Goal: Transaction & Acquisition: Purchase product/service

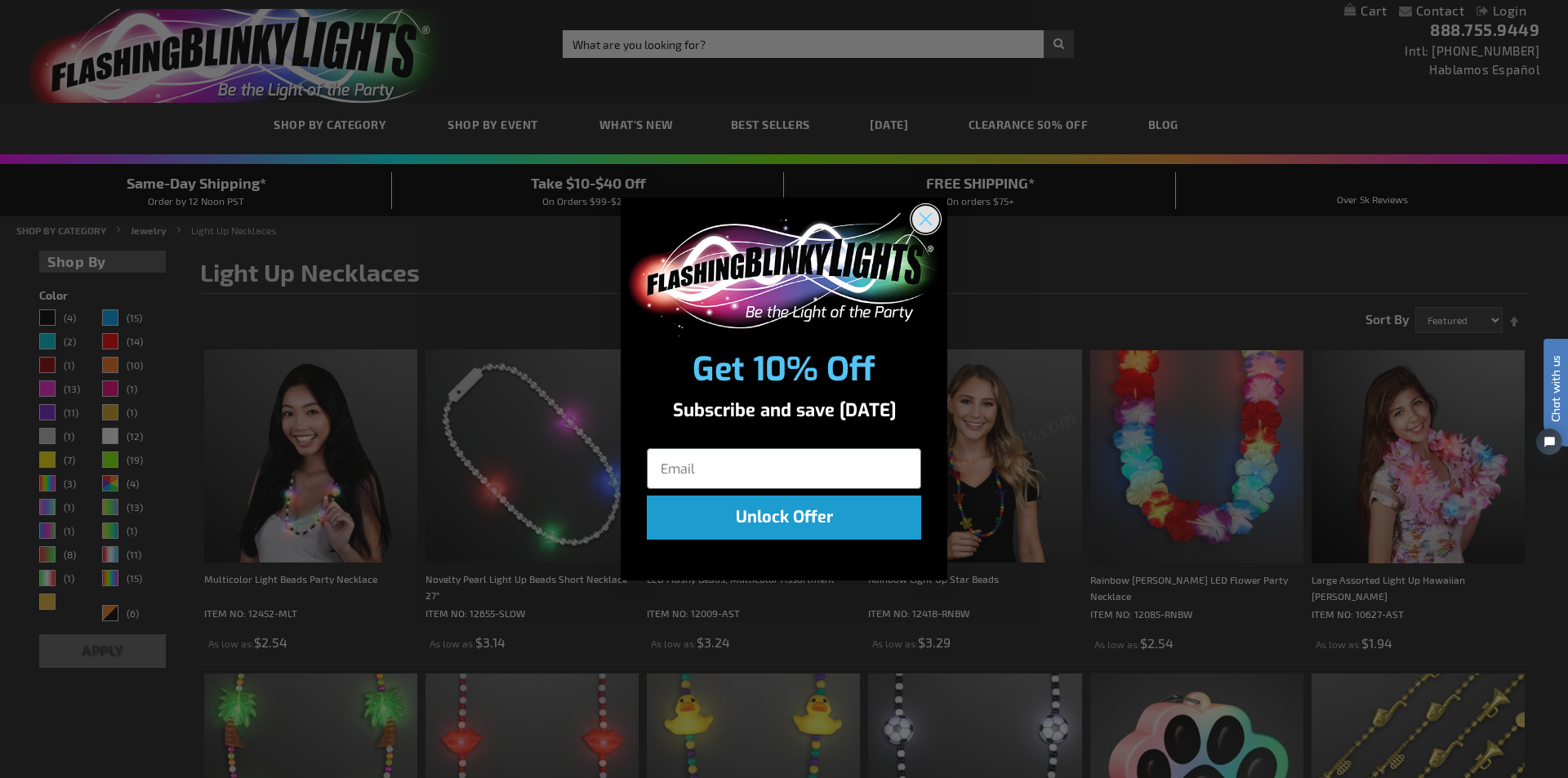
click at [926, 216] on circle "Close dialog" at bounding box center [926, 219] width 27 height 27
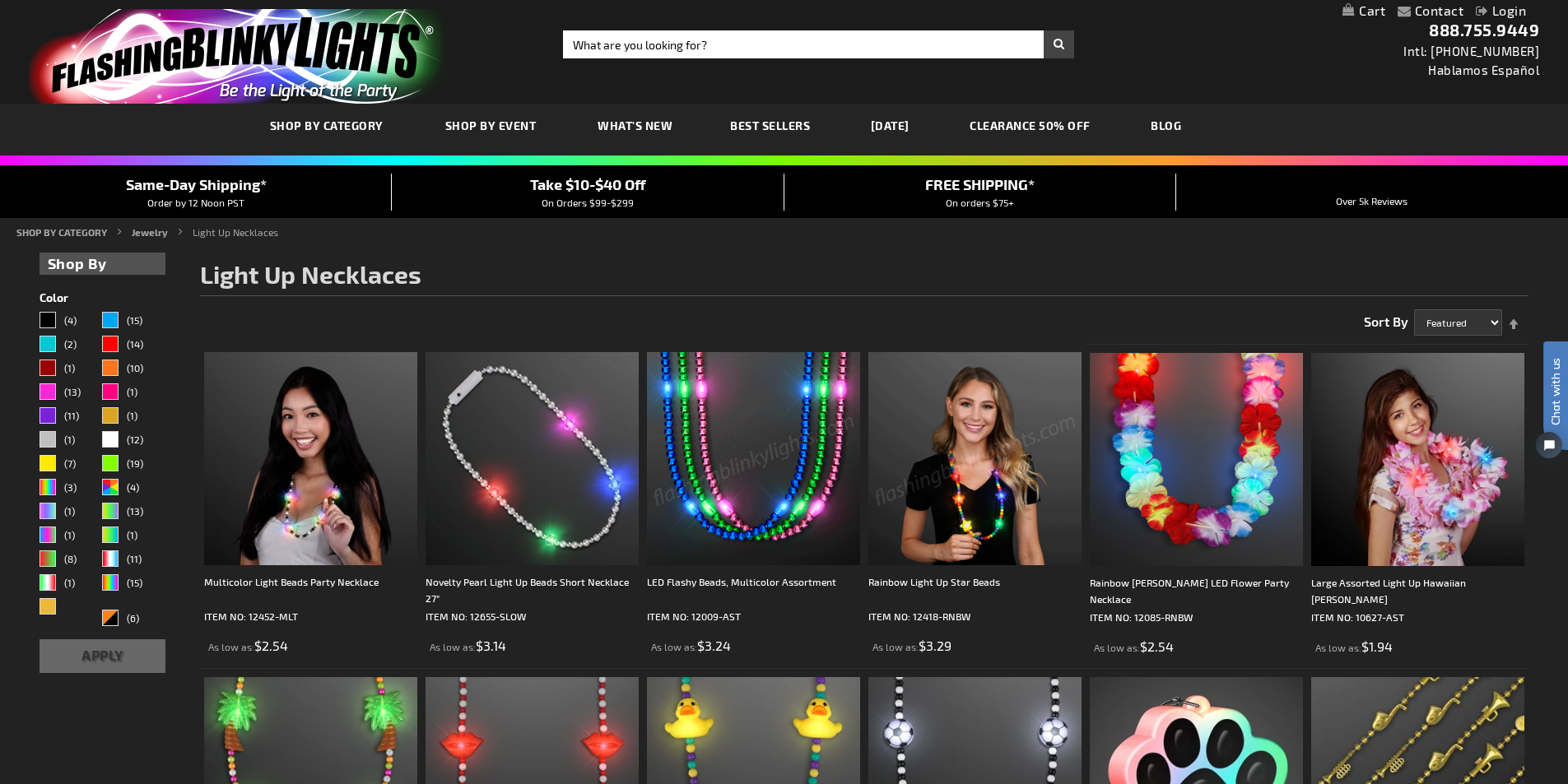
click at [921, 125] on link "[DATE]" at bounding box center [889, 125] width 63 height 55
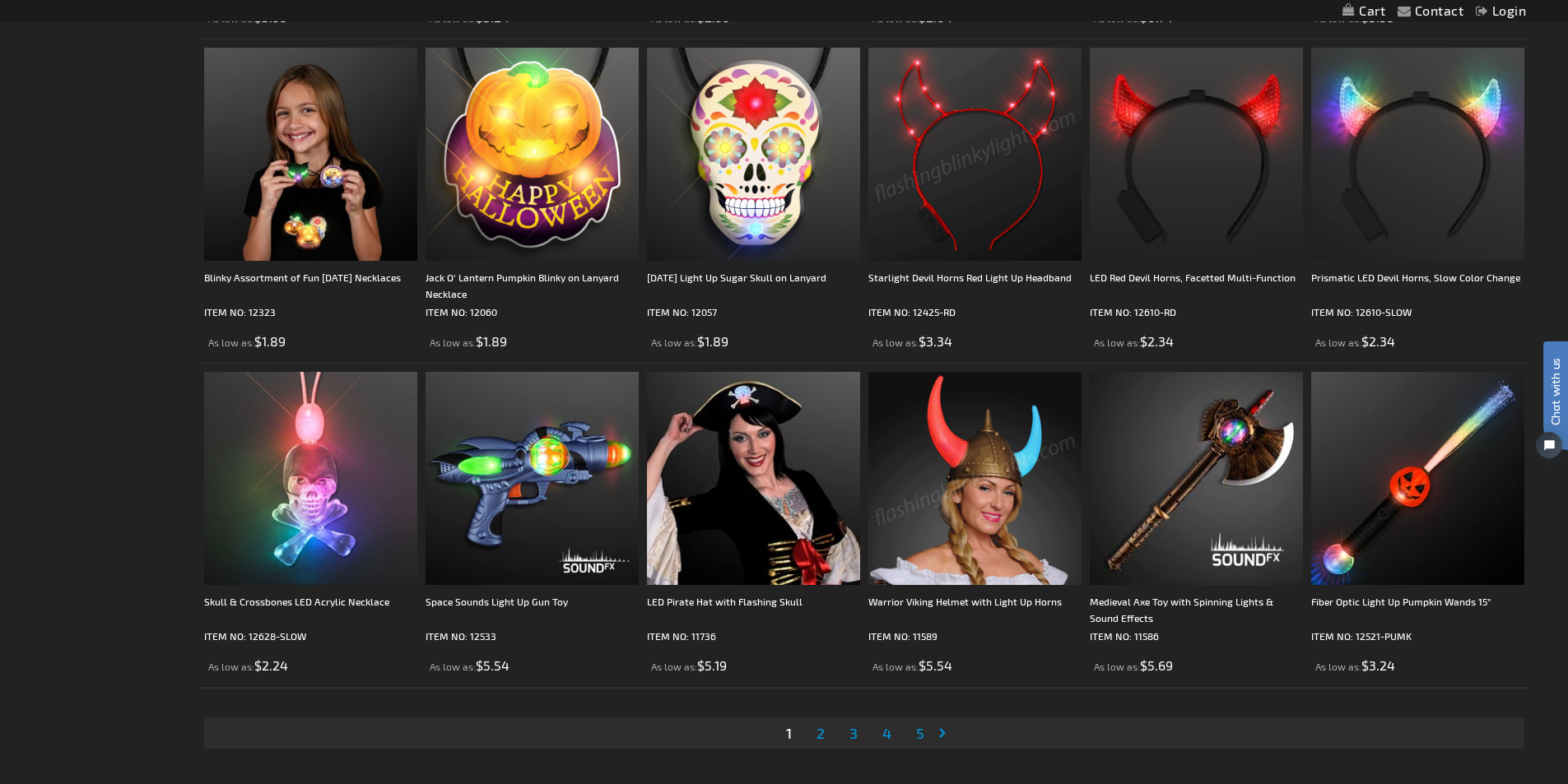
scroll to position [3292, 0]
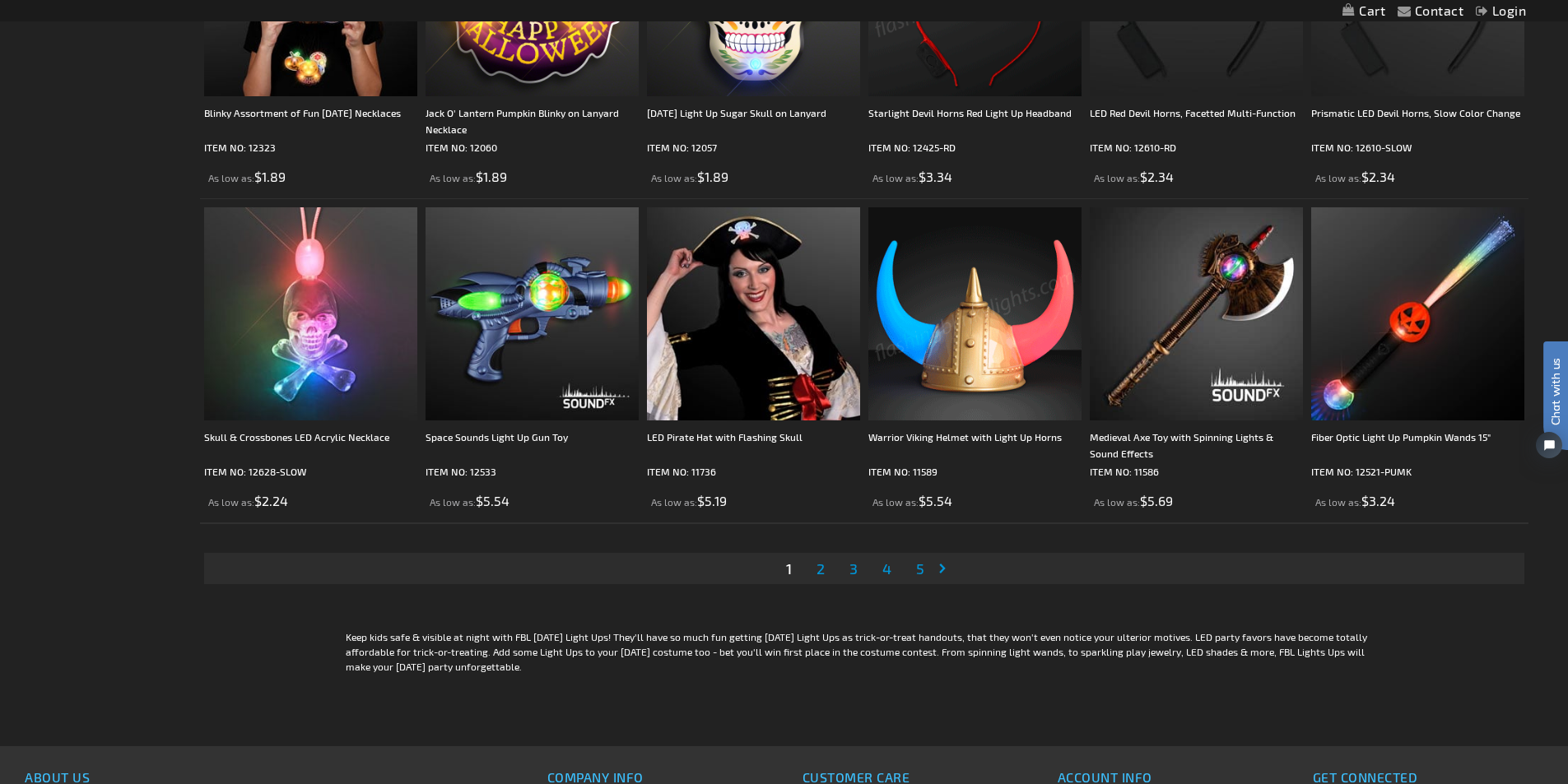
click at [821, 565] on span "2" at bounding box center [821, 569] width 9 height 18
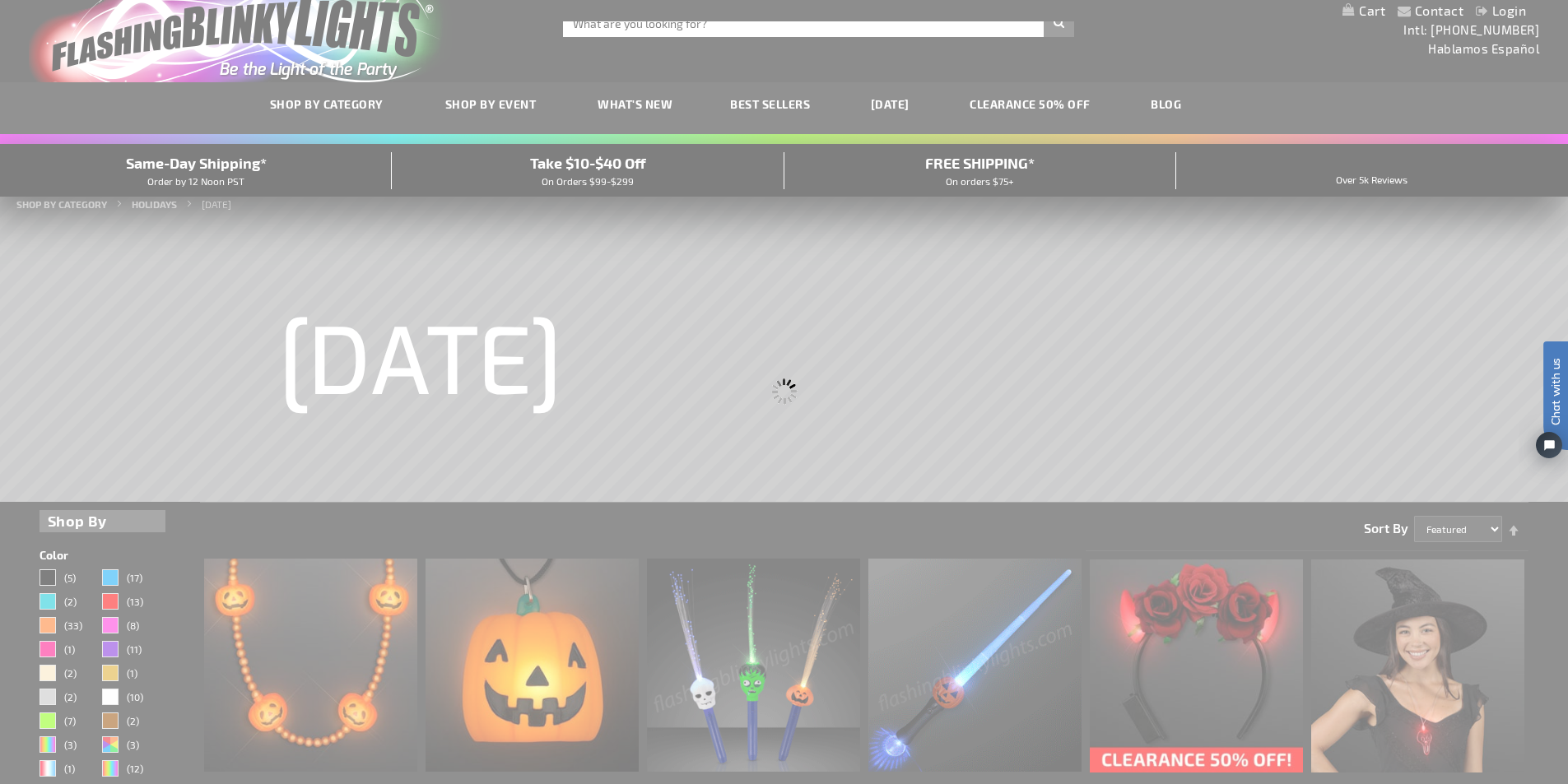
scroll to position [0, 0]
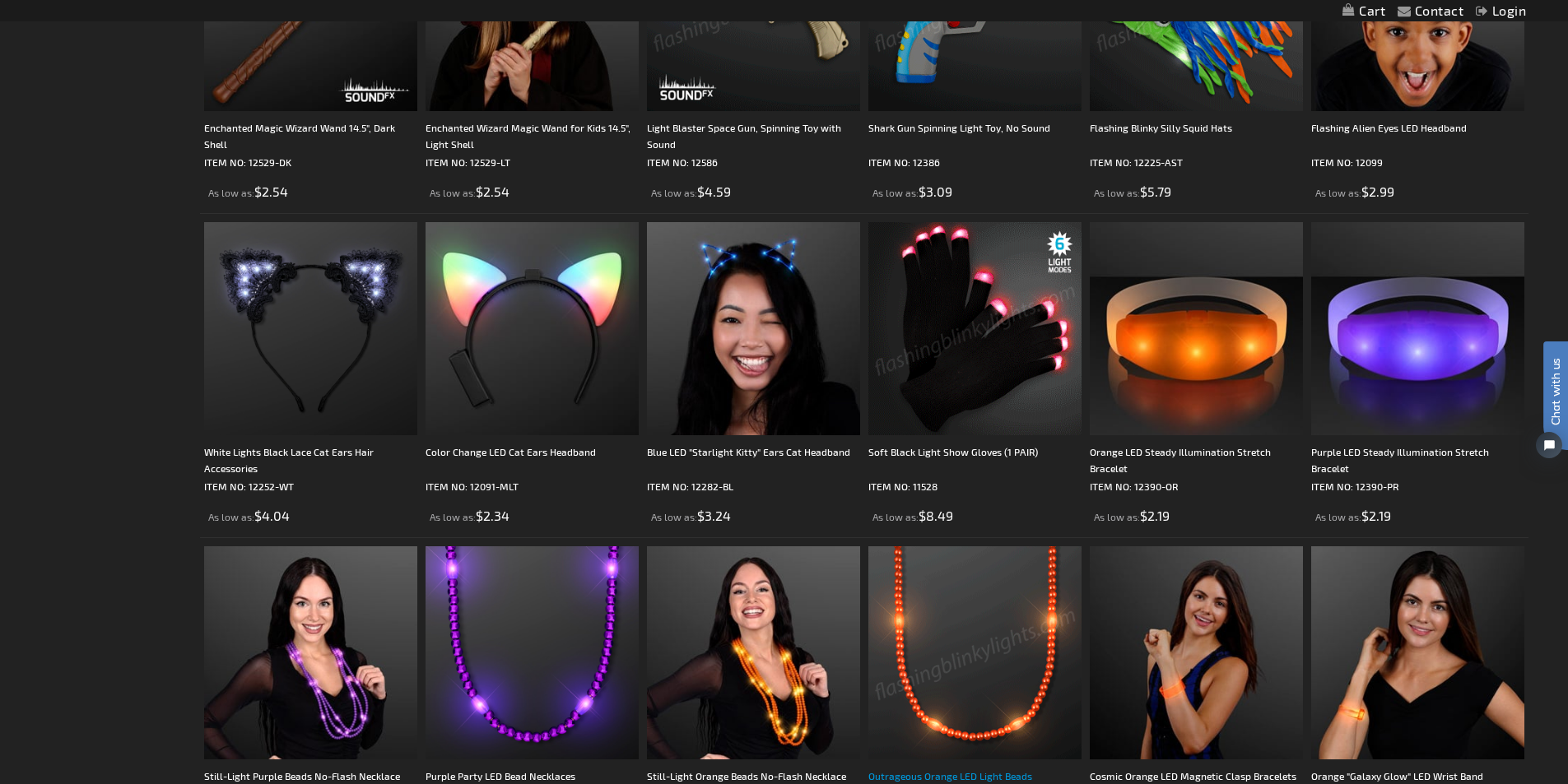
scroll to position [2470, 0]
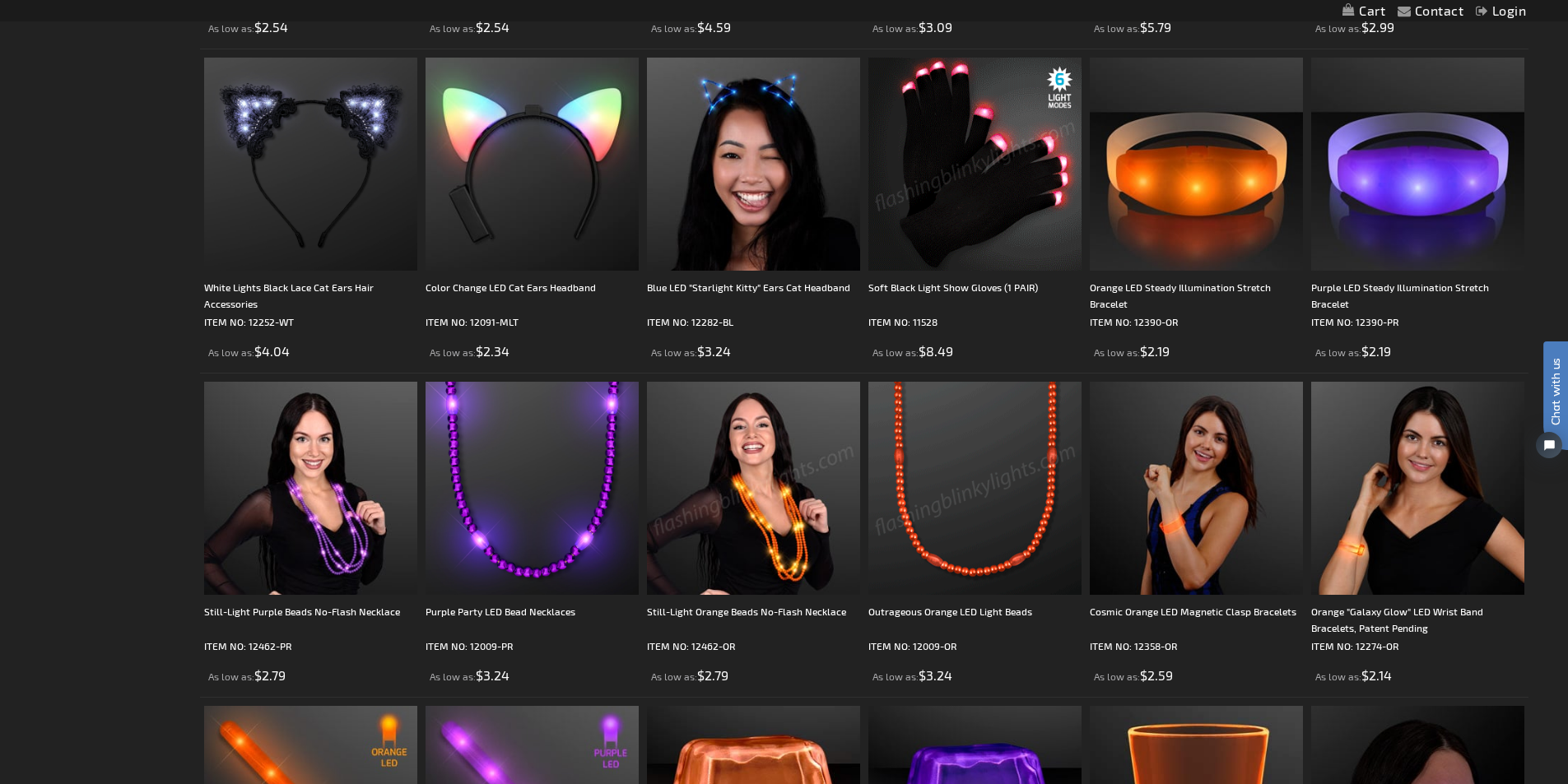
click at [1003, 510] on img at bounding box center [975, 488] width 214 height 214
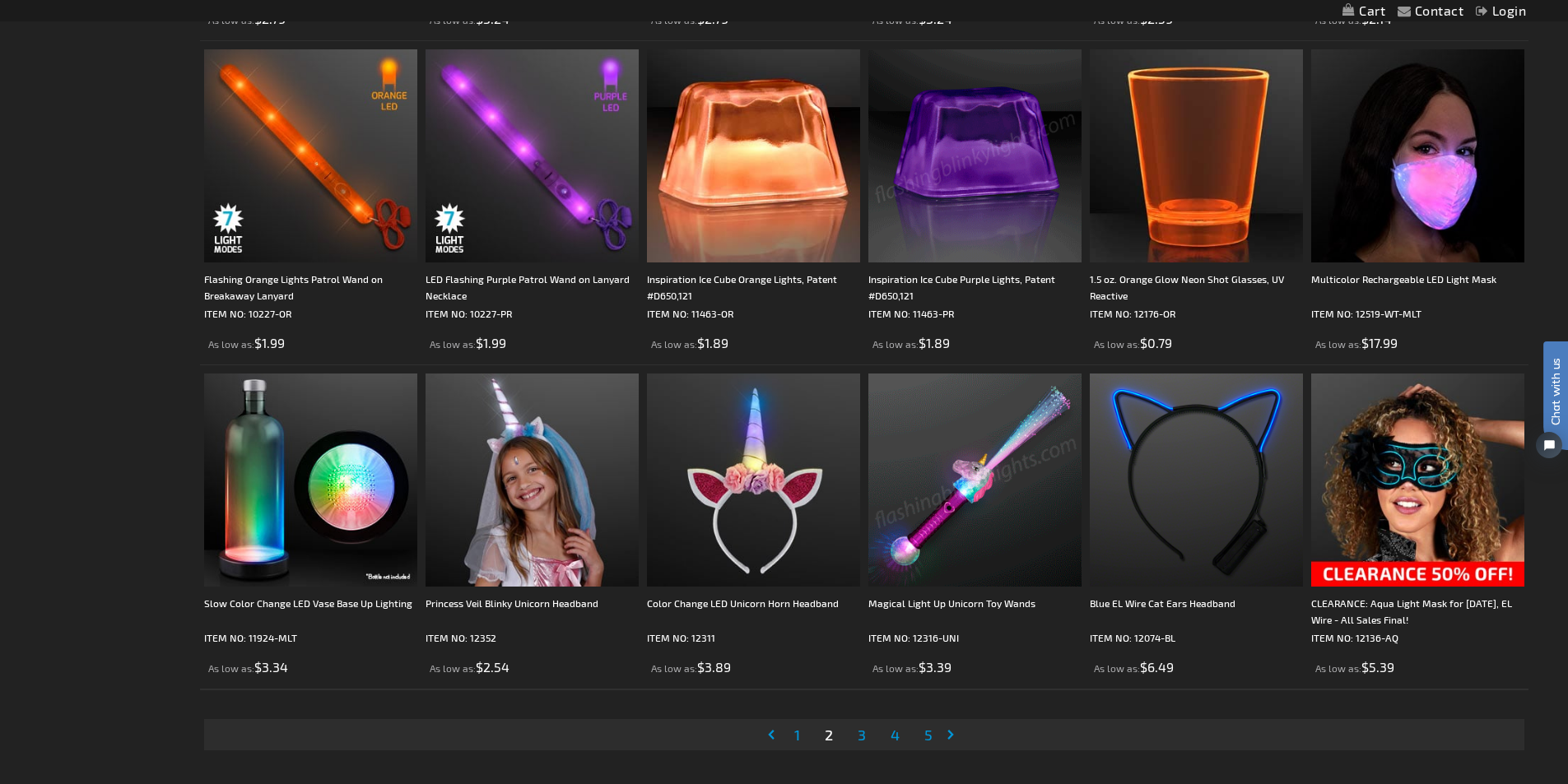
scroll to position [3291, 0]
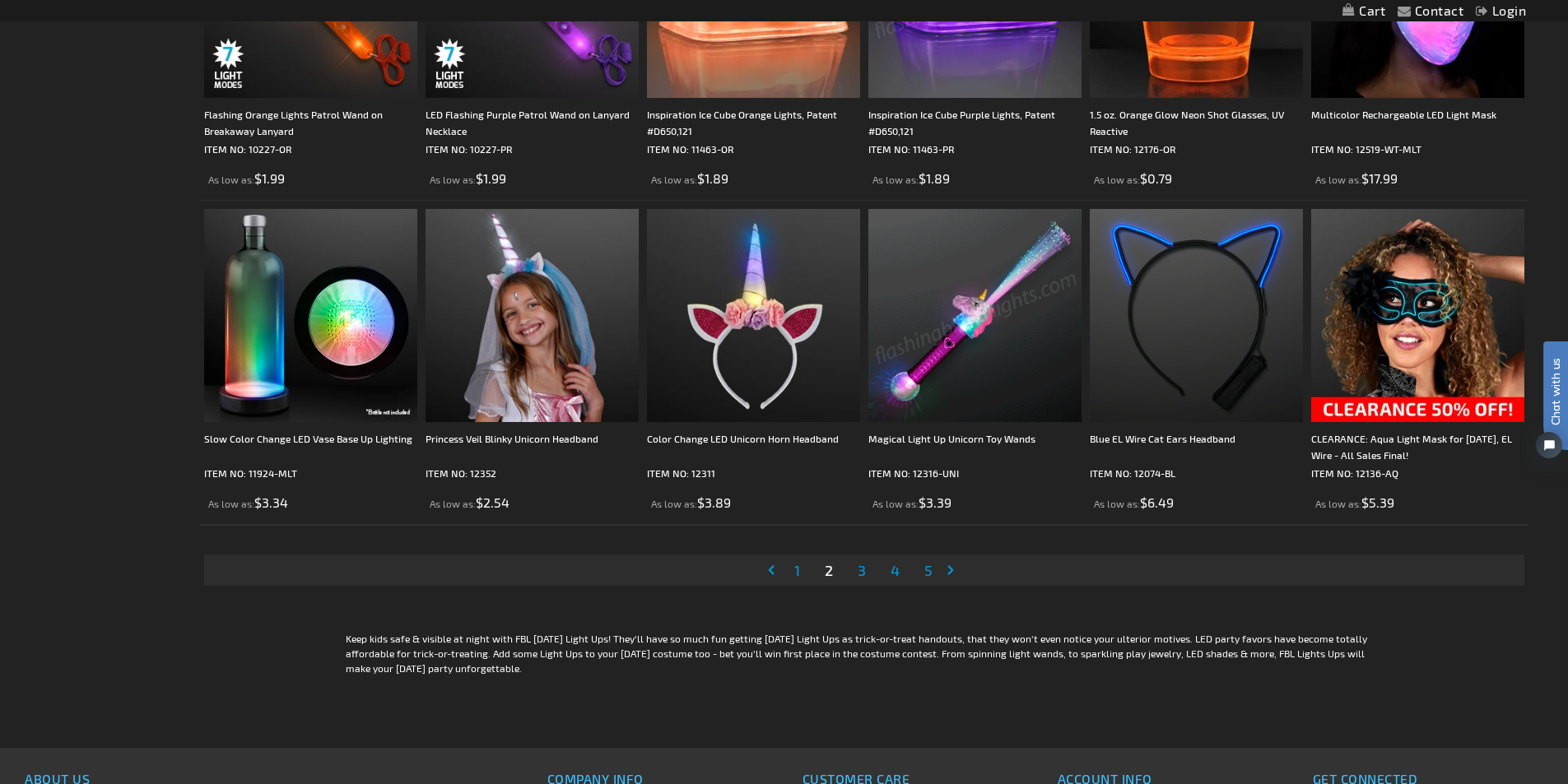
click at [864, 568] on span "3" at bounding box center [862, 570] width 9 height 18
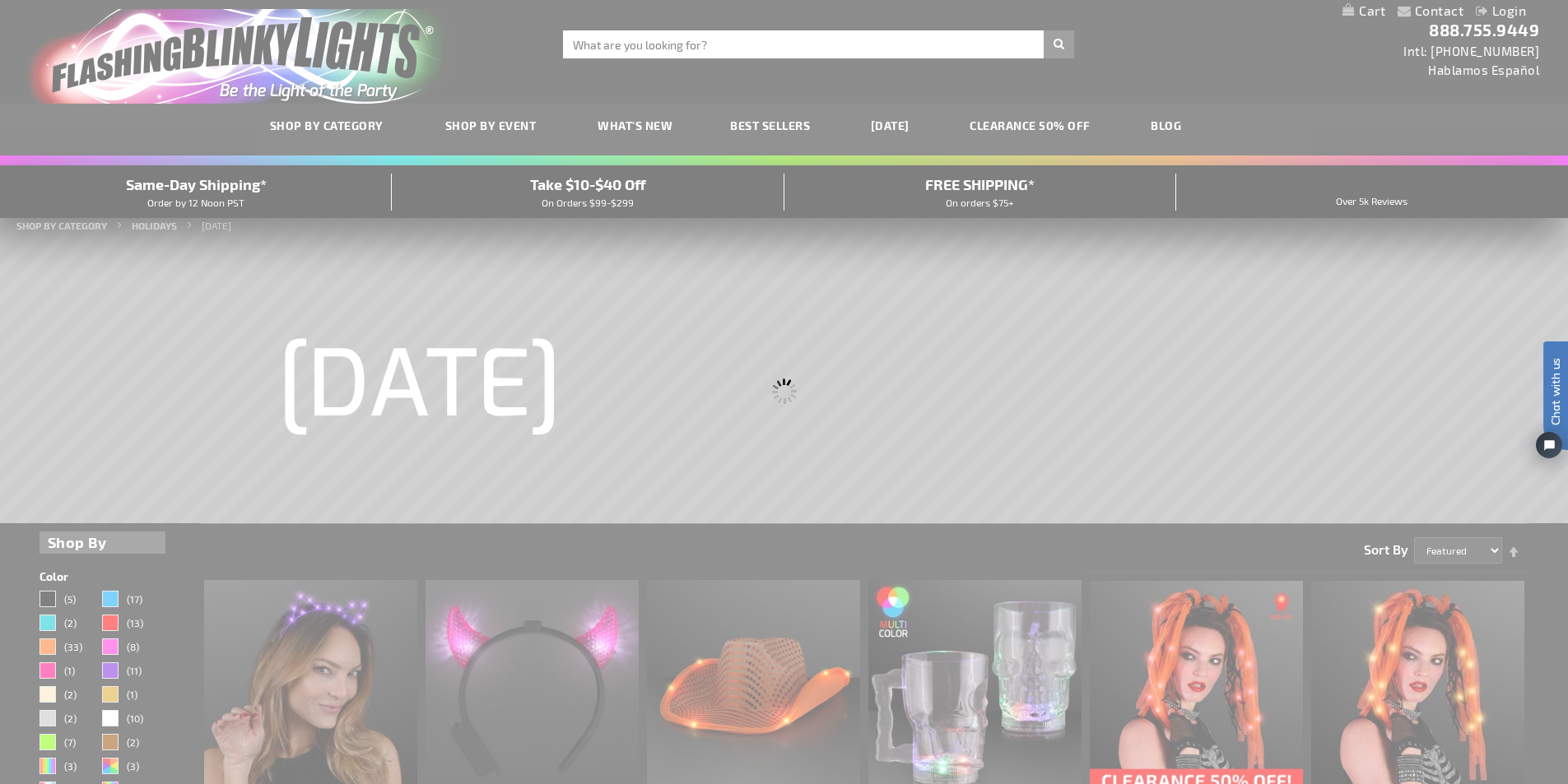
scroll to position [164, 0]
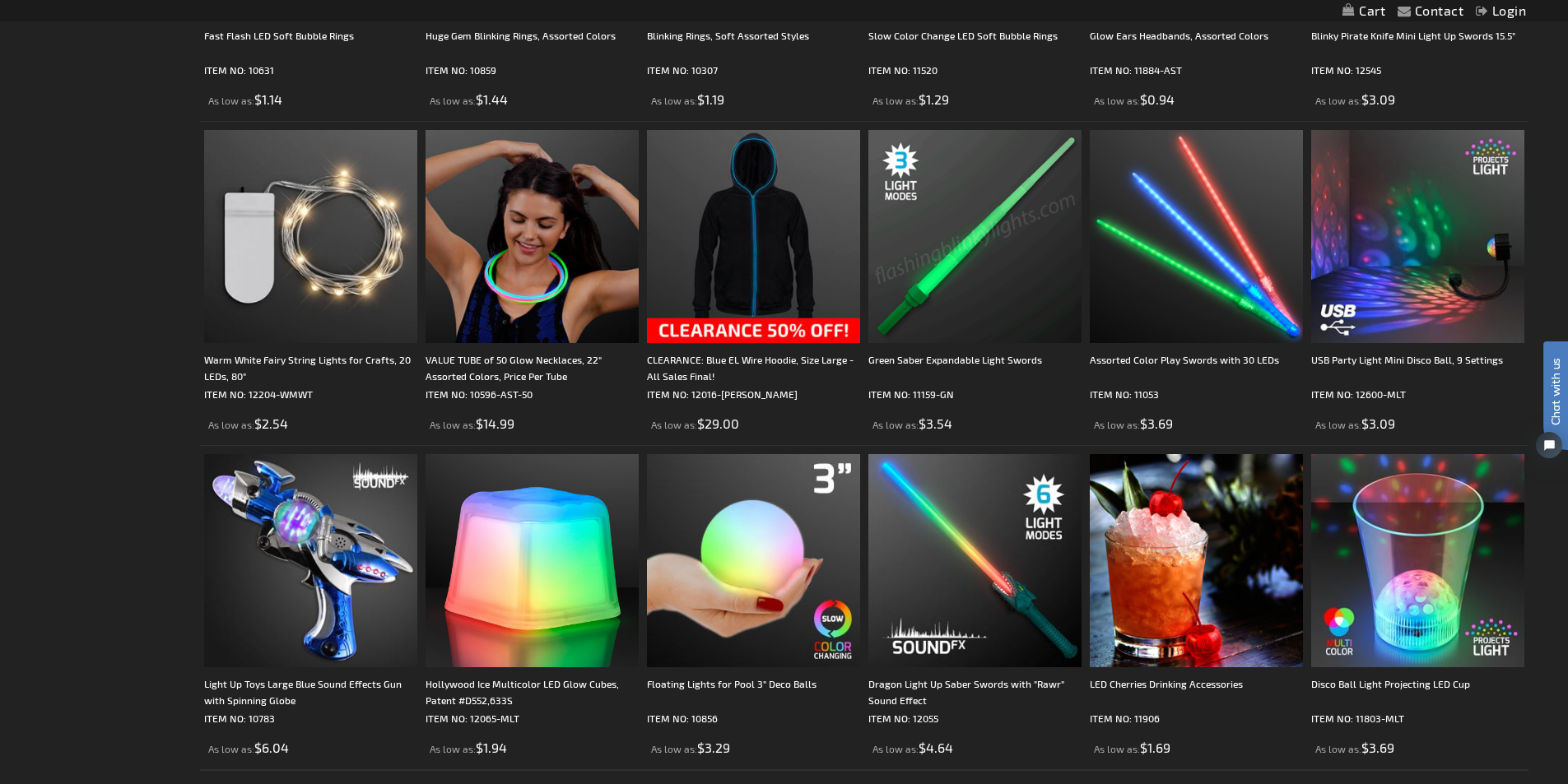
scroll to position [3210, 0]
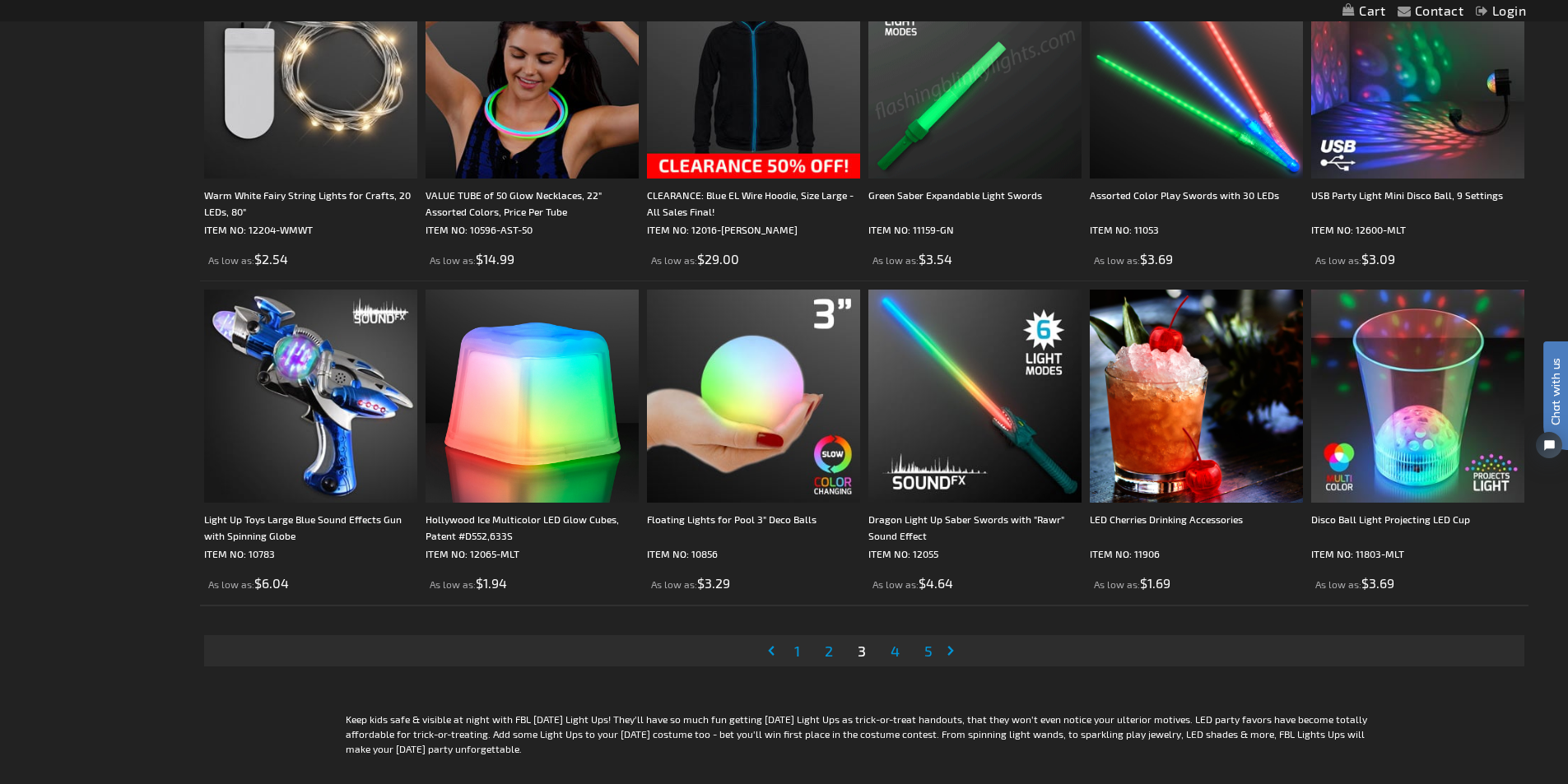
click at [896, 653] on span "4" at bounding box center [895, 651] width 9 height 18
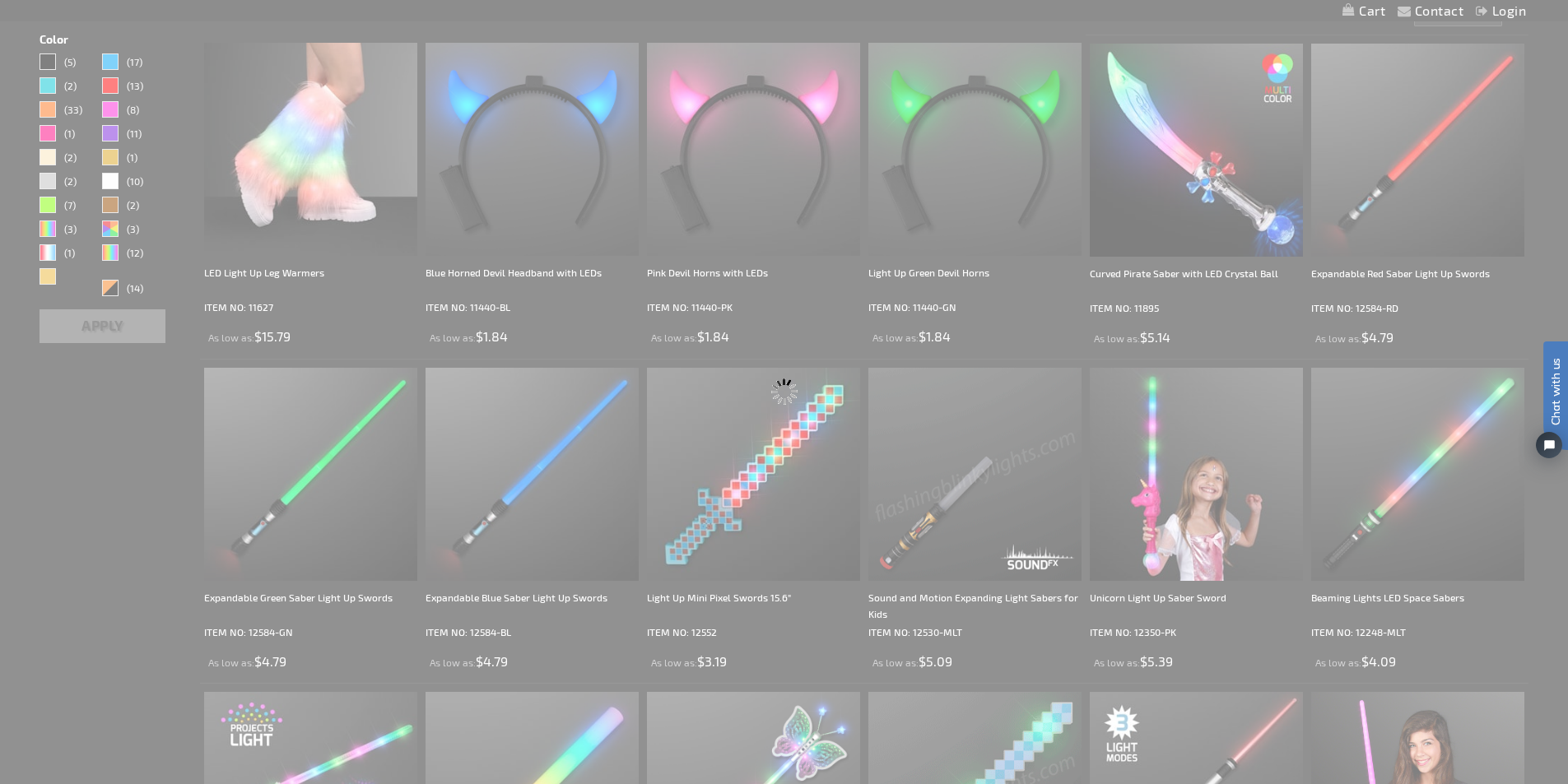
scroll to position [0, 0]
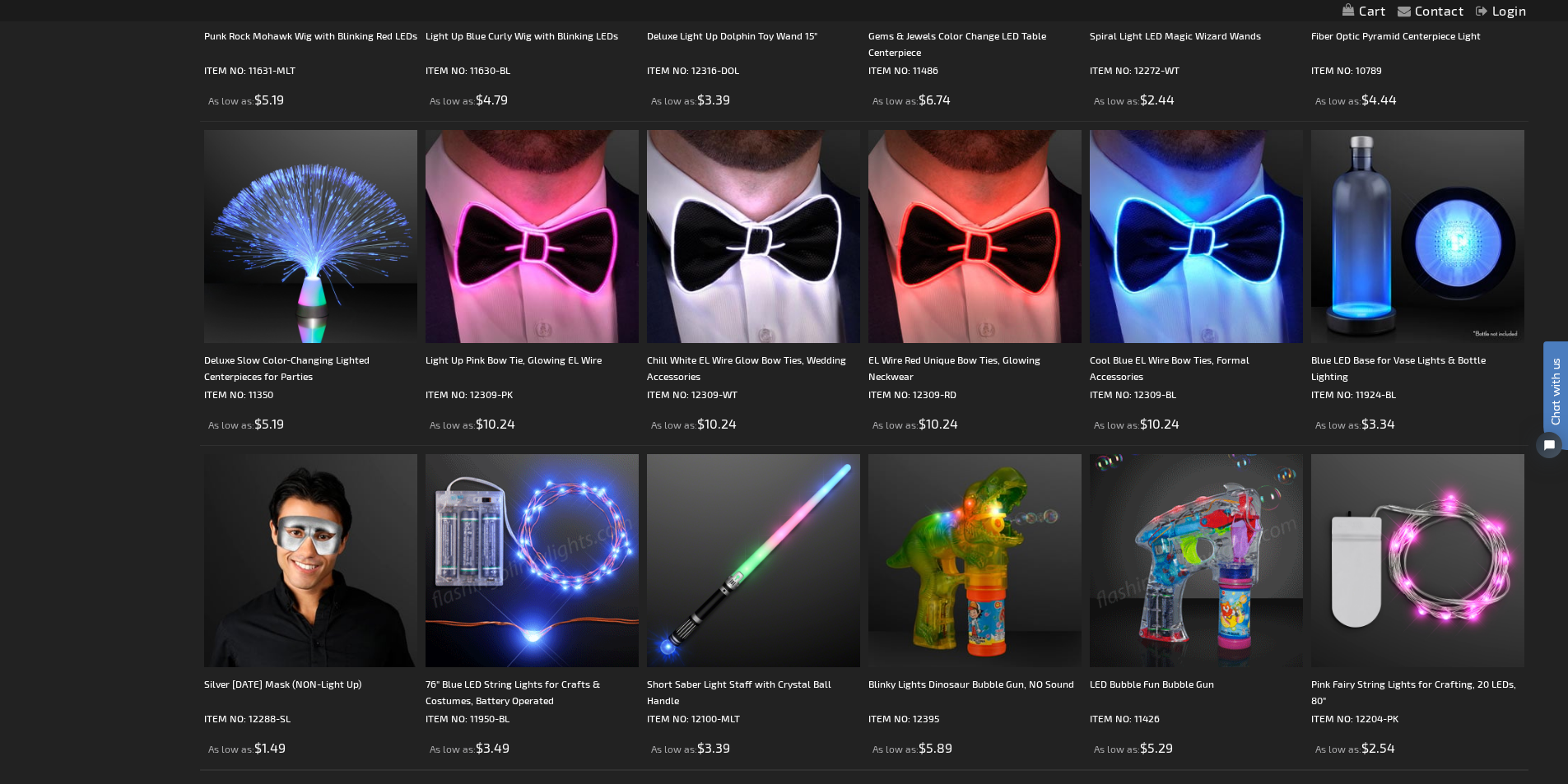
scroll to position [3210, 0]
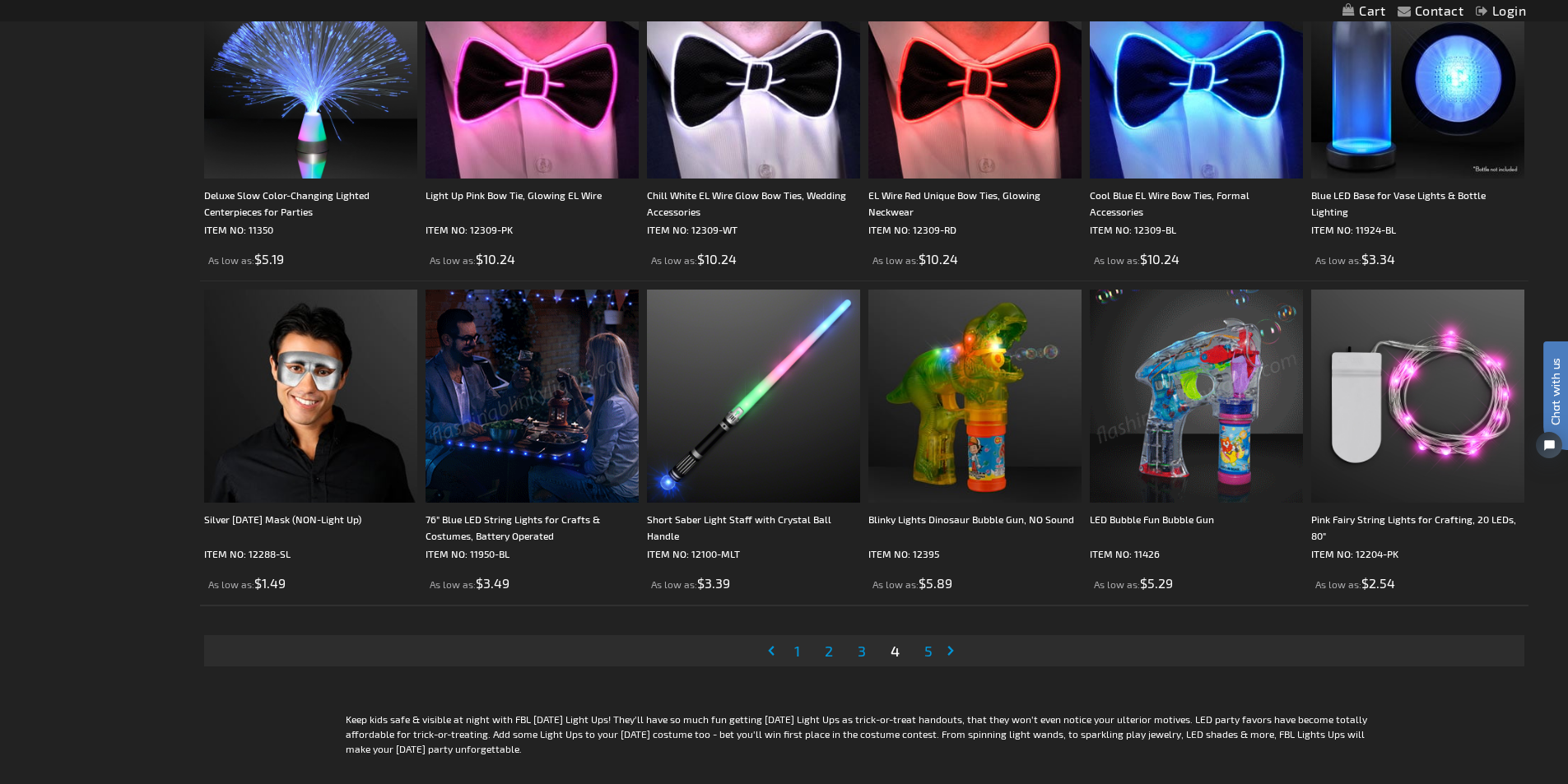
click at [931, 652] on span "5" at bounding box center [928, 651] width 9 height 18
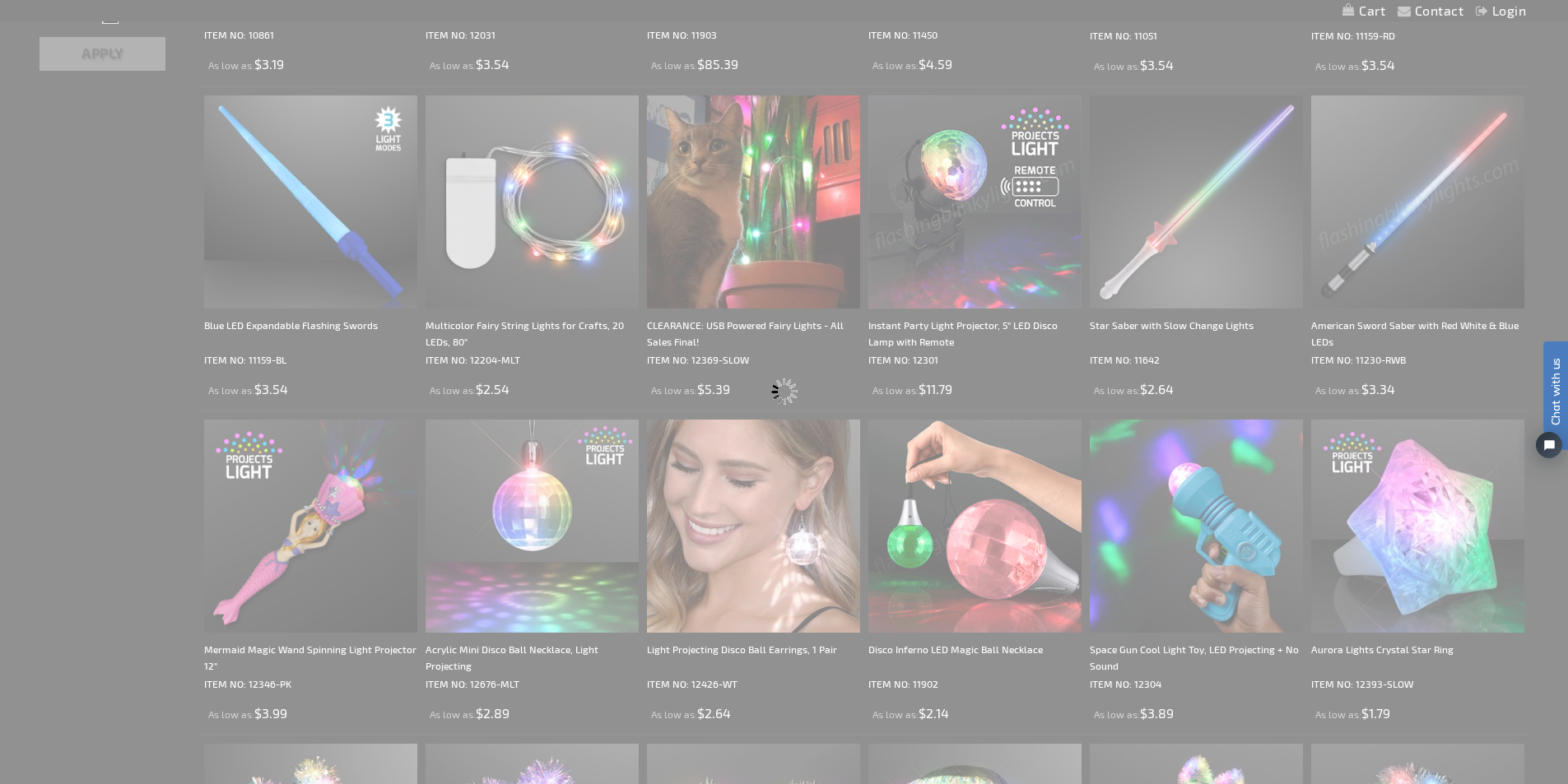
scroll to position [0, 0]
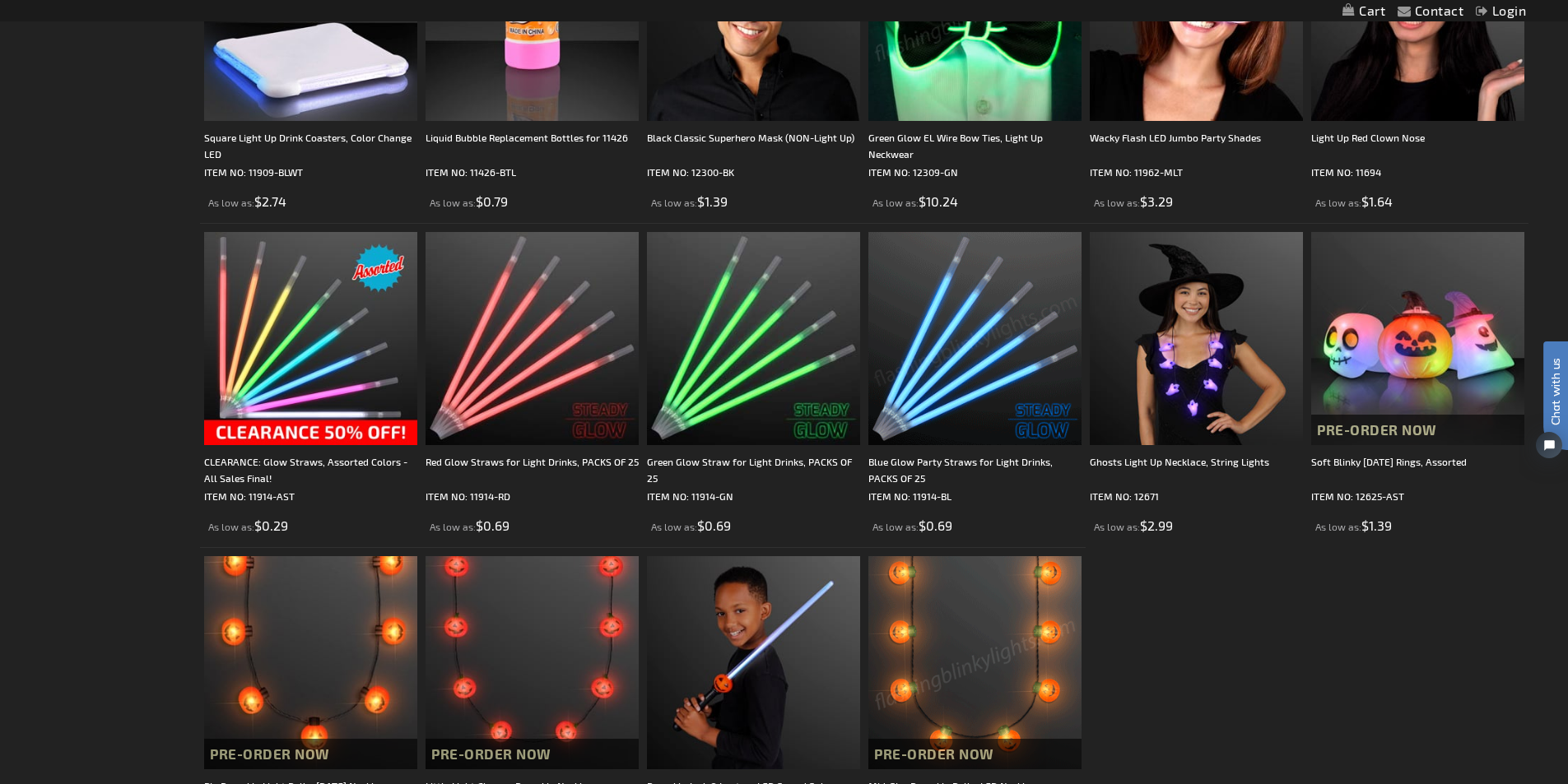
scroll to position [1811, 0]
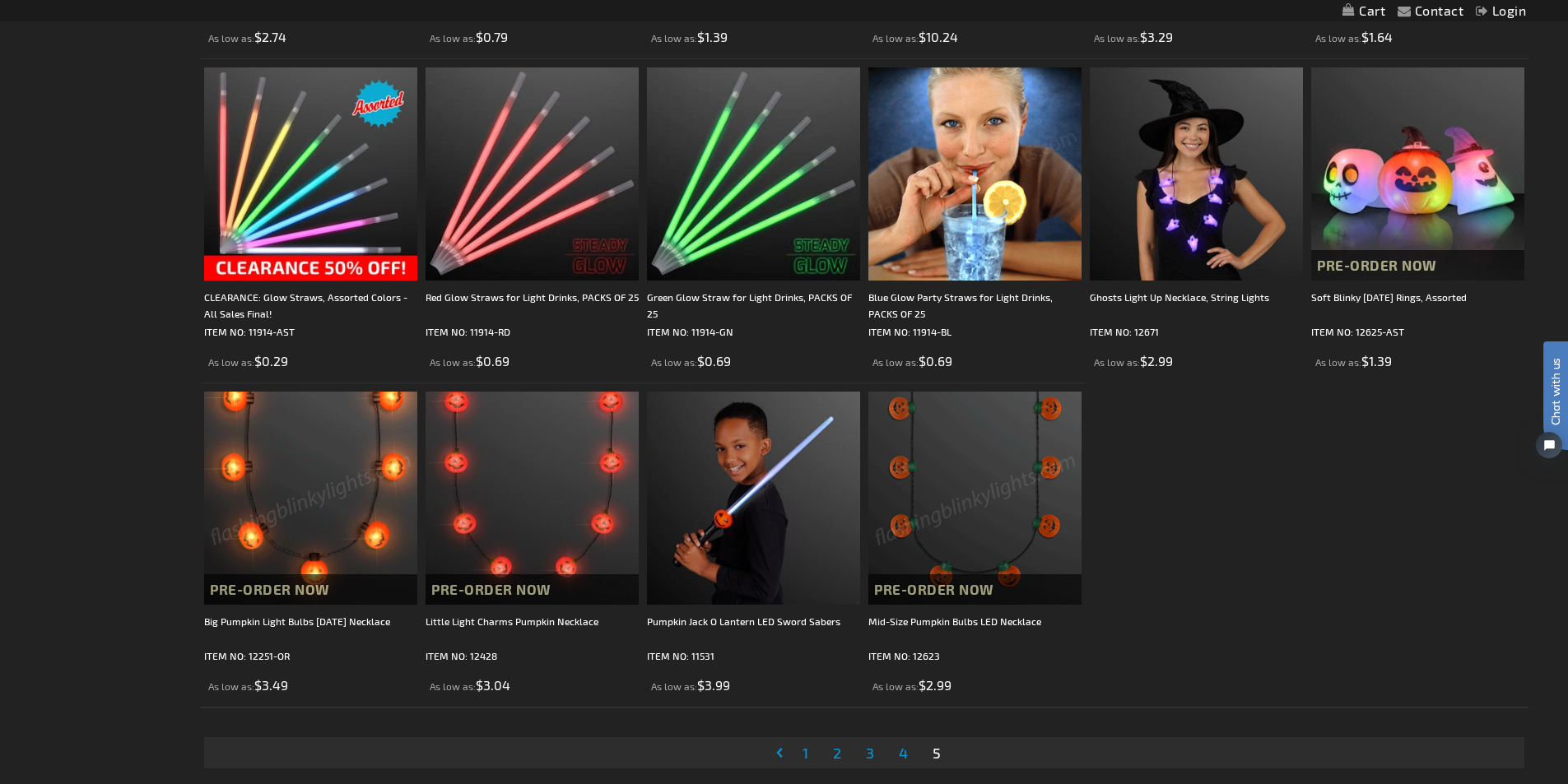
click at [361, 449] on img at bounding box center [310, 498] width 214 height 214
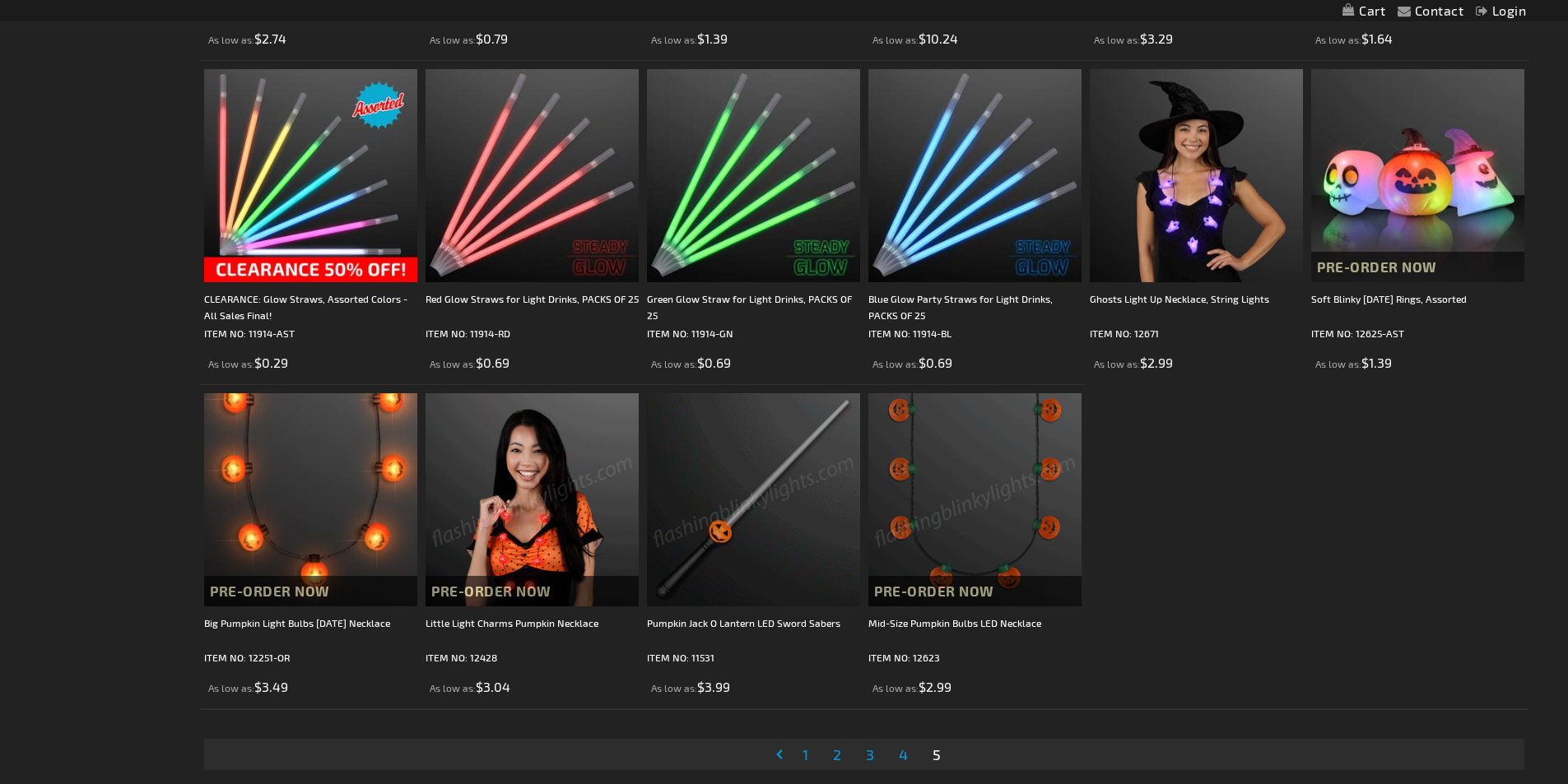
scroll to position [1809, 0]
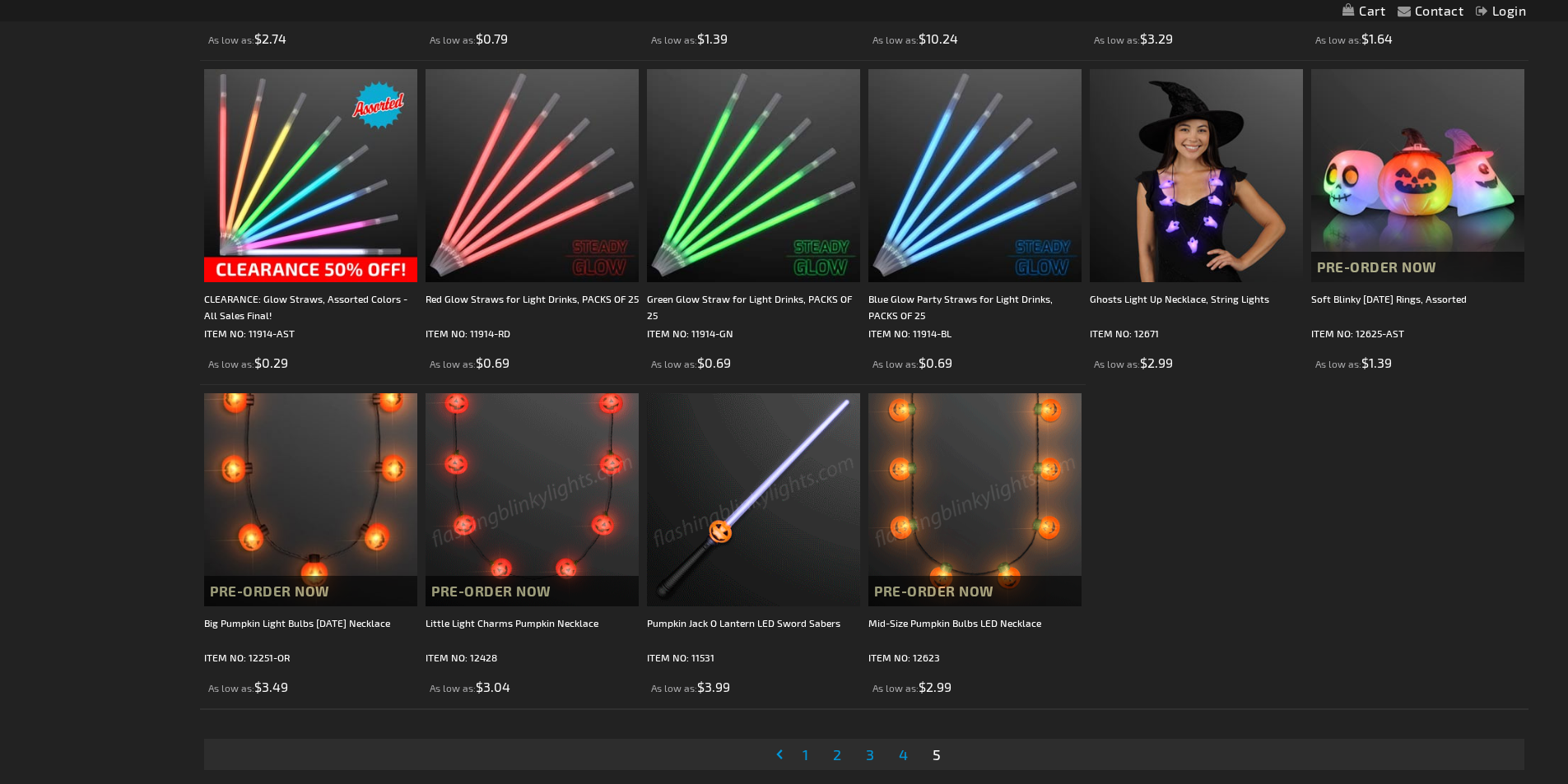
click at [560, 534] on img at bounding box center [532, 500] width 214 height 214
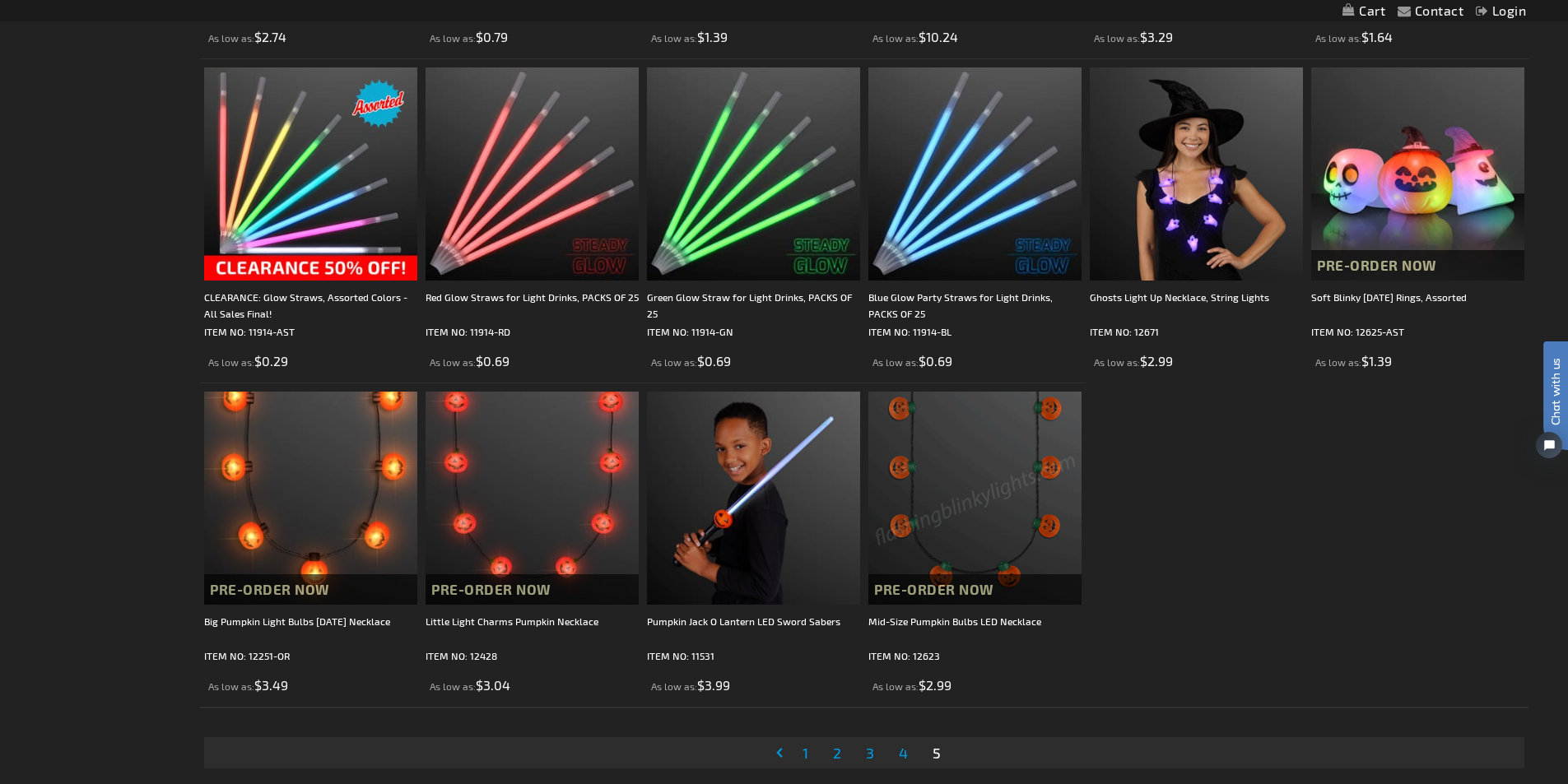
click at [1025, 500] on img at bounding box center [975, 498] width 214 height 214
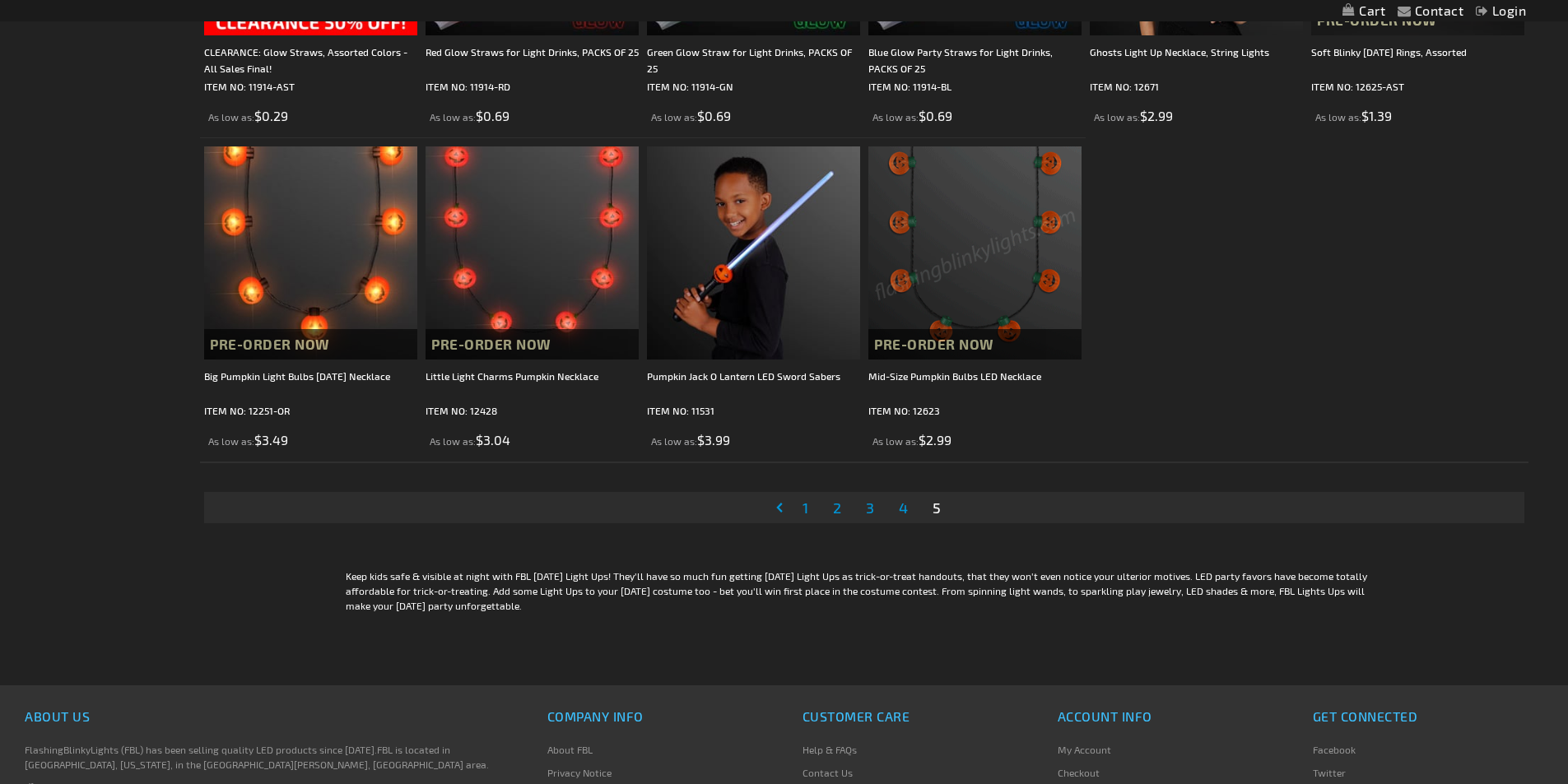
click at [806, 510] on span "1" at bounding box center [805, 507] width 6 height 18
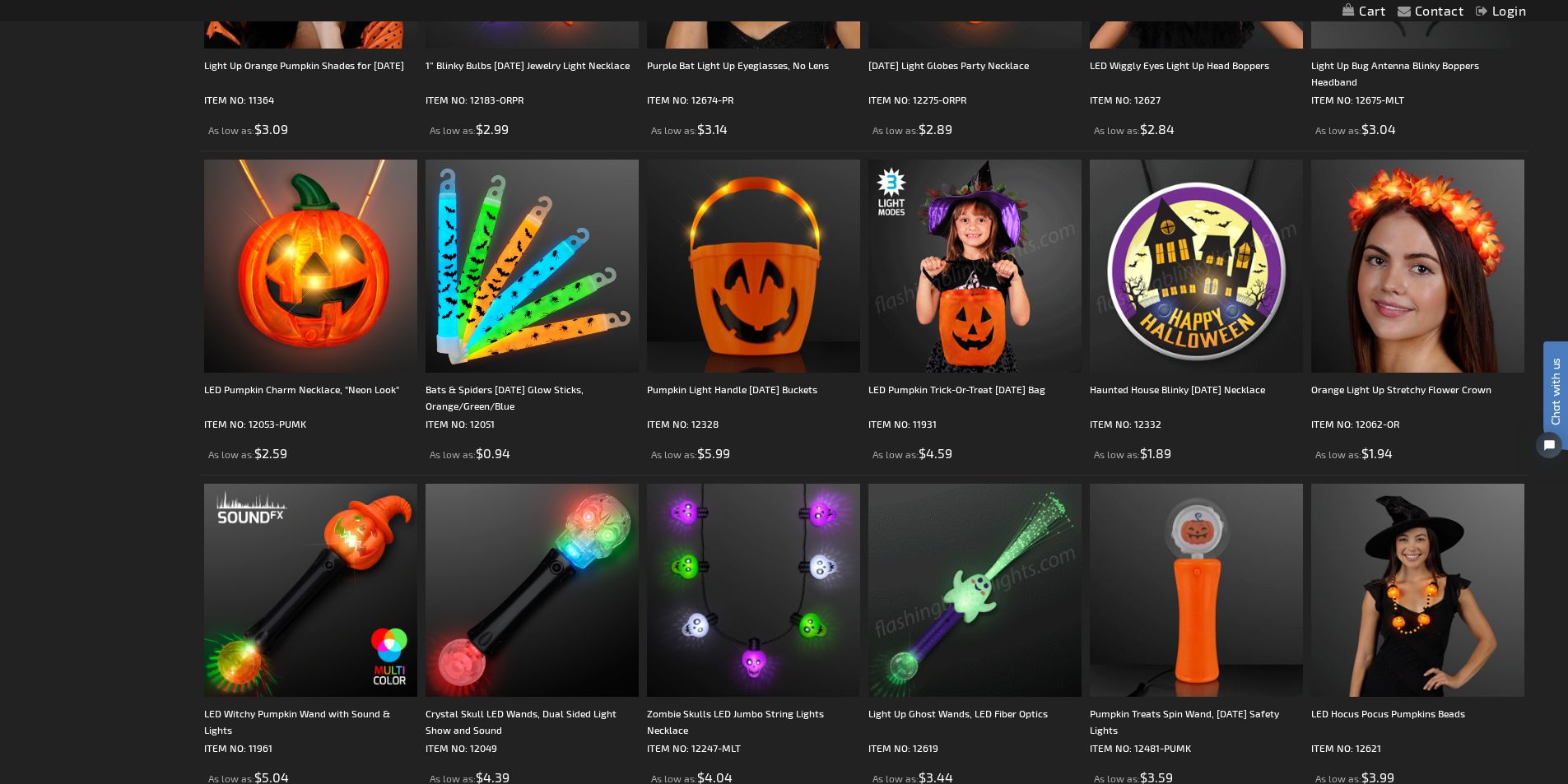
scroll to position [1234, 0]
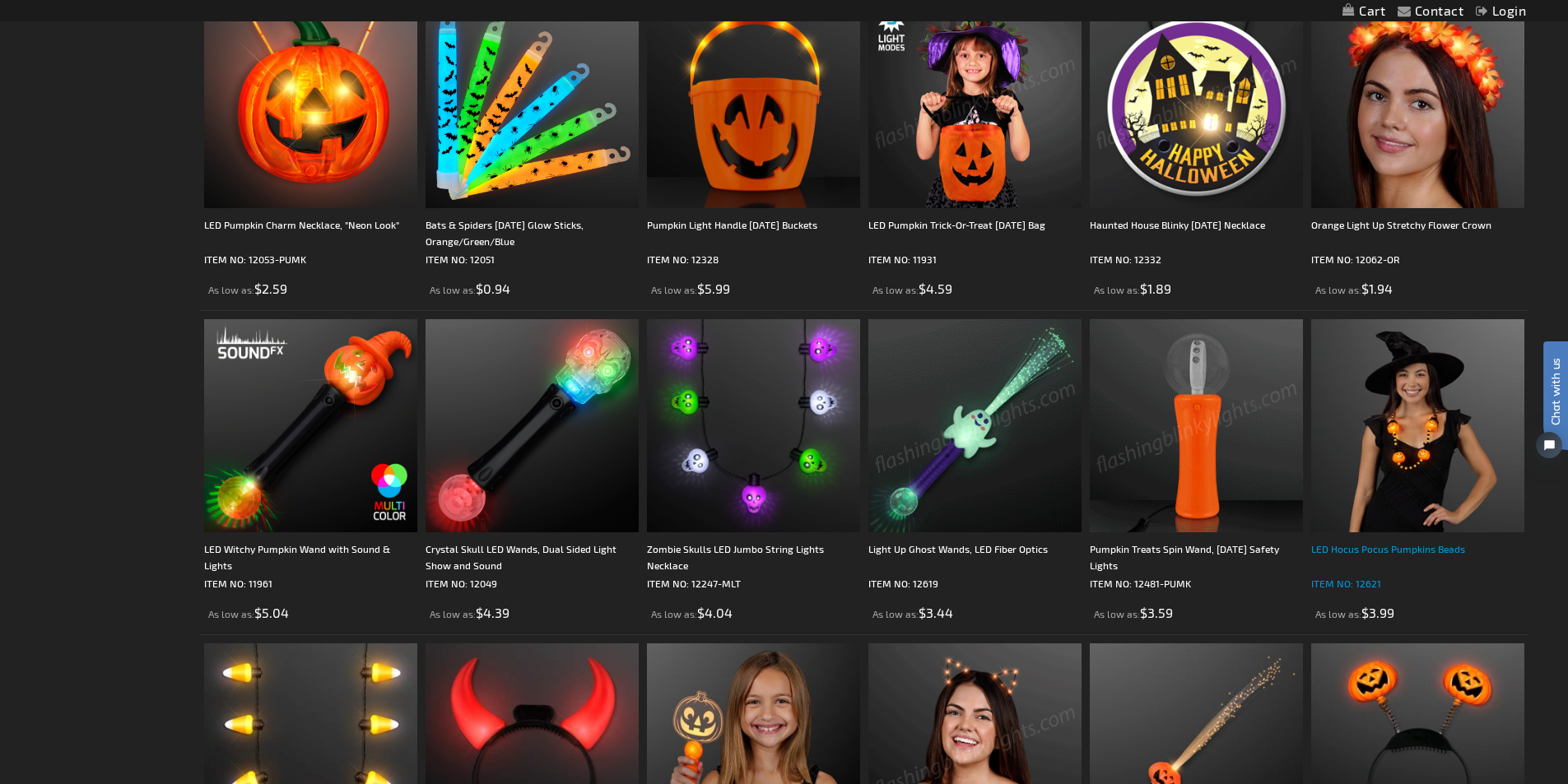
click at [1386, 547] on div "LED Hocus Pocus Pumpkins Beads" at bounding box center [1418, 558] width 214 height 33
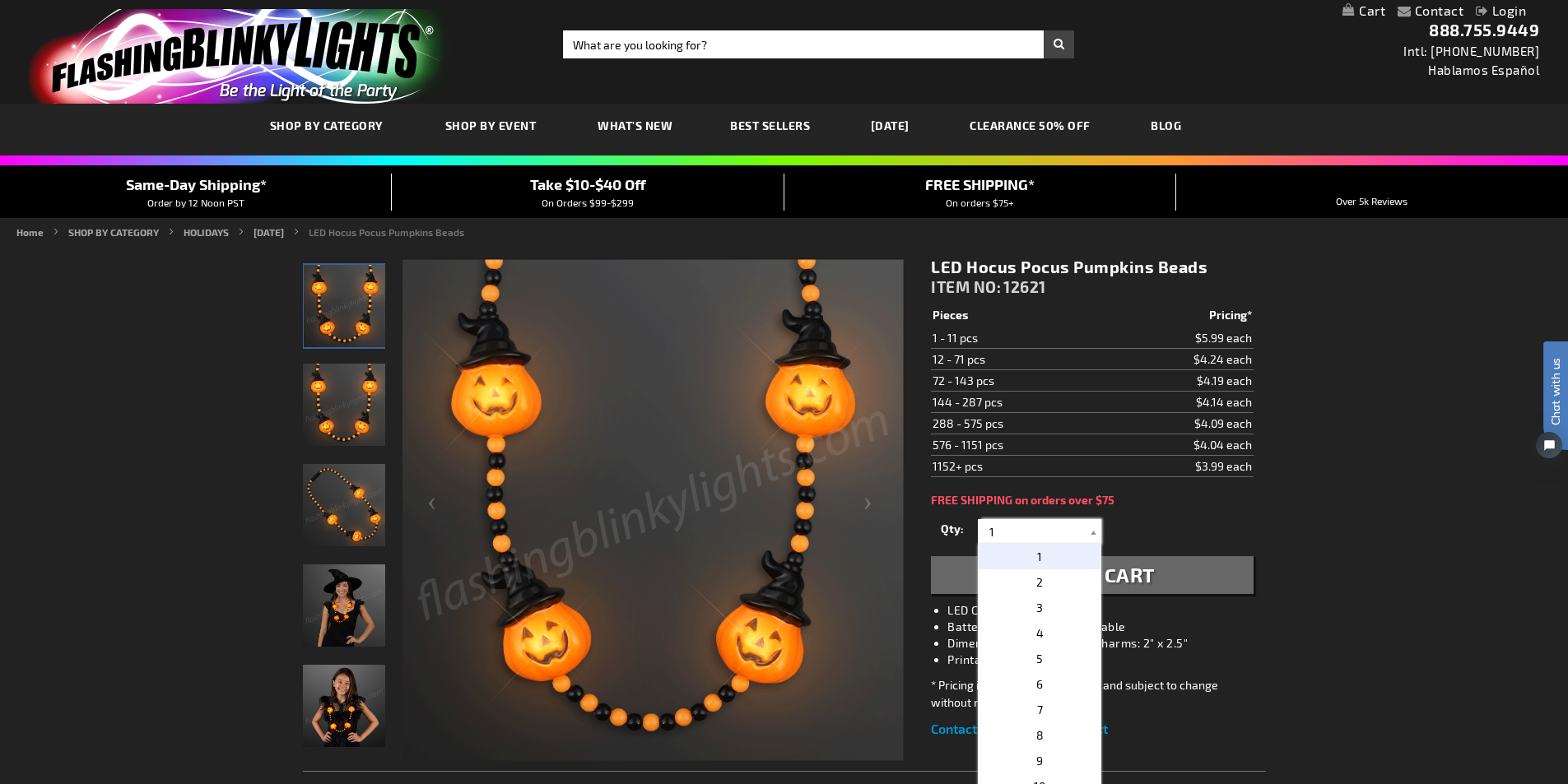
drag, startPoint x: 1031, startPoint y: 529, endPoint x: 922, endPoint y: 531, distance: 109.0
click at [922, 531] on div "LED Hocus Pocus Pumpkins Beads ITEM NO: 12621 $3.99 Pieces Pricing* 1 - 11 pcs …" at bounding box center [1092, 498] width 347 height 507
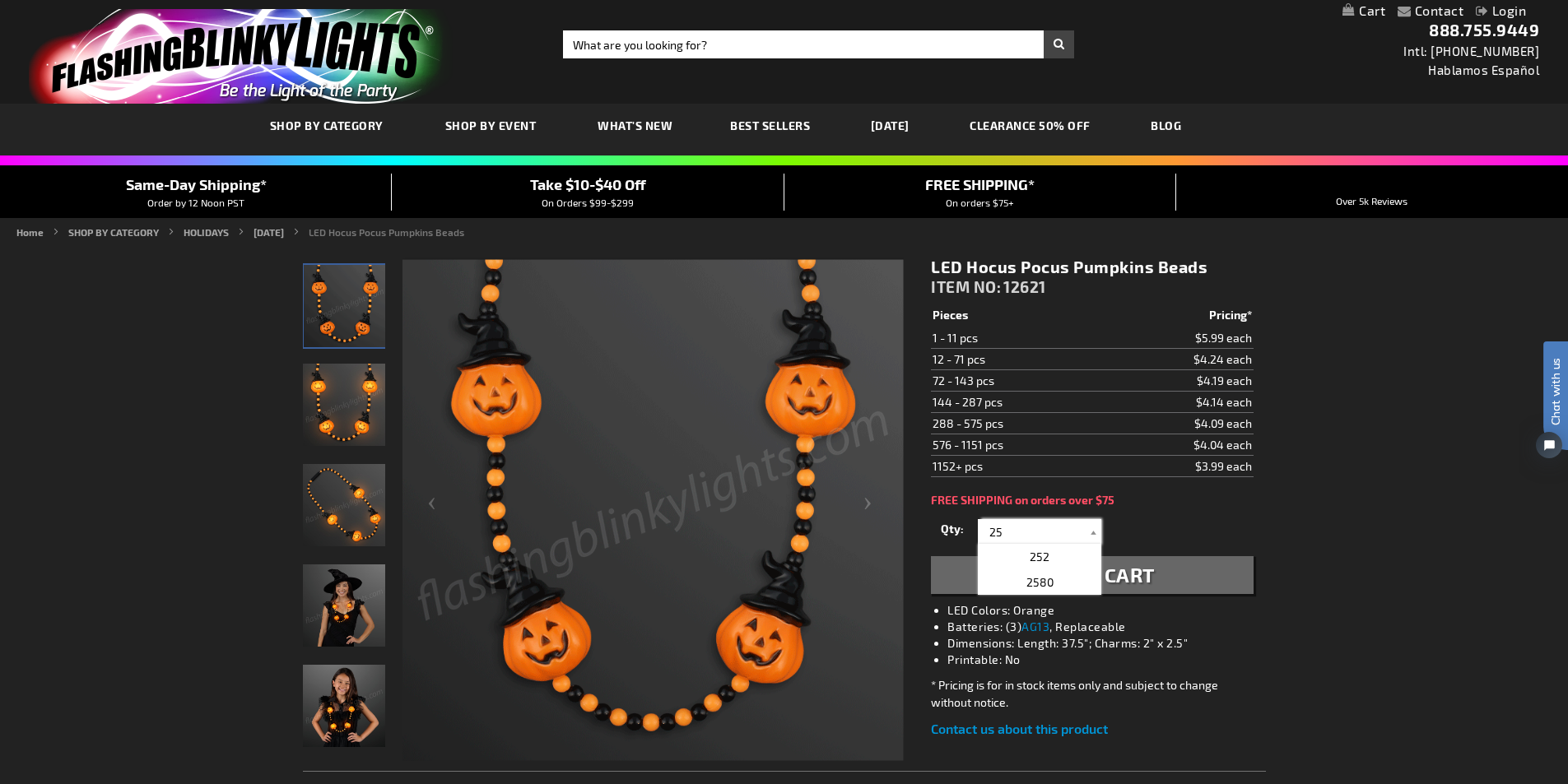
type input "25"
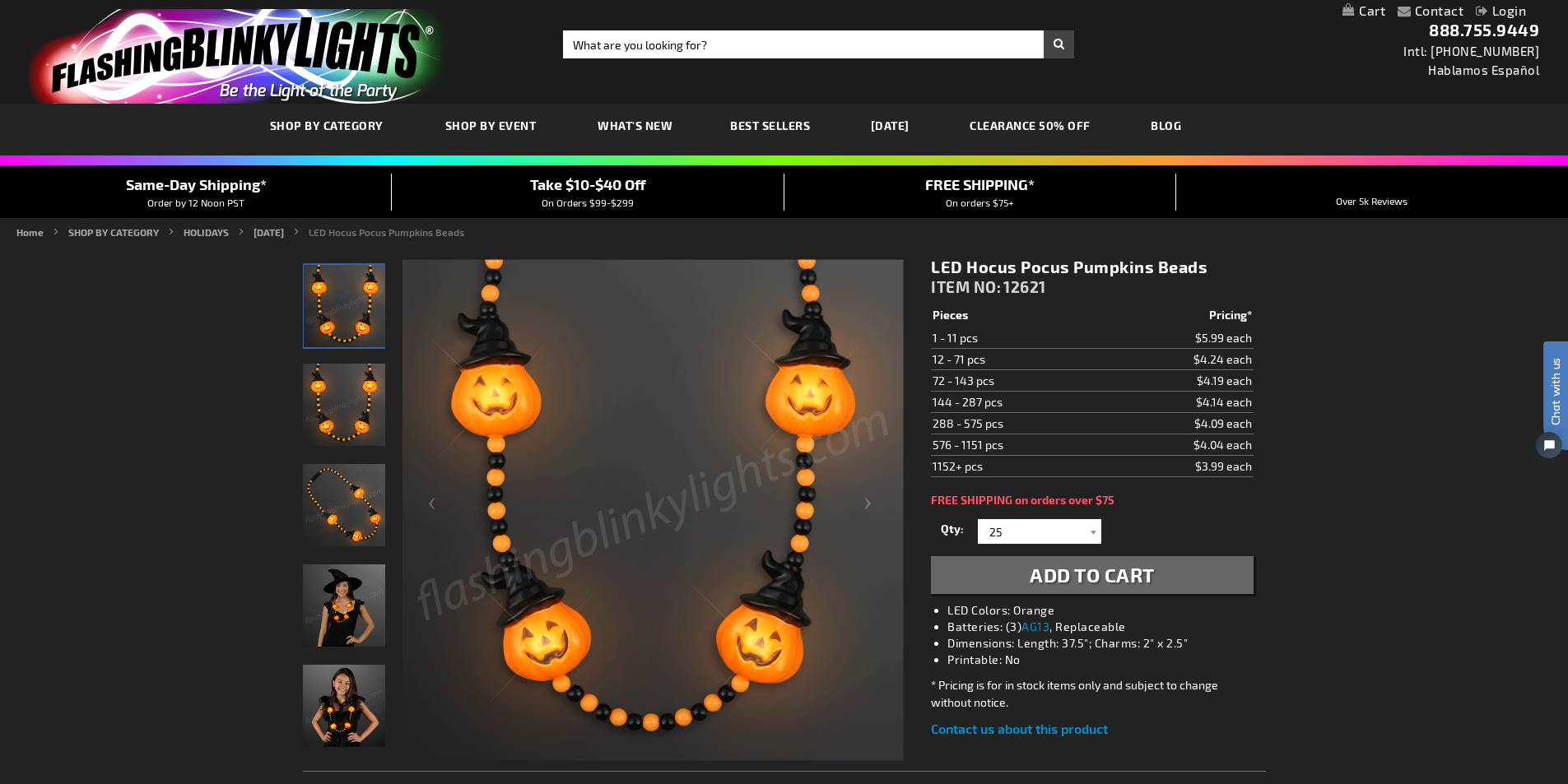
click at [1130, 578] on span "Add to Cart" at bounding box center [1092, 575] width 125 height 24
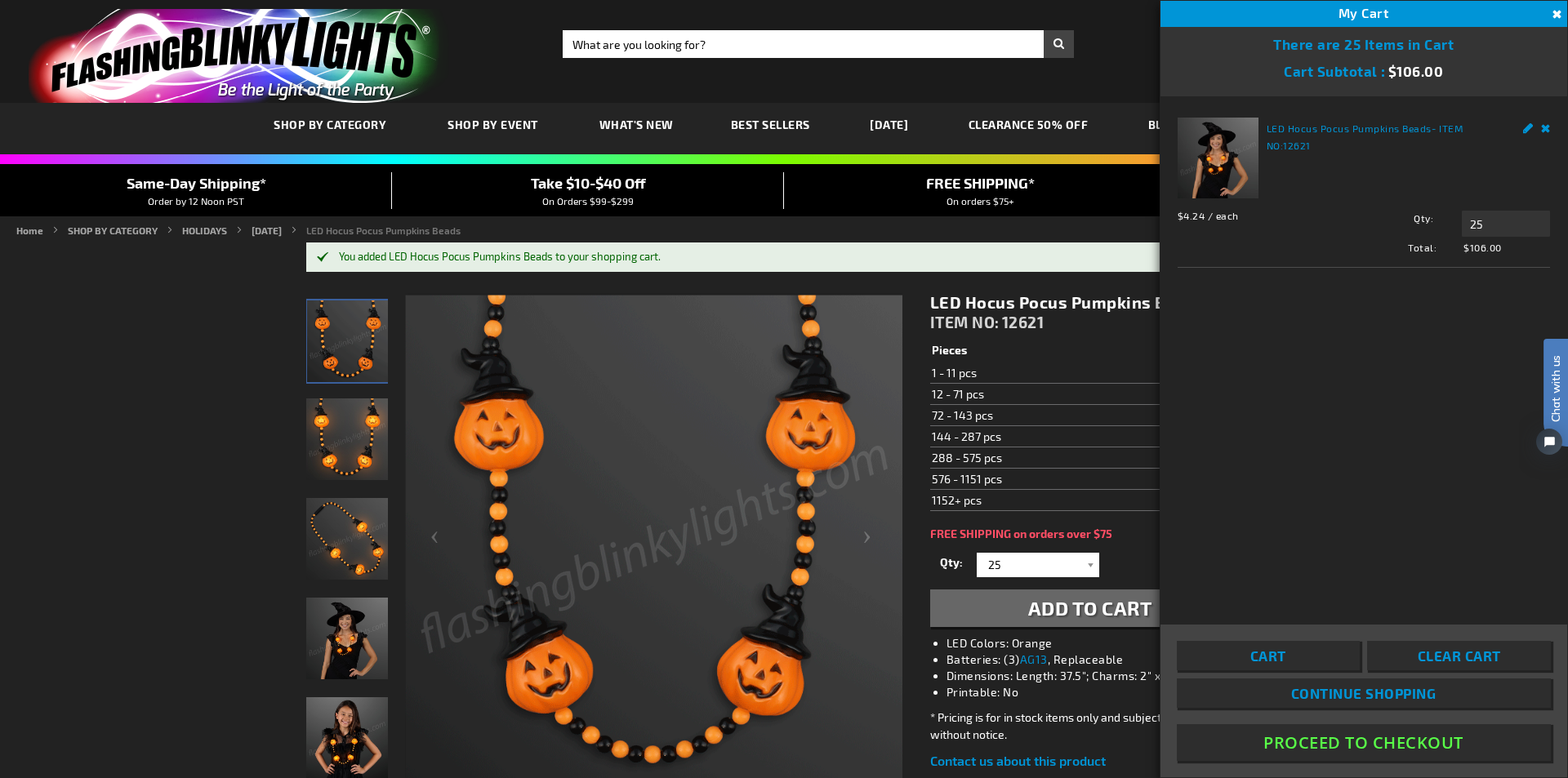
click at [1555, 10] on button "Close" at bounding box center [1555, 15] width 18 height 18
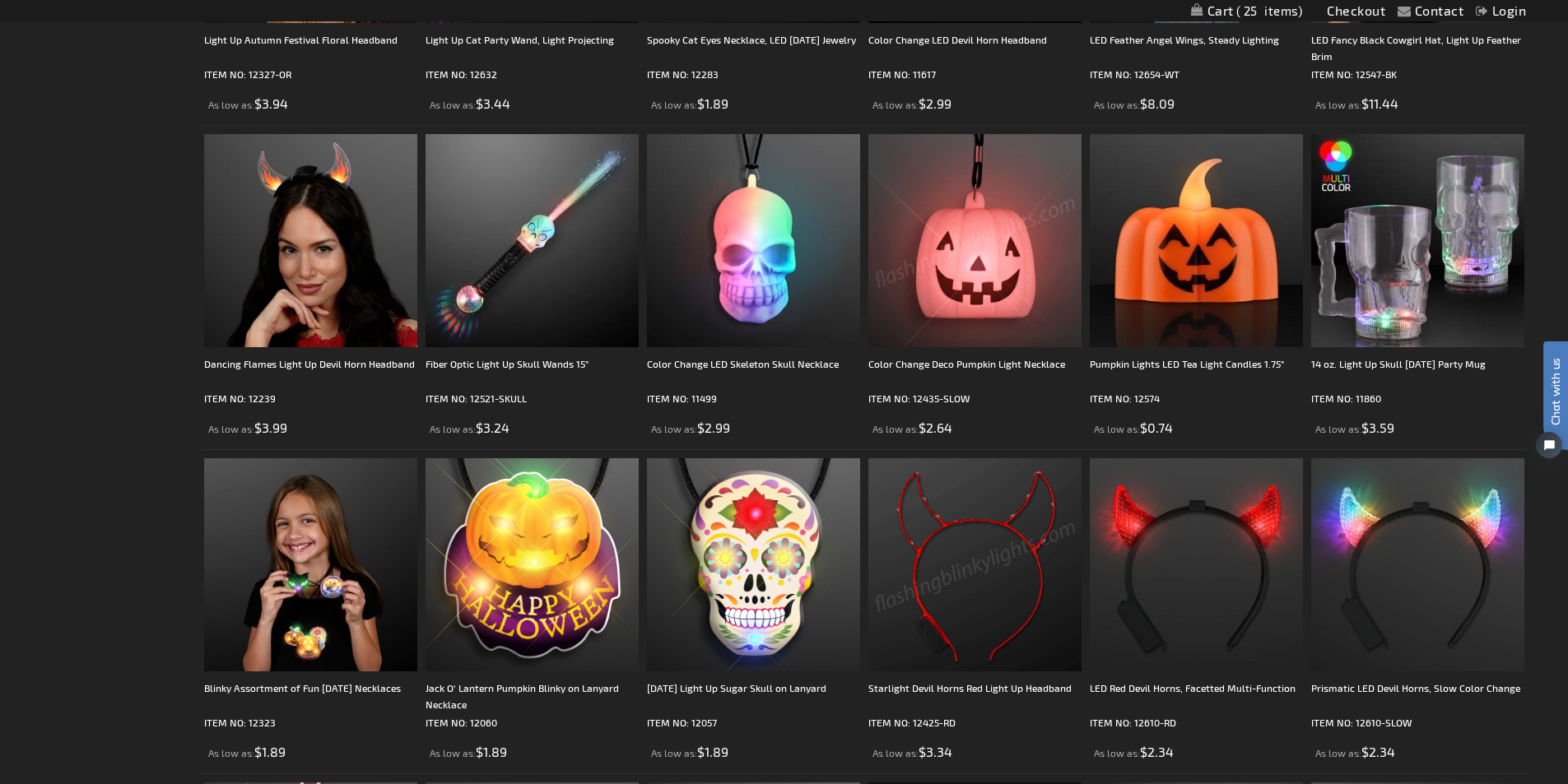
scroll to position [2799, 0]
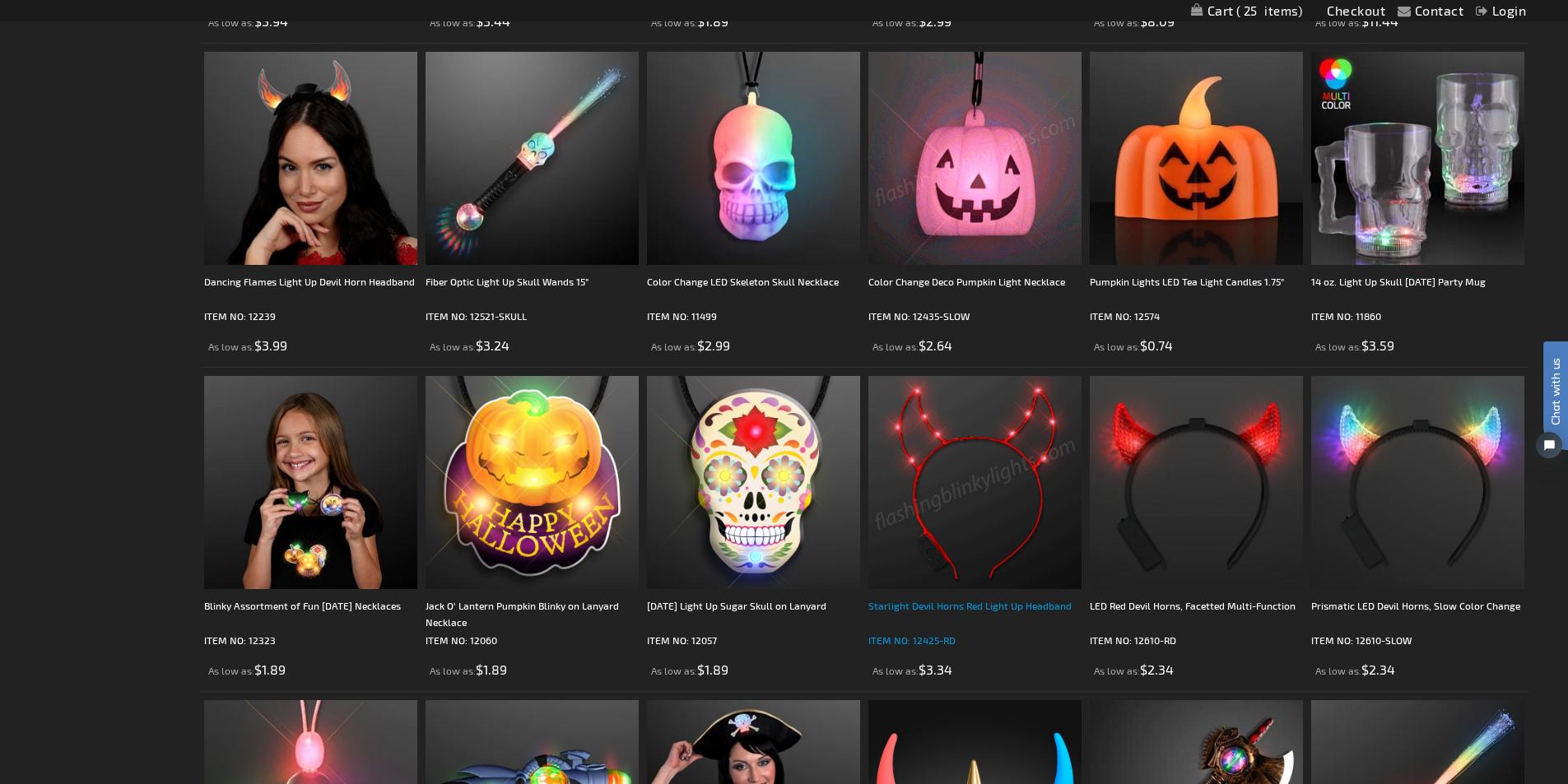
click at [962, 603] on div "Starlight Devil Horns Red Light Up Headband" at bounding box center [975, 614] width 214 height 33
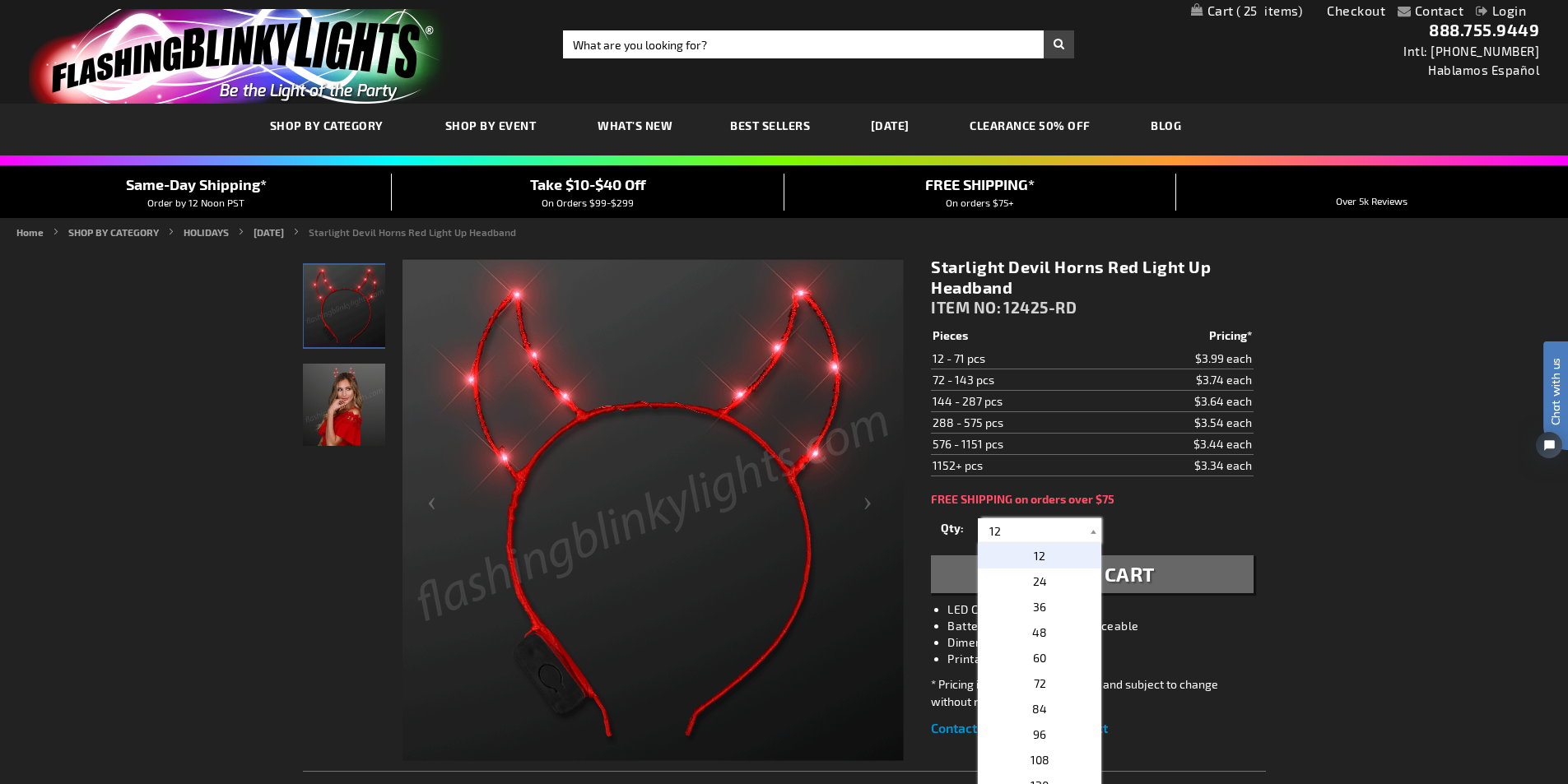
drag, startPoint x: 1004, startPoint y: 531, endPoint x: 972, endPoint y: 526, distance: 32.4
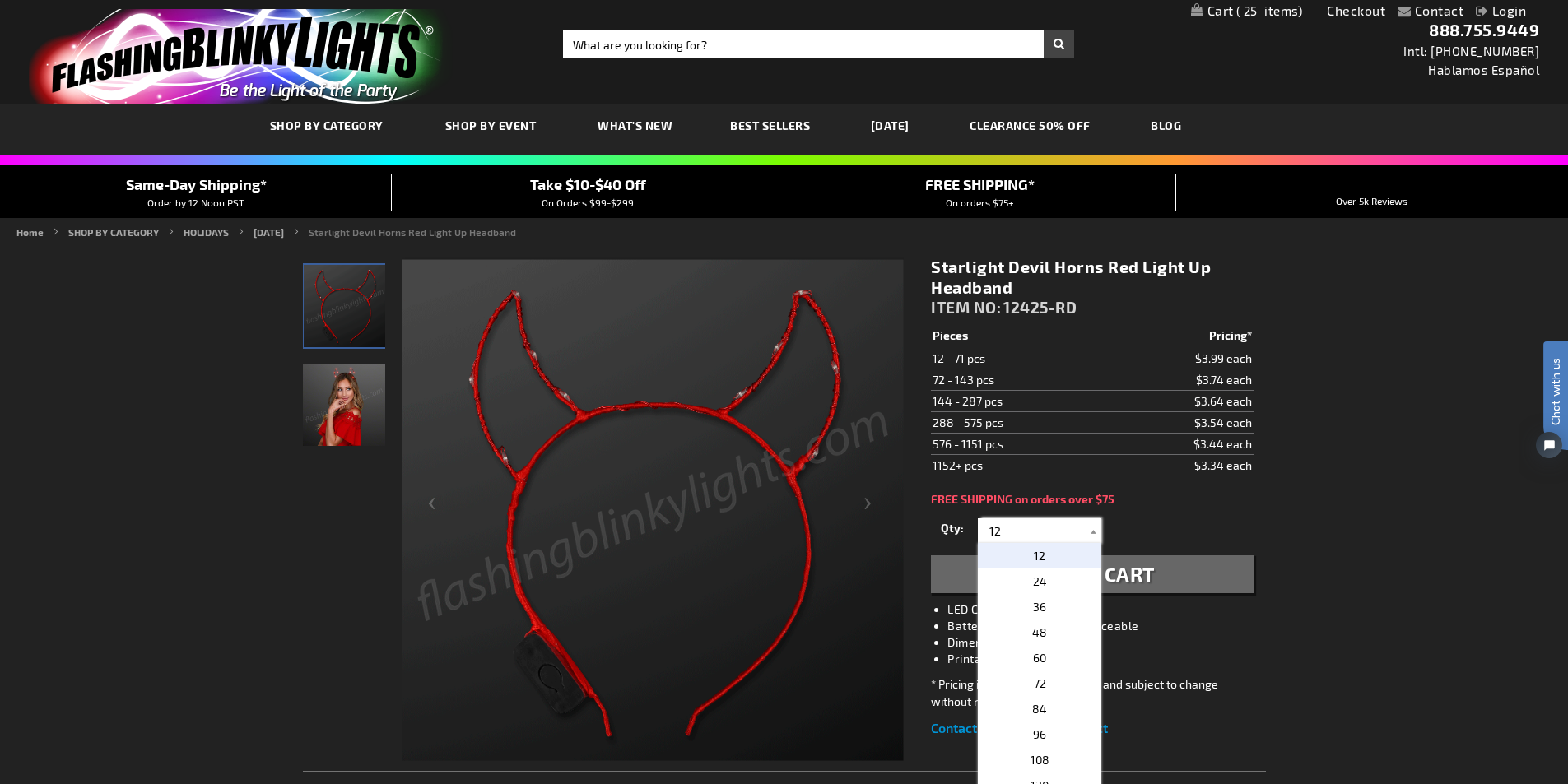
click at [972, 526] on div "Qty 12 24 36 48 60 72 84 96 108 120 132 144 156 168 180 192 204 216 228 240" at bounding box center [1092, 531] width 322 height 33
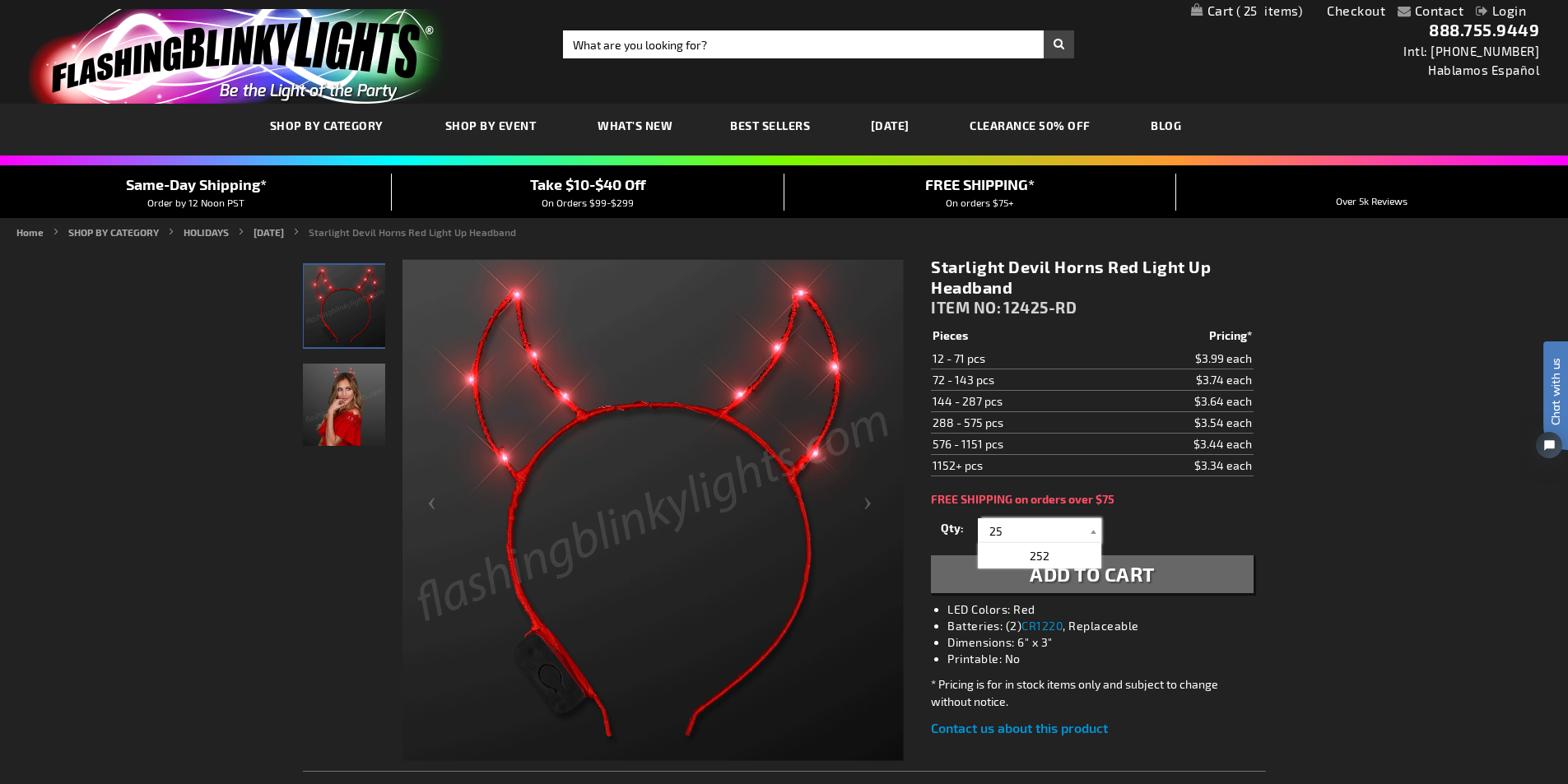
type input "25"
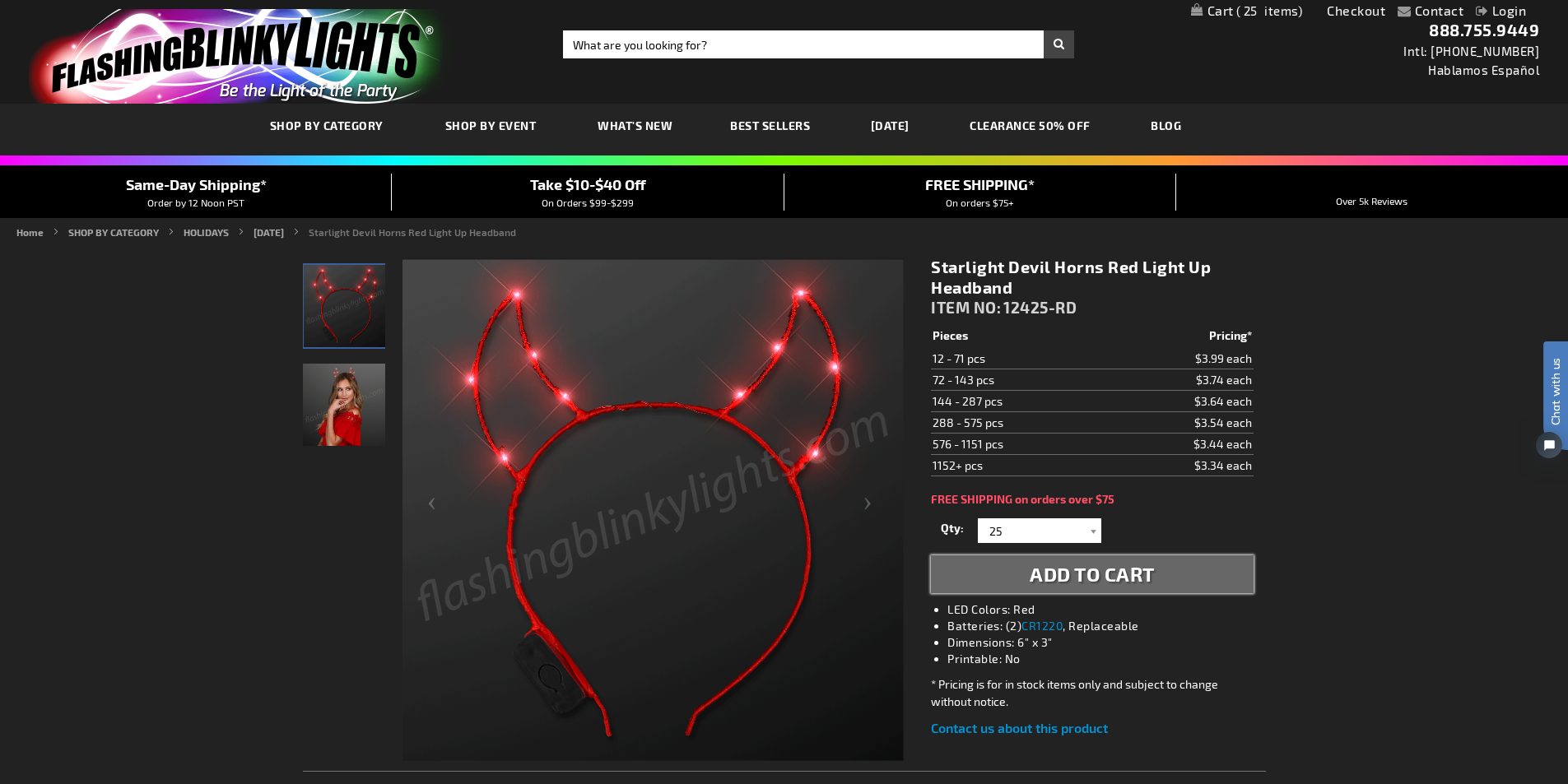
click at [1073, 570] on span "Add to Cart" at bounding box center [1092, 574] width 125 height 24
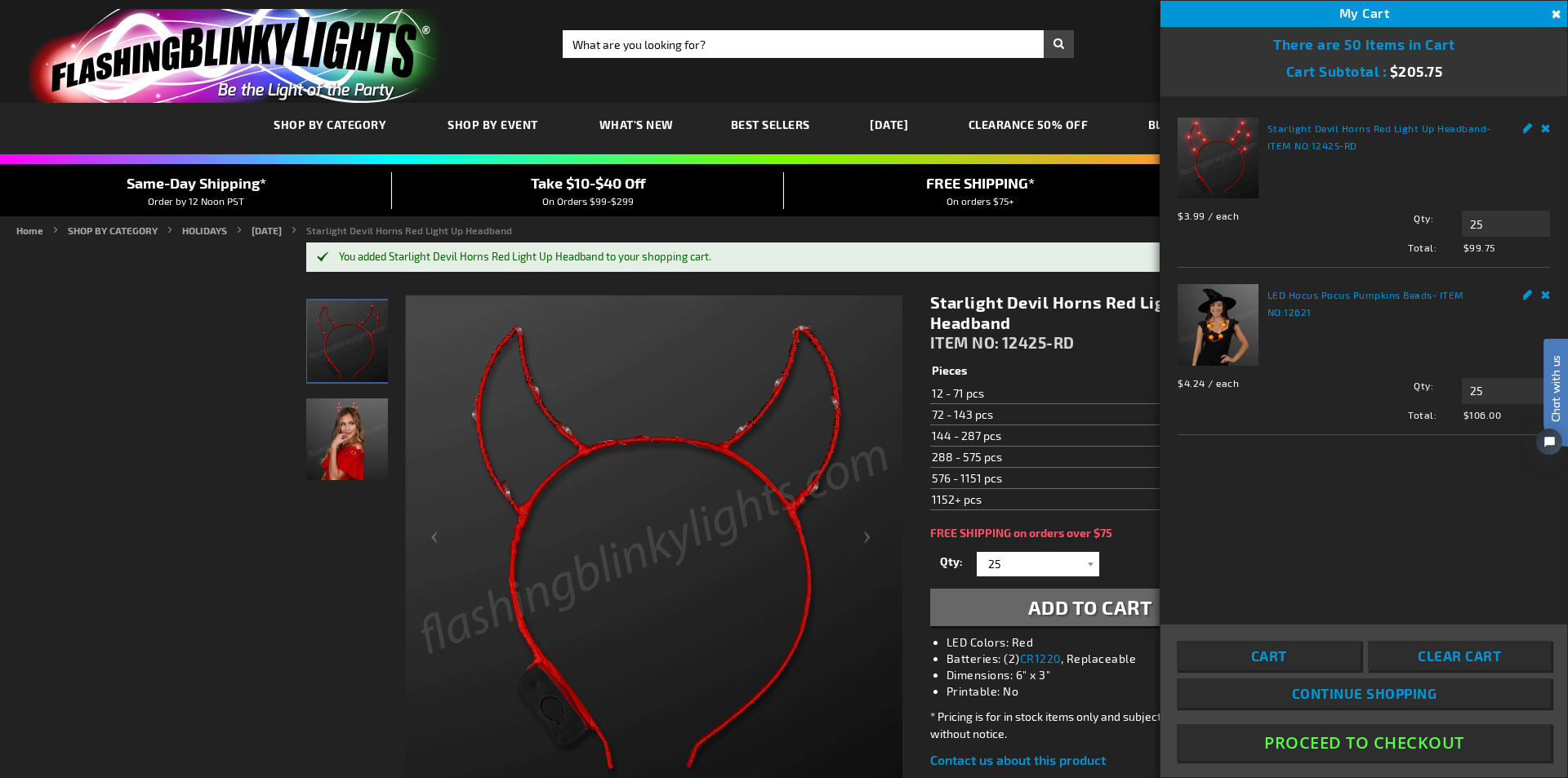
click at [1554, 12] on button "Close" at bounding box center [1555, 15] width 18 height 18
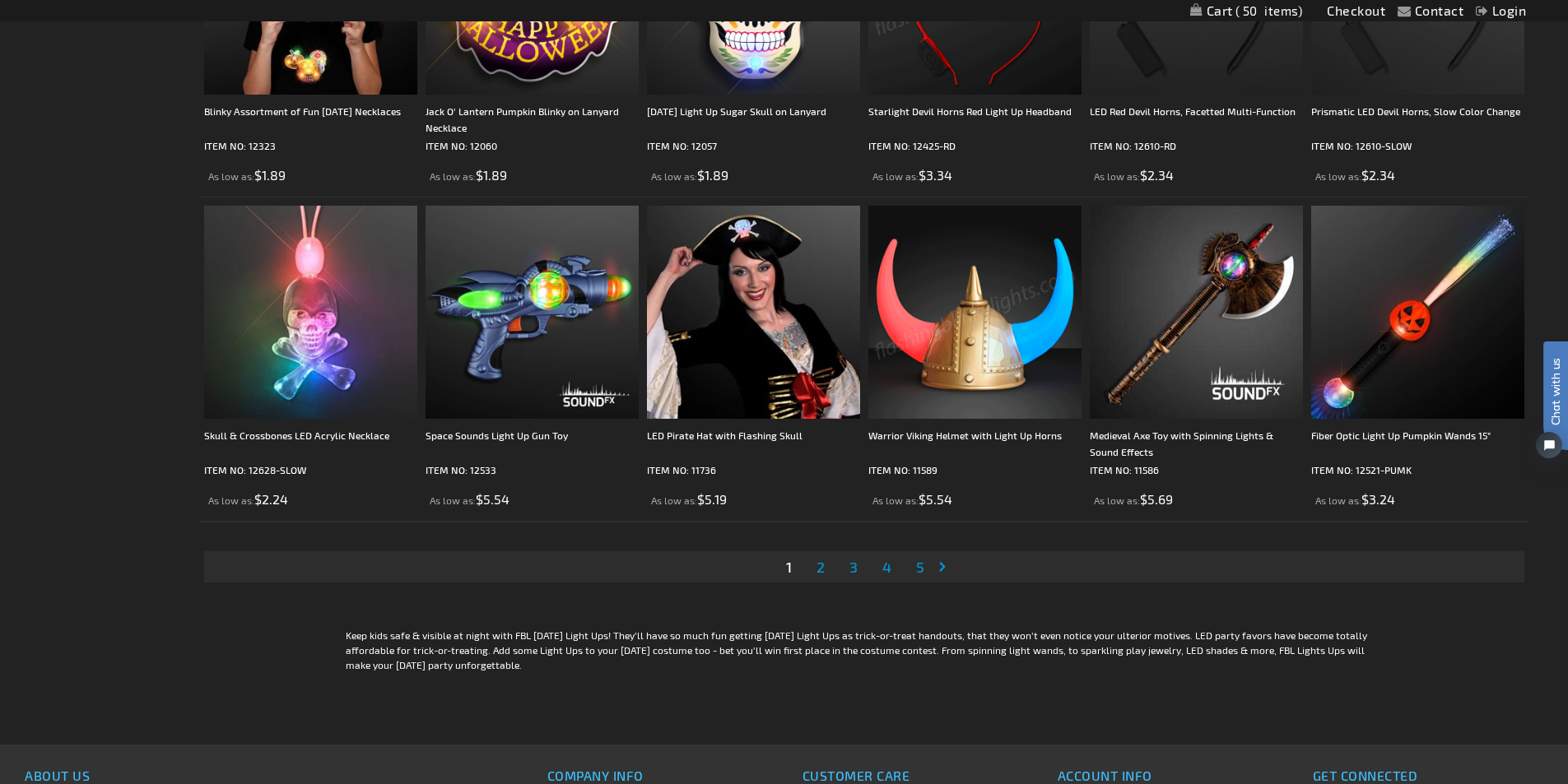
click at [822, 567] on span "2" at bounding box center [821, 567] width 9 height 18
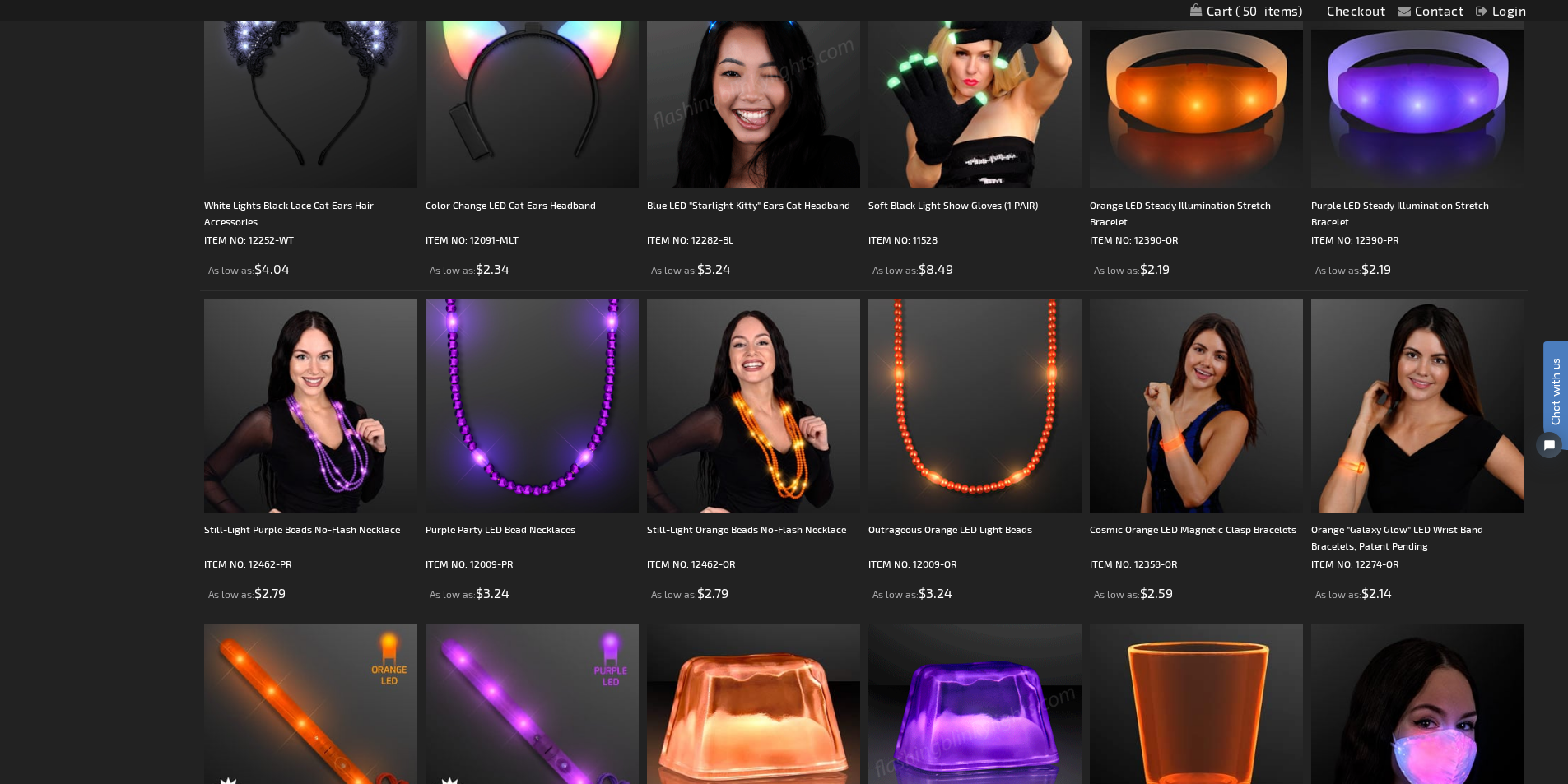
scroll to position [2716, 0]
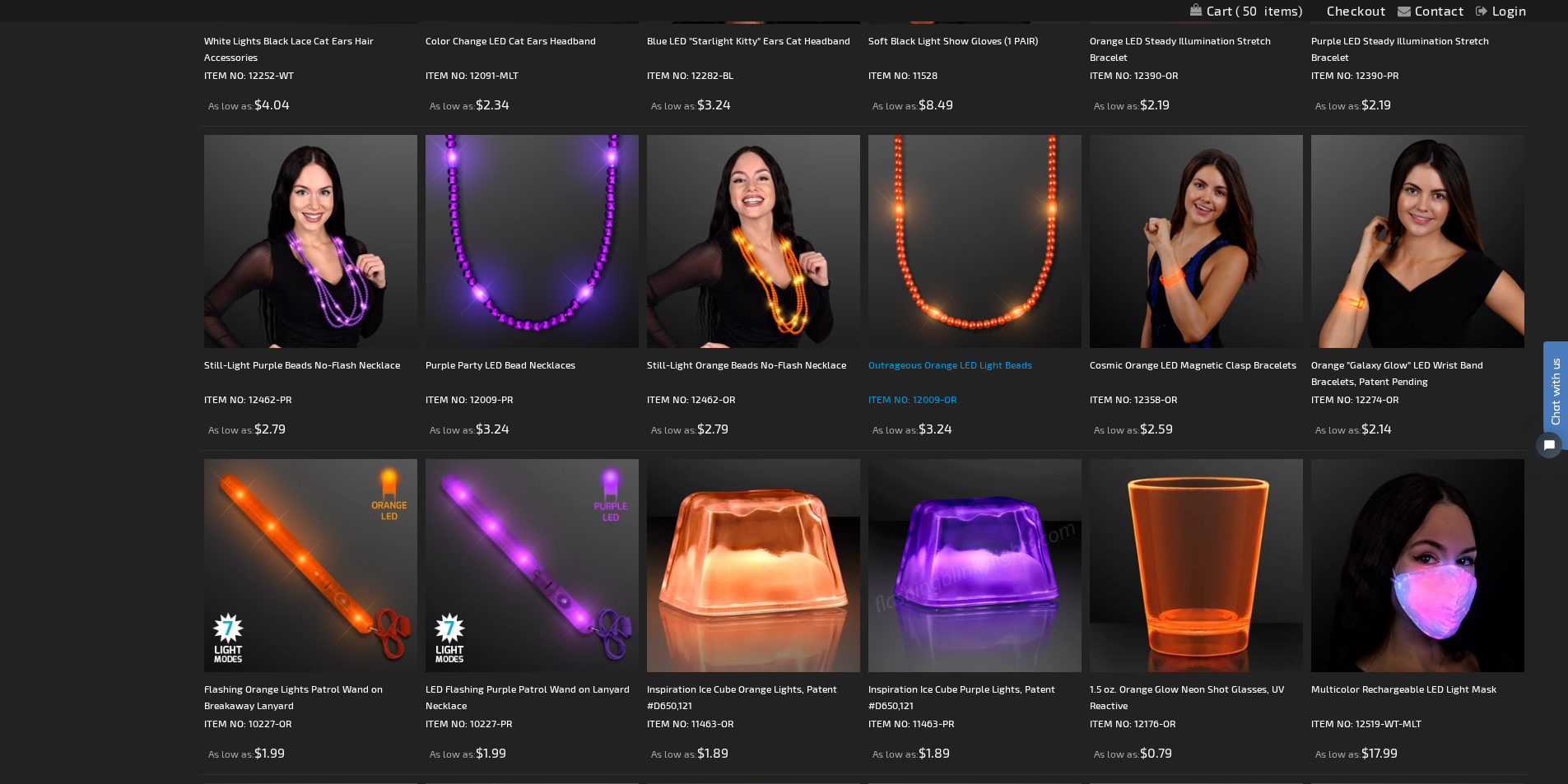
click at [927, 368] on div "Outrageous Orange LED Light Beads" at bounding box center [975, 373] width 214 height 33
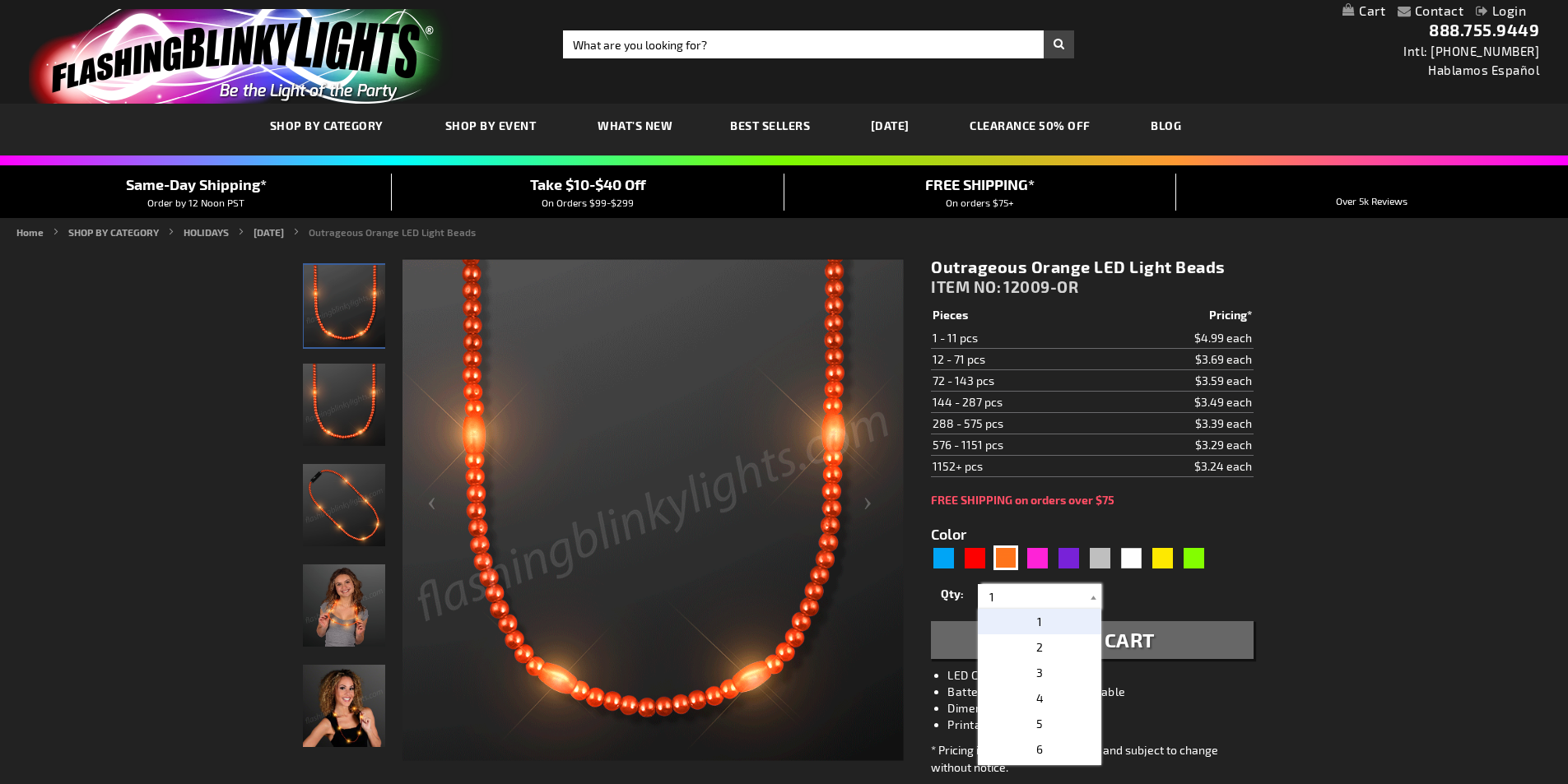
drag, startPoint x: 988, startPoint y: 602, endPoint x: 959, endPoint y: 604, distance: 29.1
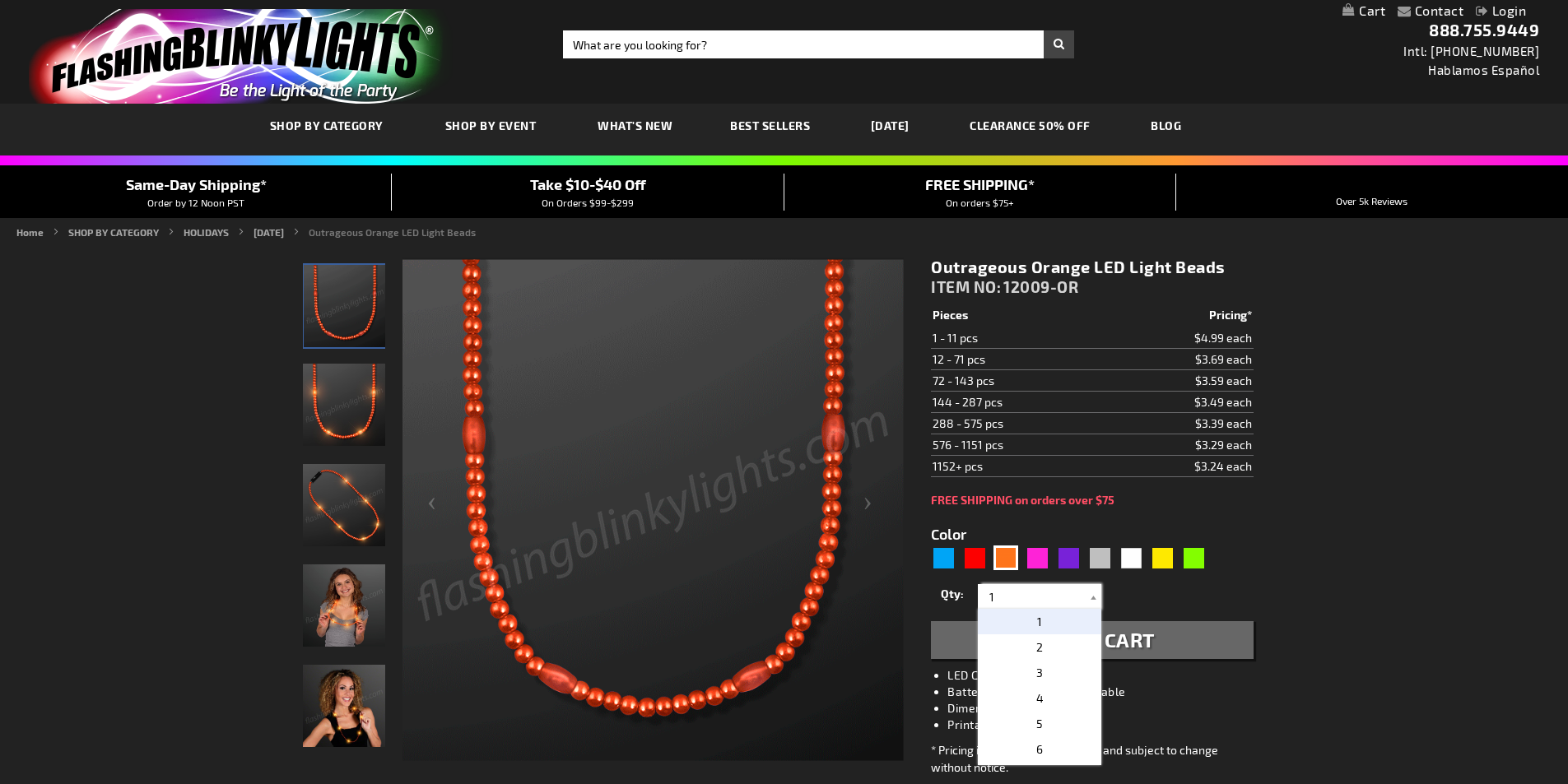
click at [959, 604] on div "Qty 1 2 3 4 5 6 7 8 9 10 11 12 24 36 48 60 72 84 96 108 120 132 144 156 168" at bounding box center [1092, 596] width 322 height 33
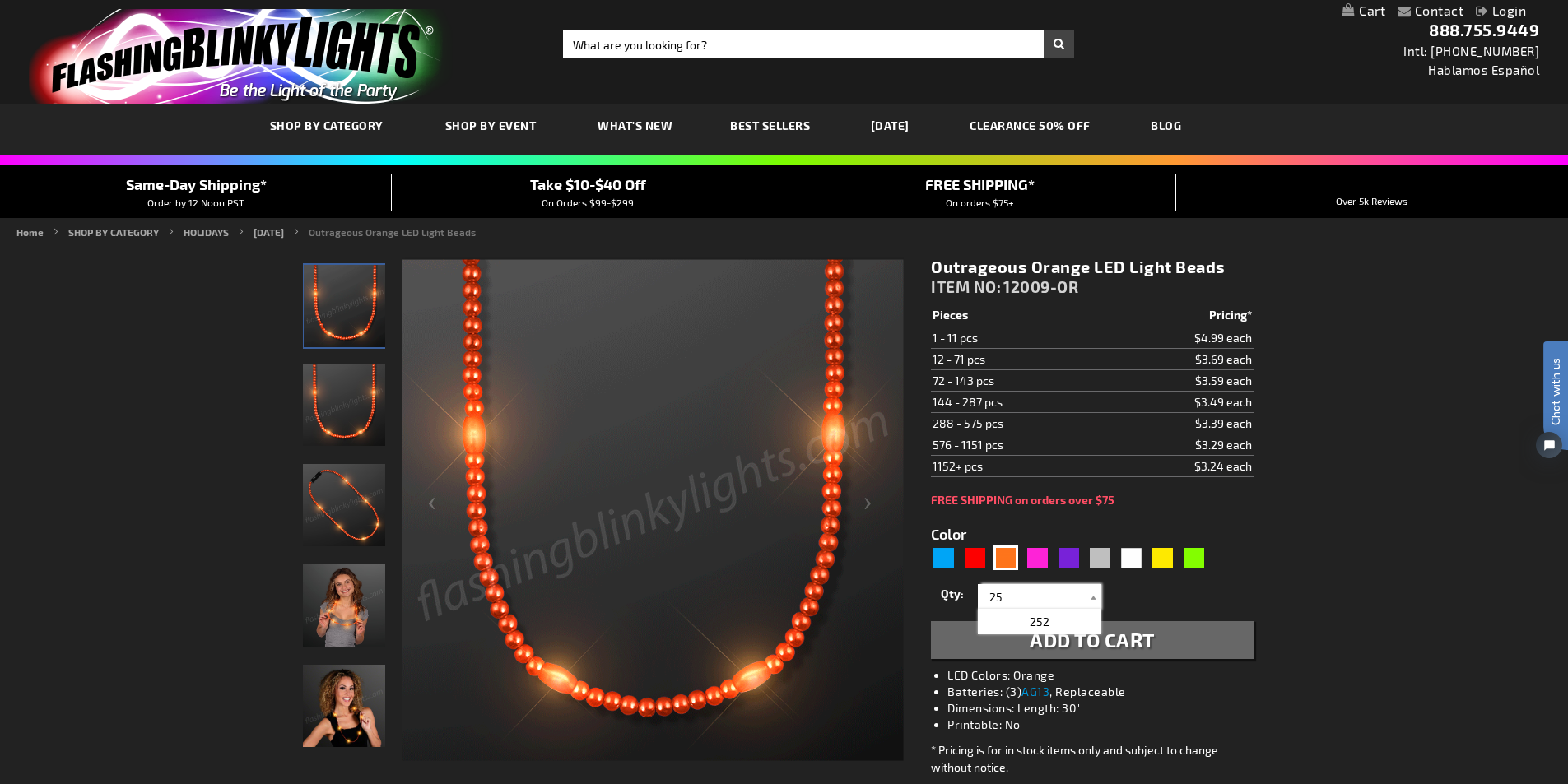
type input "25"
click at [1129, 640] on span "Add to Cart" at bounding box center [1092, 641] width 125 height 24
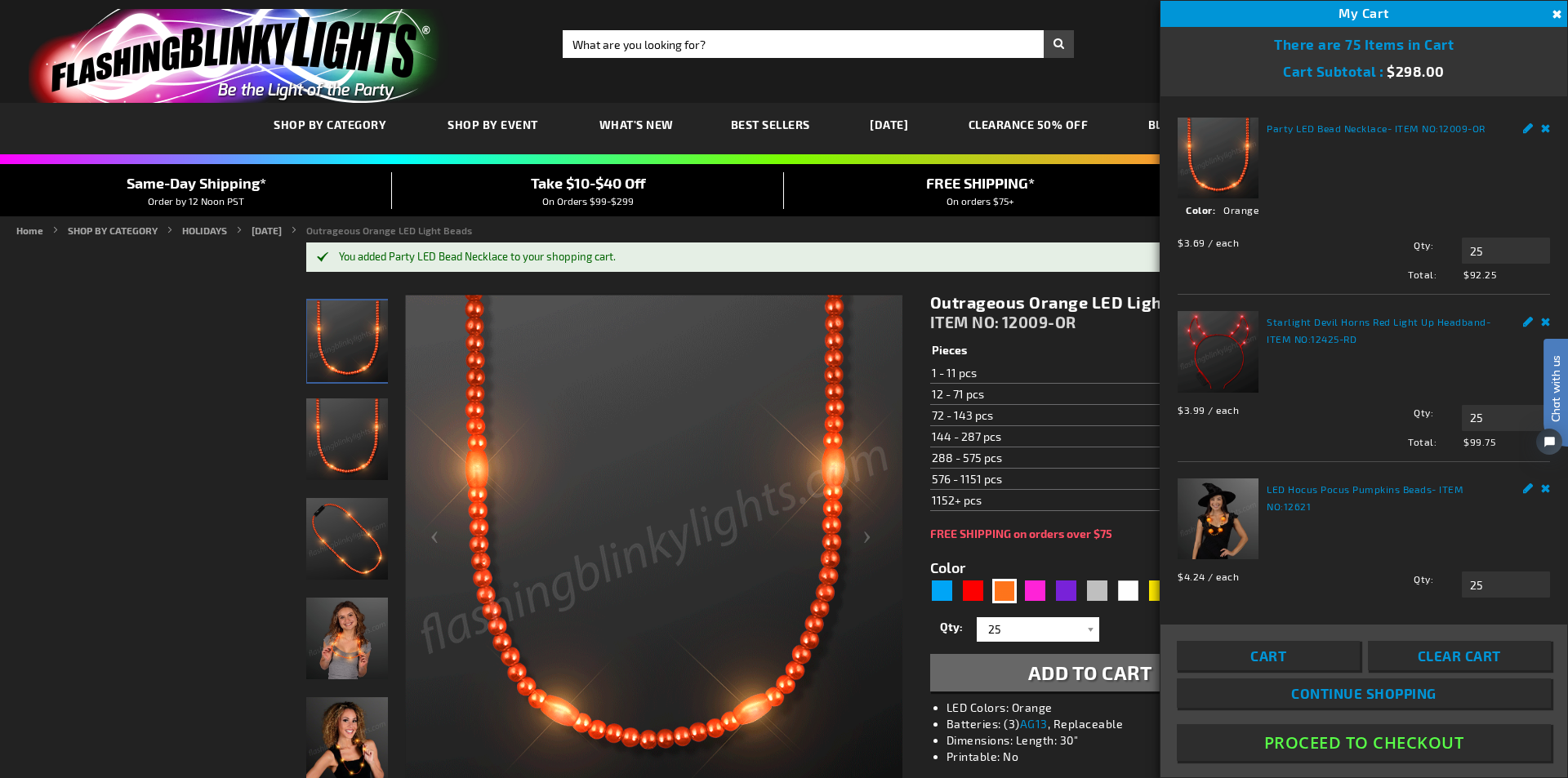
click at [1555, 10] on button "Close" at bounding box center [1555, 15] width 18 height 18
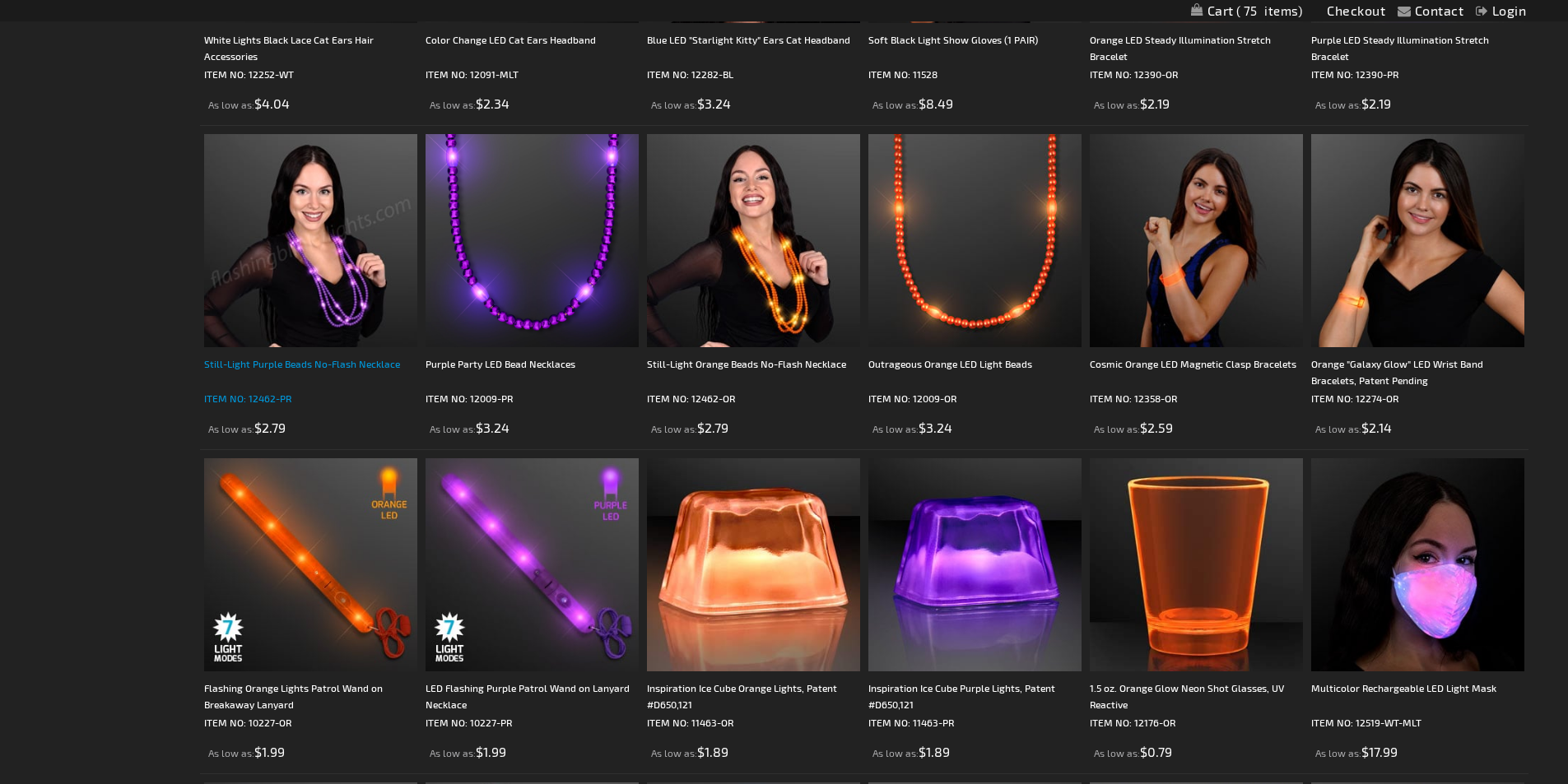
click at [290, 362] on div "Still-Light Purple Beads No-Flash Necklace" at bounding box center [310, 372] width 214 height 33
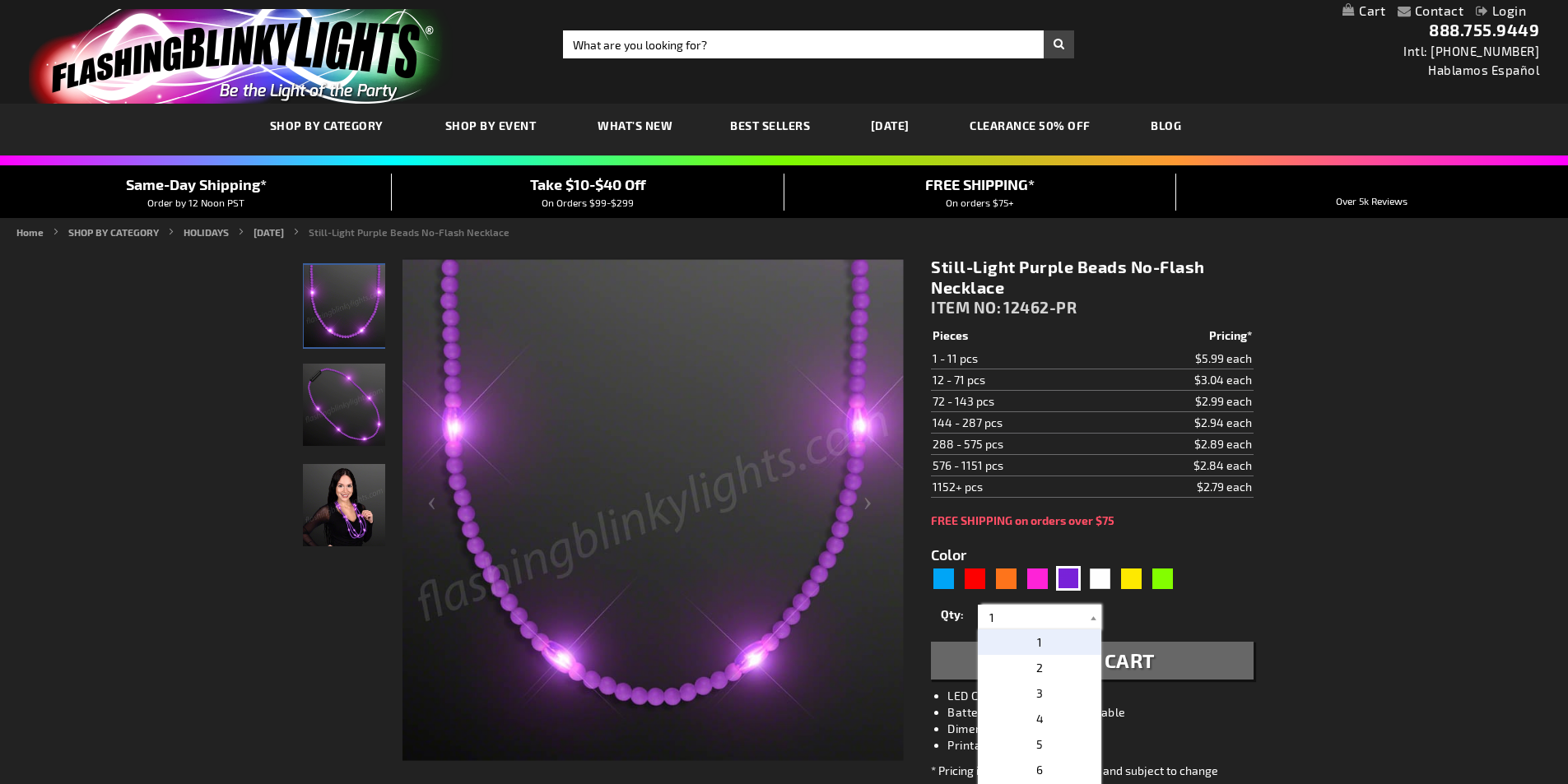
drag, startPoint x: 990, startPoint y: 615, endPoint x: 955, endPoint y: 621, distance: 35.5
click at [955, 621] on div "Qty 1 2 3 4 5 6 7 8 9 10 11 12 24 36 48 60 72 84 96 108 120 132 144 156 168" at bounding box center [1092, 617] width 322 height 33
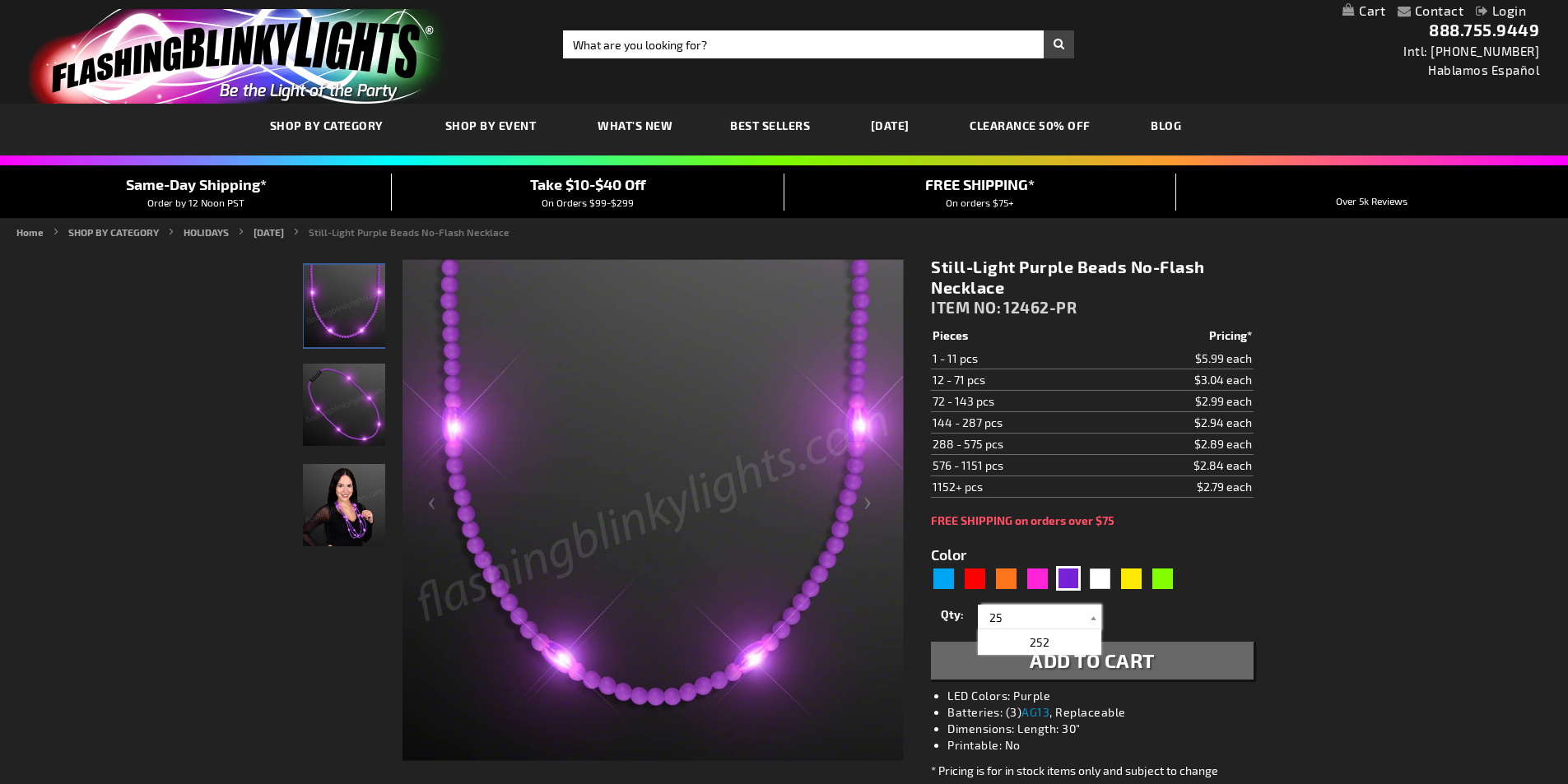
type input "25"
click at [1093, 666] on span "Add to Cart" at bounding box center [1092, 660] width 125 height 24
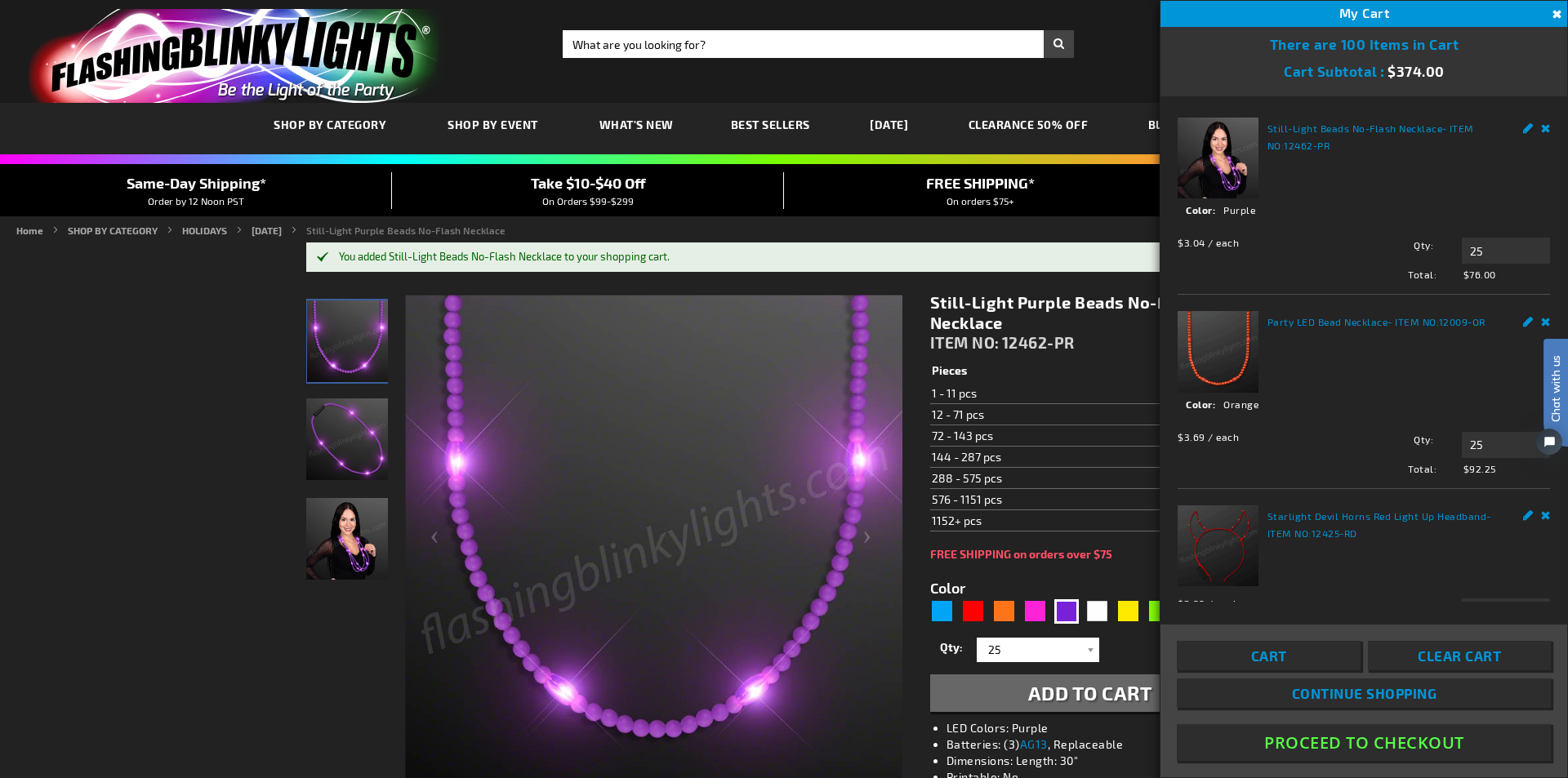
click at [1555, 15] on button "Close" at bounding box center [1555, 15] width 18 height 18
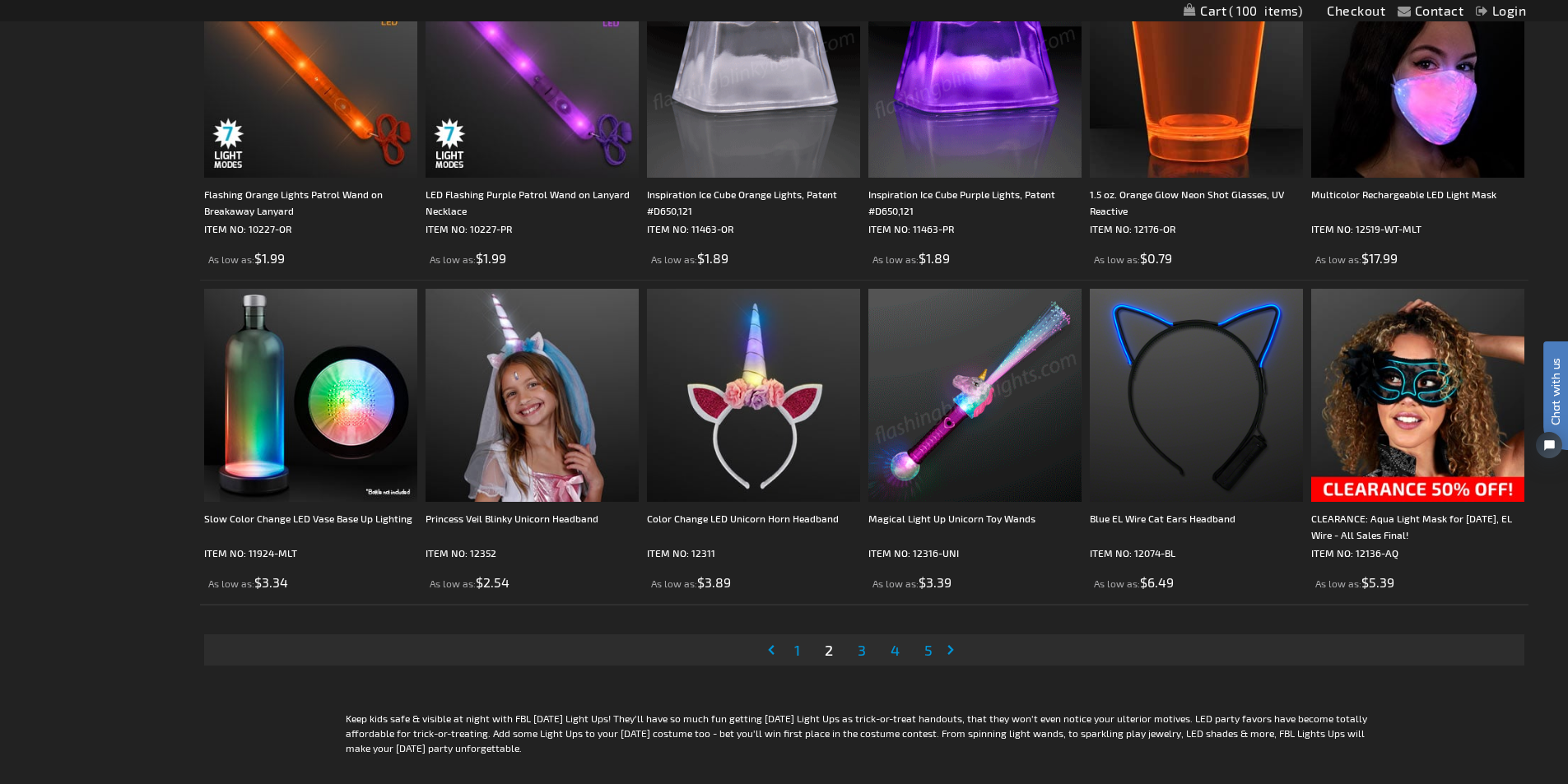
click at [794, 656] on link "Page 1" at bounding box center [797, 650] width 12 height 25
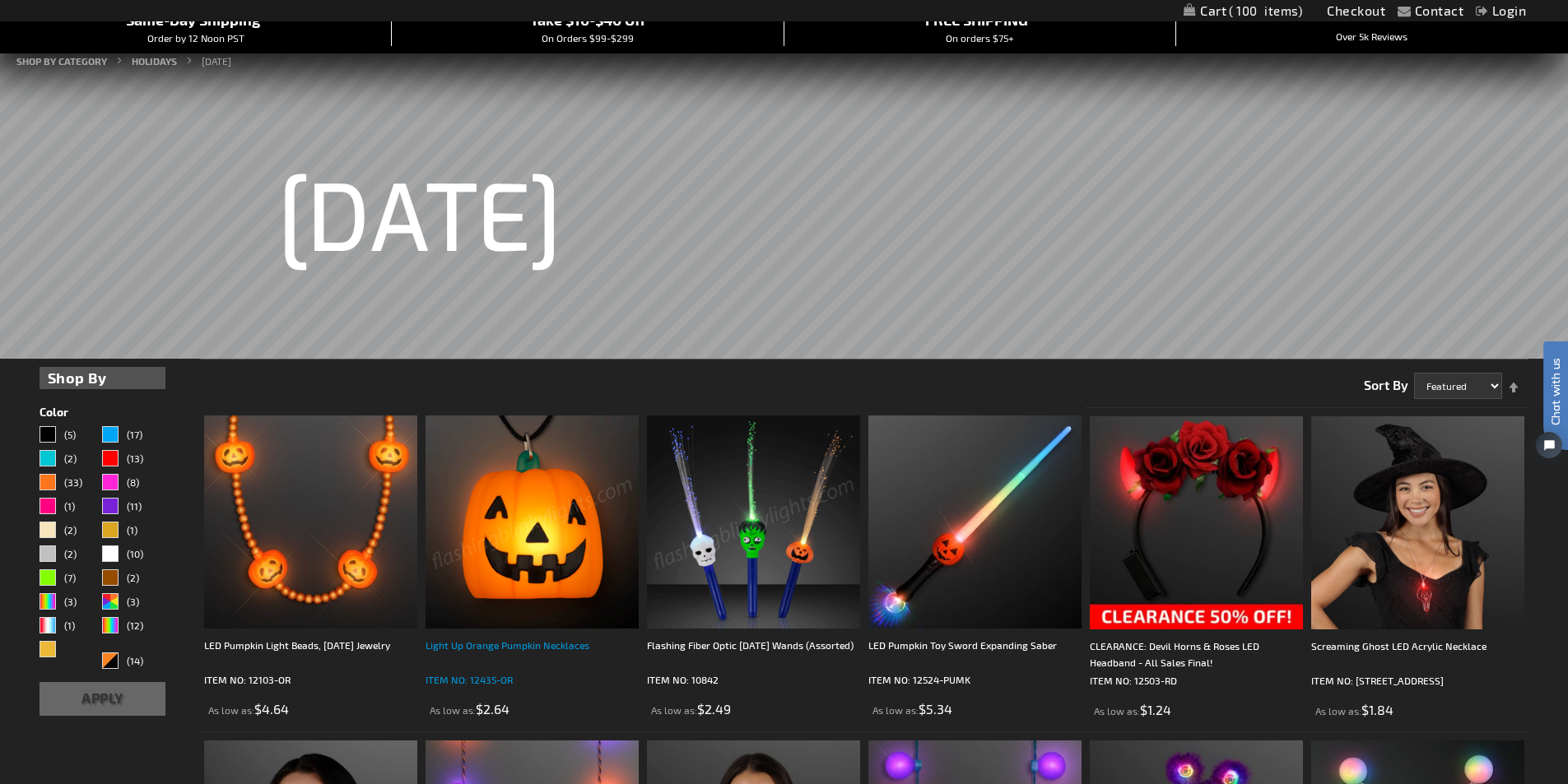
scroll to position [329, 0]
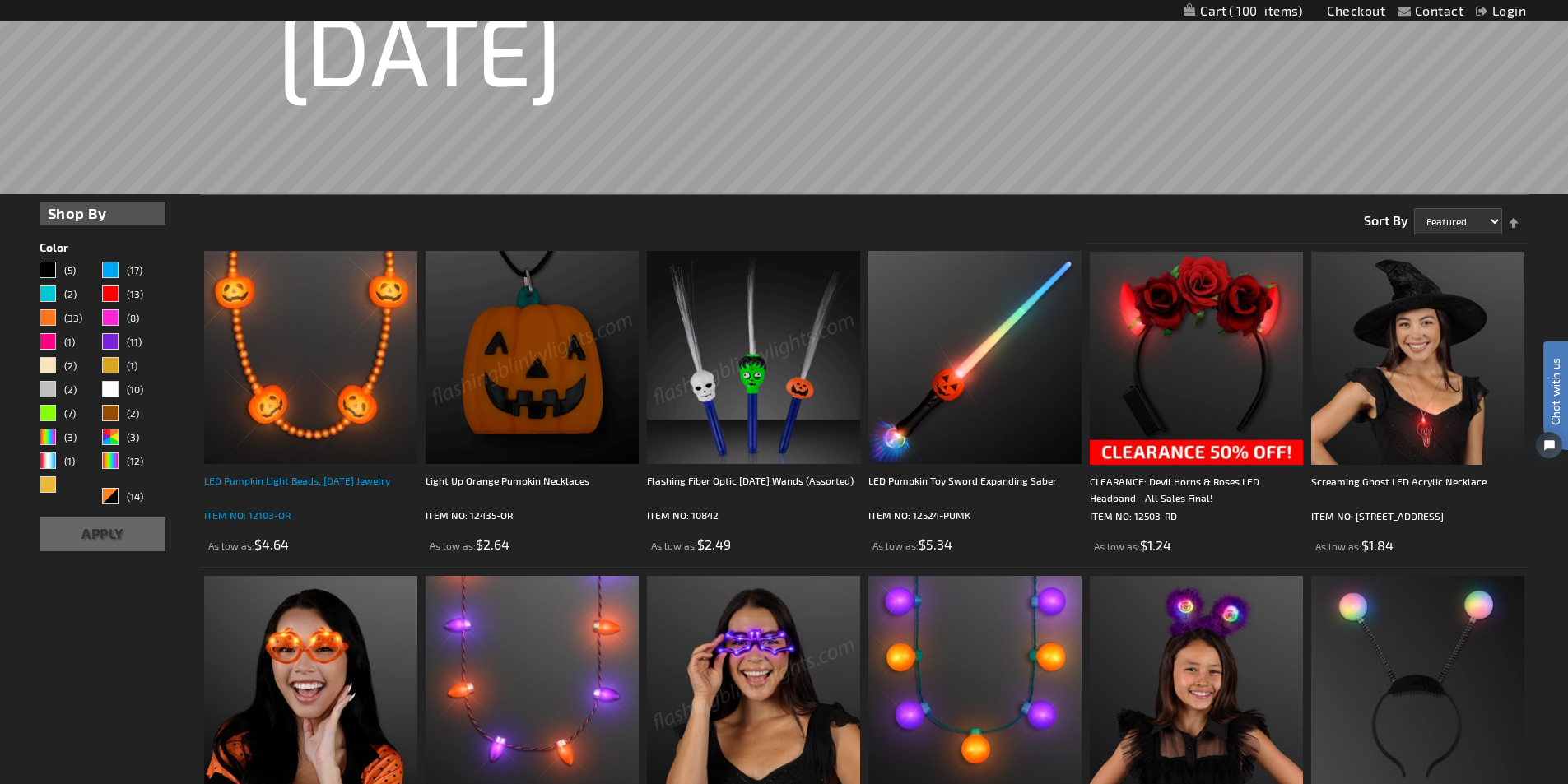
click at [301, 479] on div "LED Pumpkin Light Beads, [DATE] Jewelry" at bounding box center [310, 489] width 214 height 33
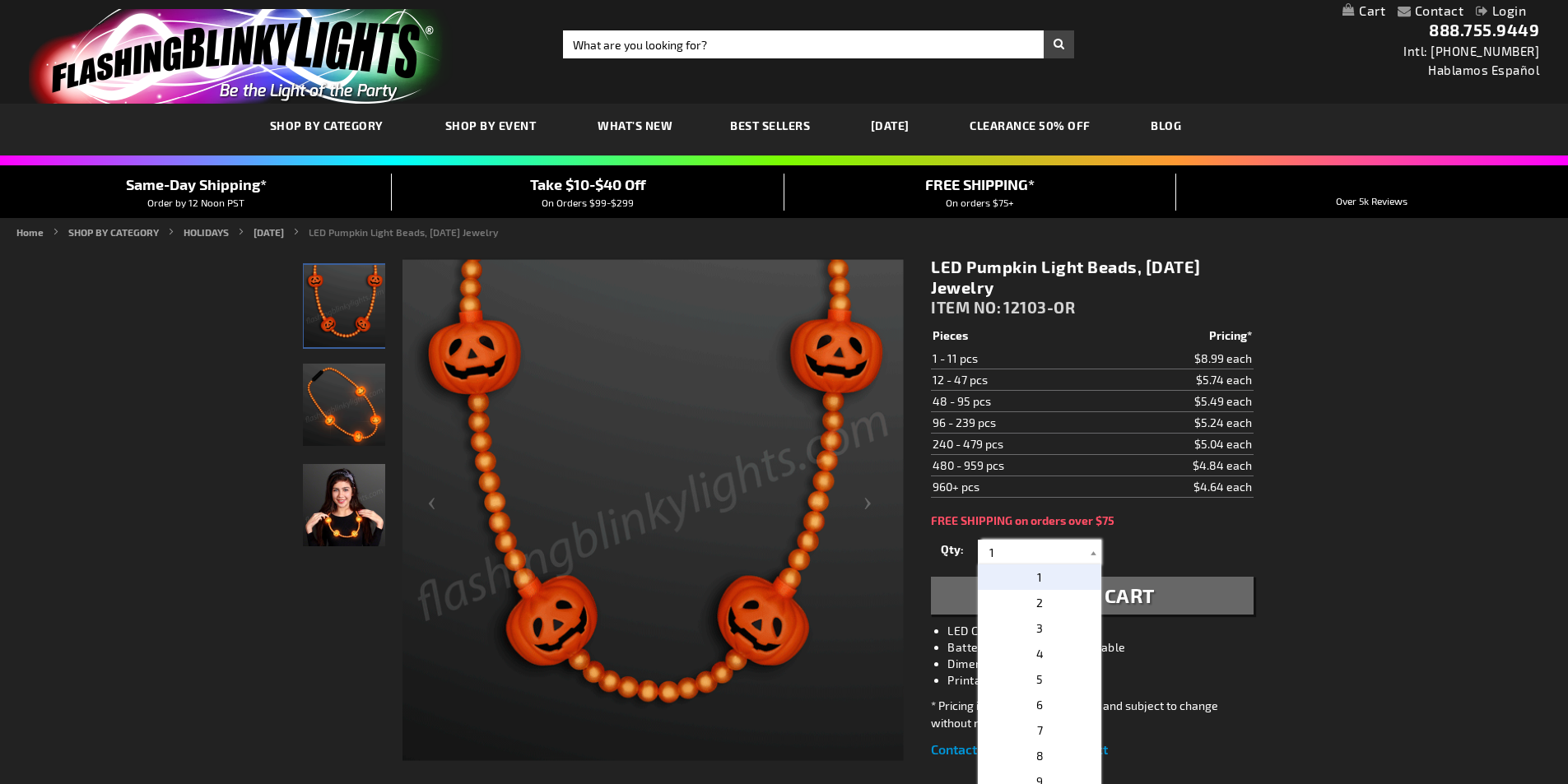
click at [944, 558] on div "Qty 1 2 3 4 5 6 7 8 9 10 11 12 24 36 48 60 72 84 96 108 120 132 144 156 168" at bounding box center [1092, 552] width 322 height 33
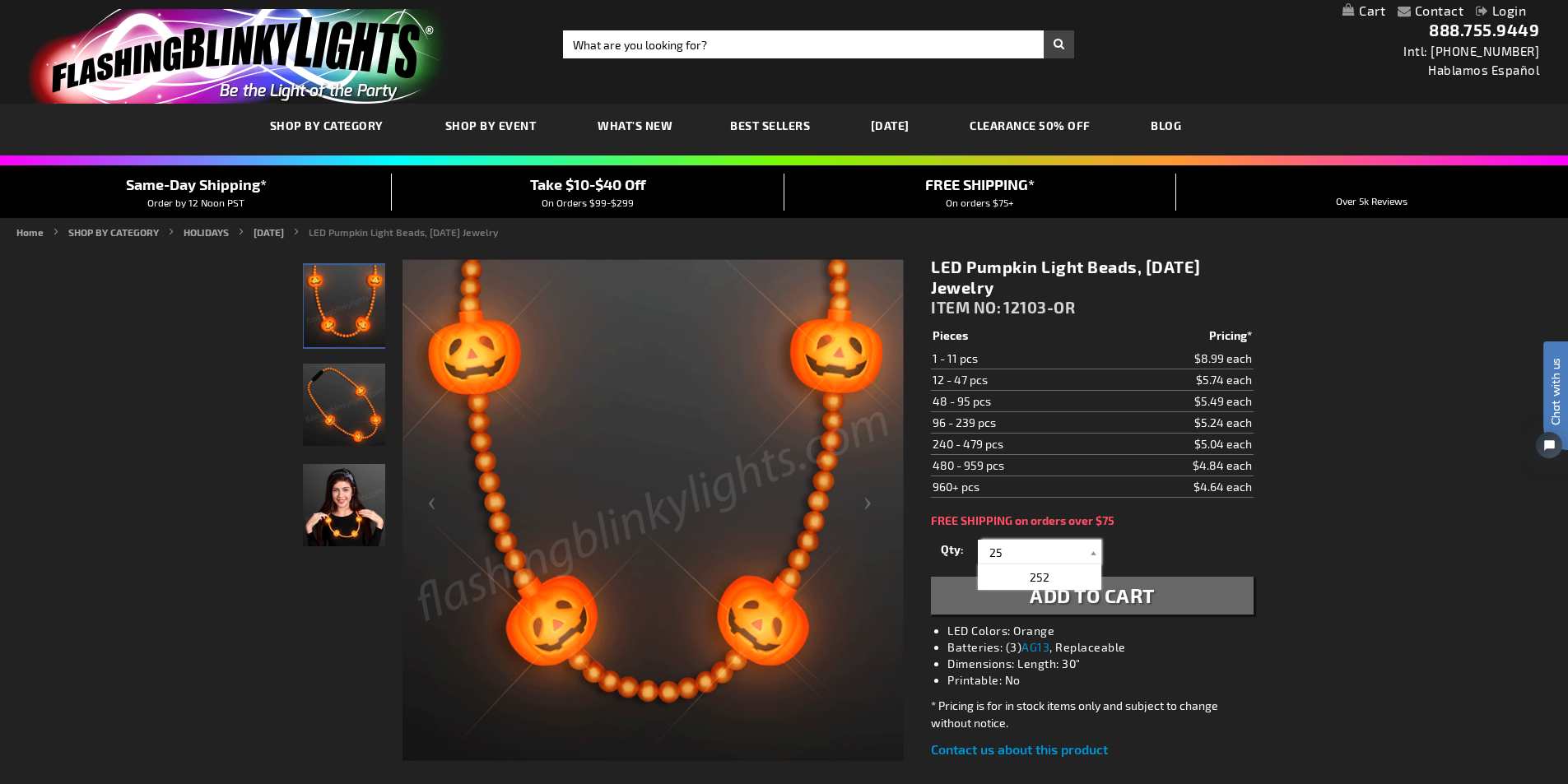
type input "25"
click at [1100, 603] on span "Add to Cart" at bounding box center [1092, 596] width 125 height 24
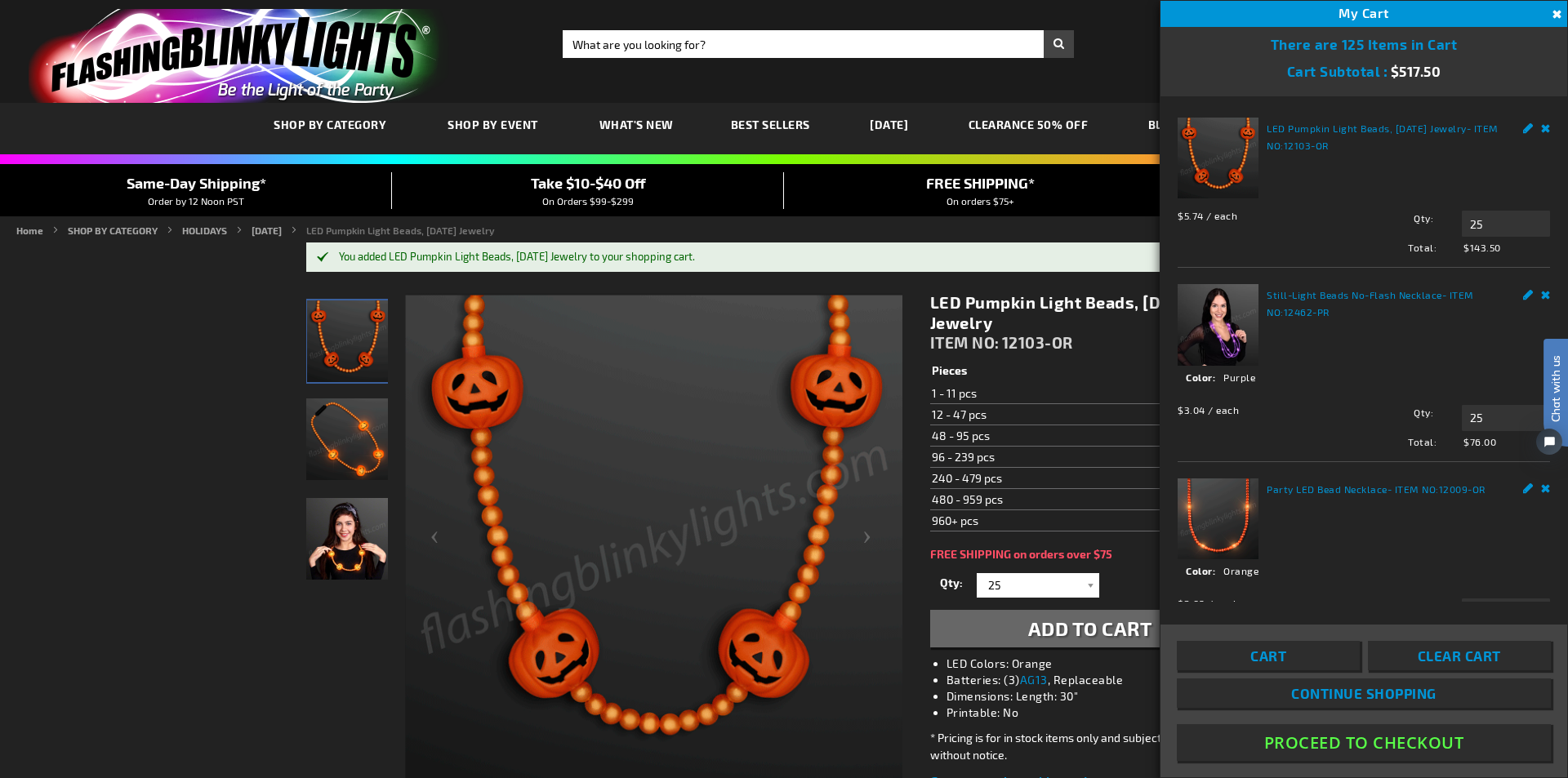
click at [1554, 13] on button "Close" at bounding box center [1555, 15] width 18 height 18
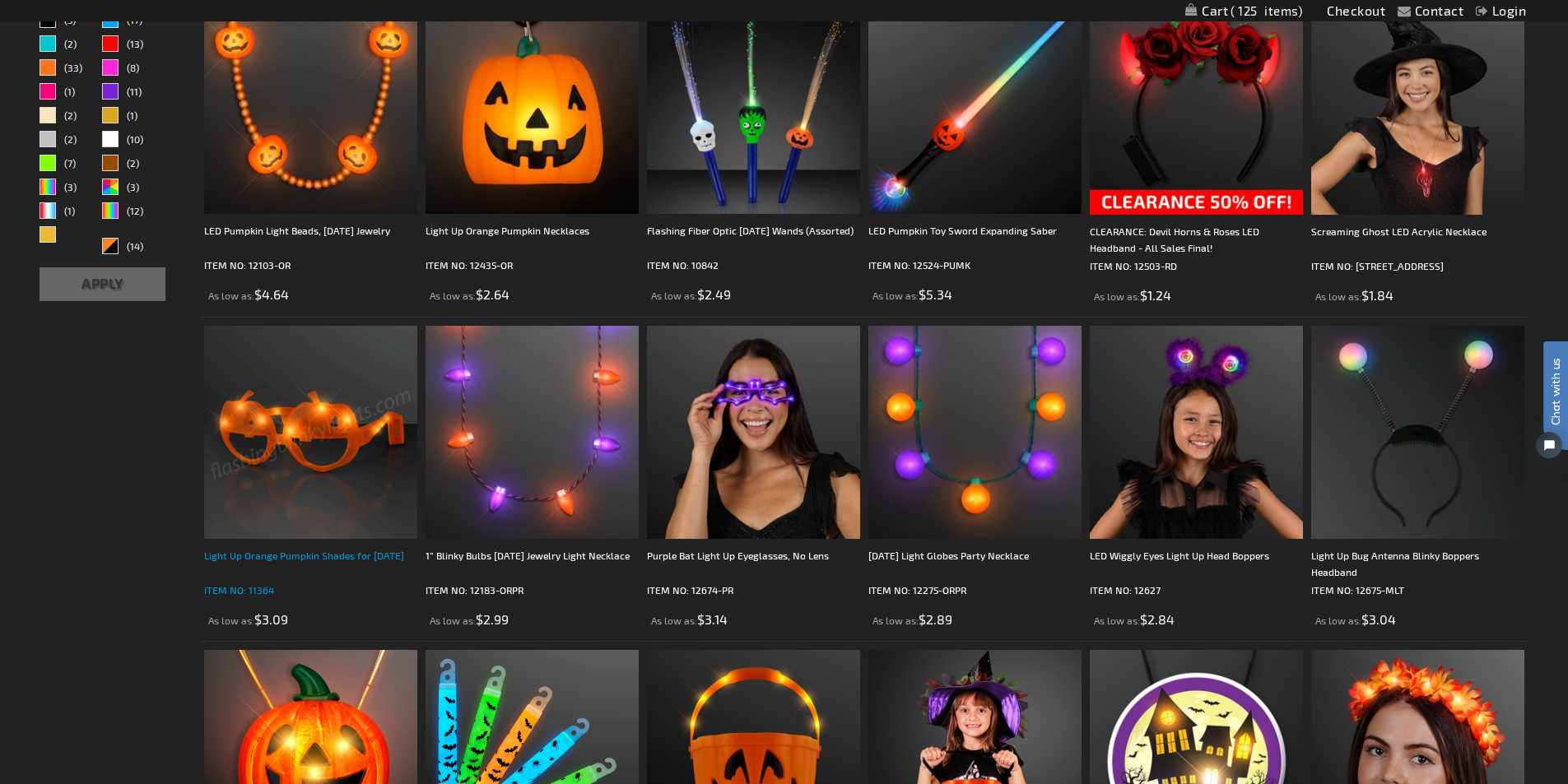
click at [284, 556] on div "Light Up Orange Pumpkin Shades for [DATE]" at bounding box center [310, 564] width 214 height 33
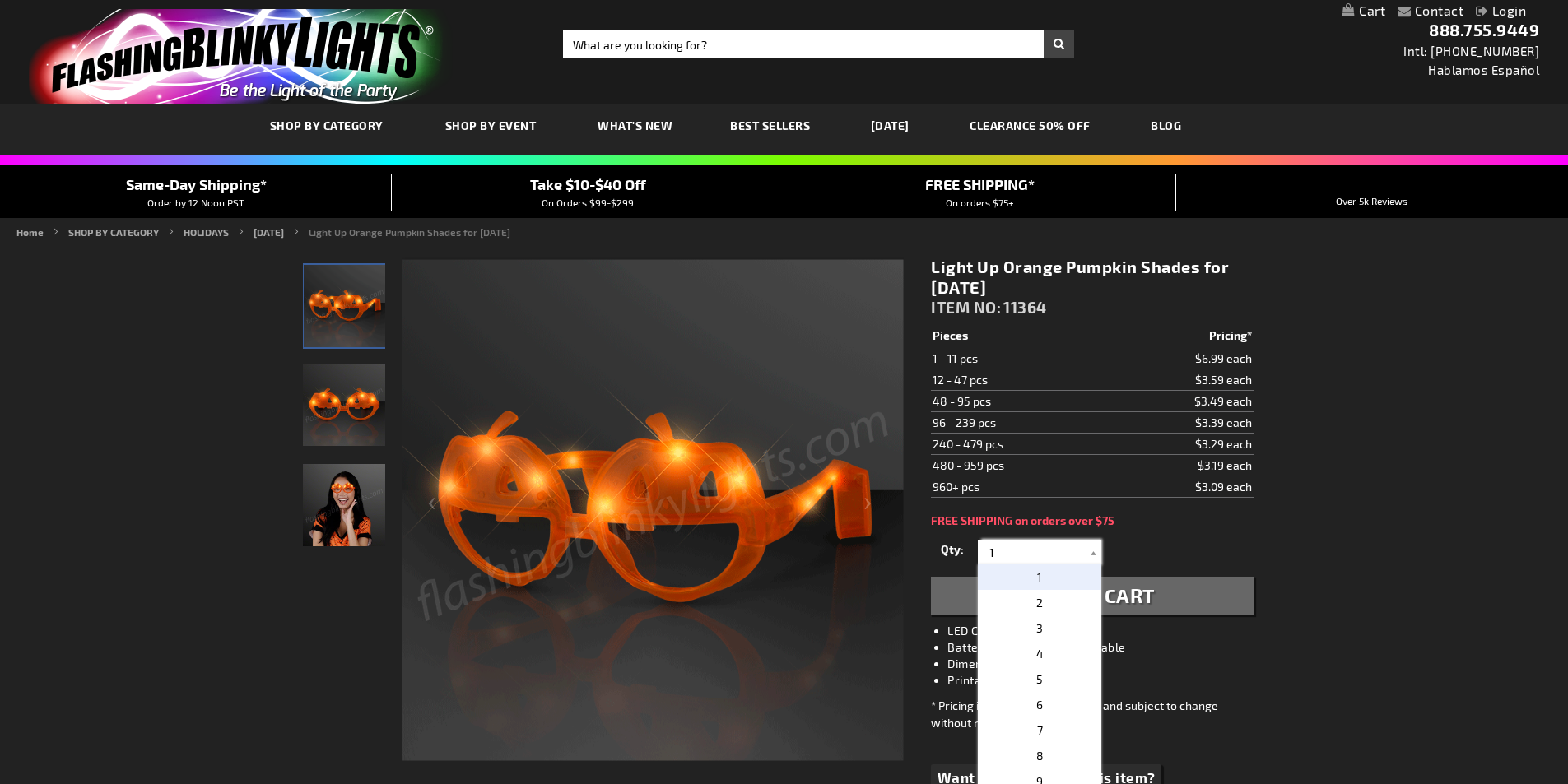
drag, startPoint x: 1010, startPoint y: 555, endPoint x: 943, endPoint y: 558, distance: 67.1
click at [952, 559] on div "Qty 1 2 3 4 5 6 7 8 9 10 11 12 24 36 48 60 72 84 96 108 120 132 144 156 168" at bounding box center [1092, 552] width 322 height 33
type input "12"
drag, startPoint x: 1006, startPoint y: 559, endPoint x: 964, endPoint y: 562, distance: 42.1
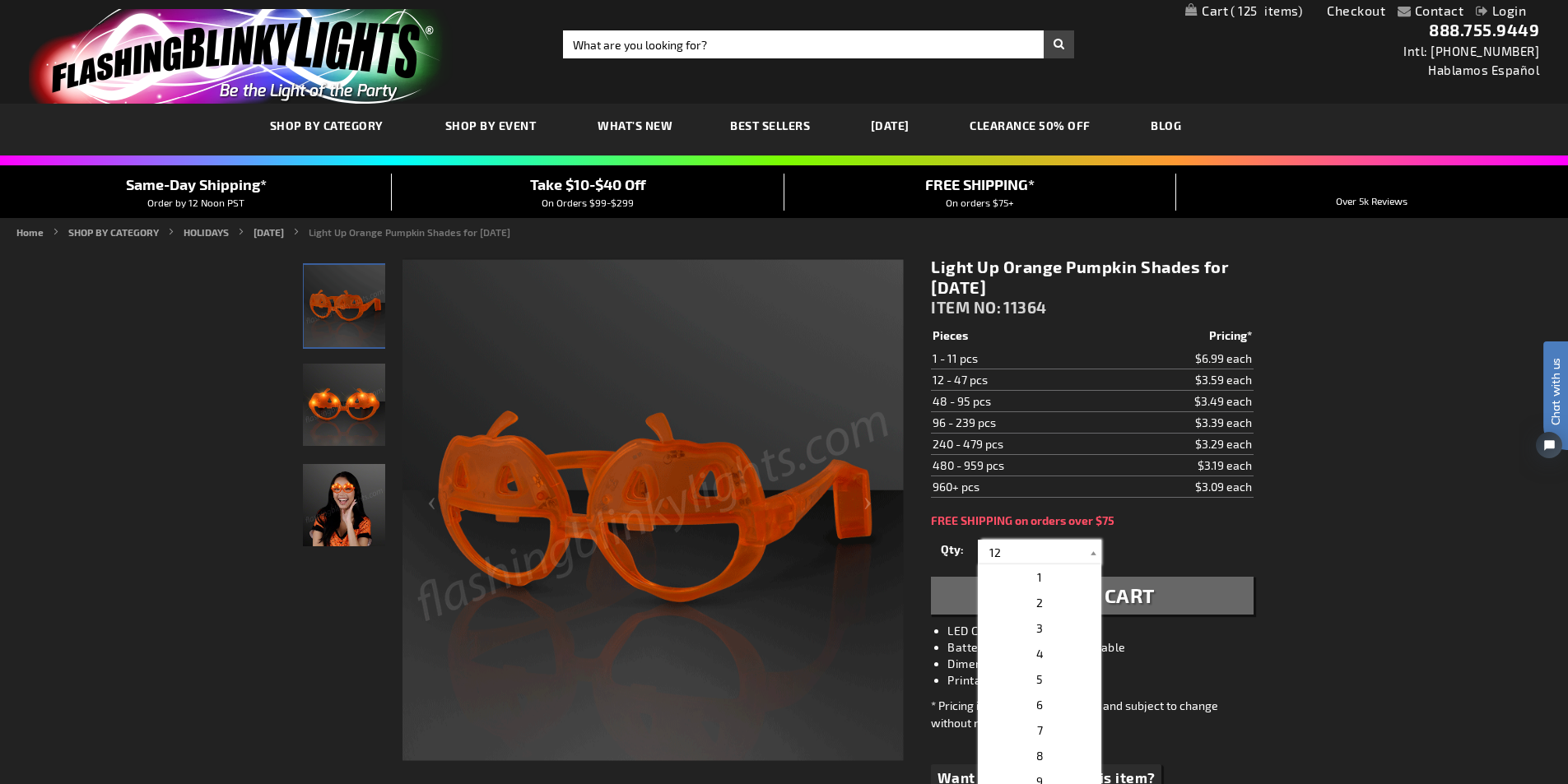
click at [964, 562] on div "Qty 1 2 3 4 5 6 7 8 9 10 11 12 24 36 48 60 72 84 96 108 120 132 144 156 168" at bounding box center [1092, 552] width 322 height 33
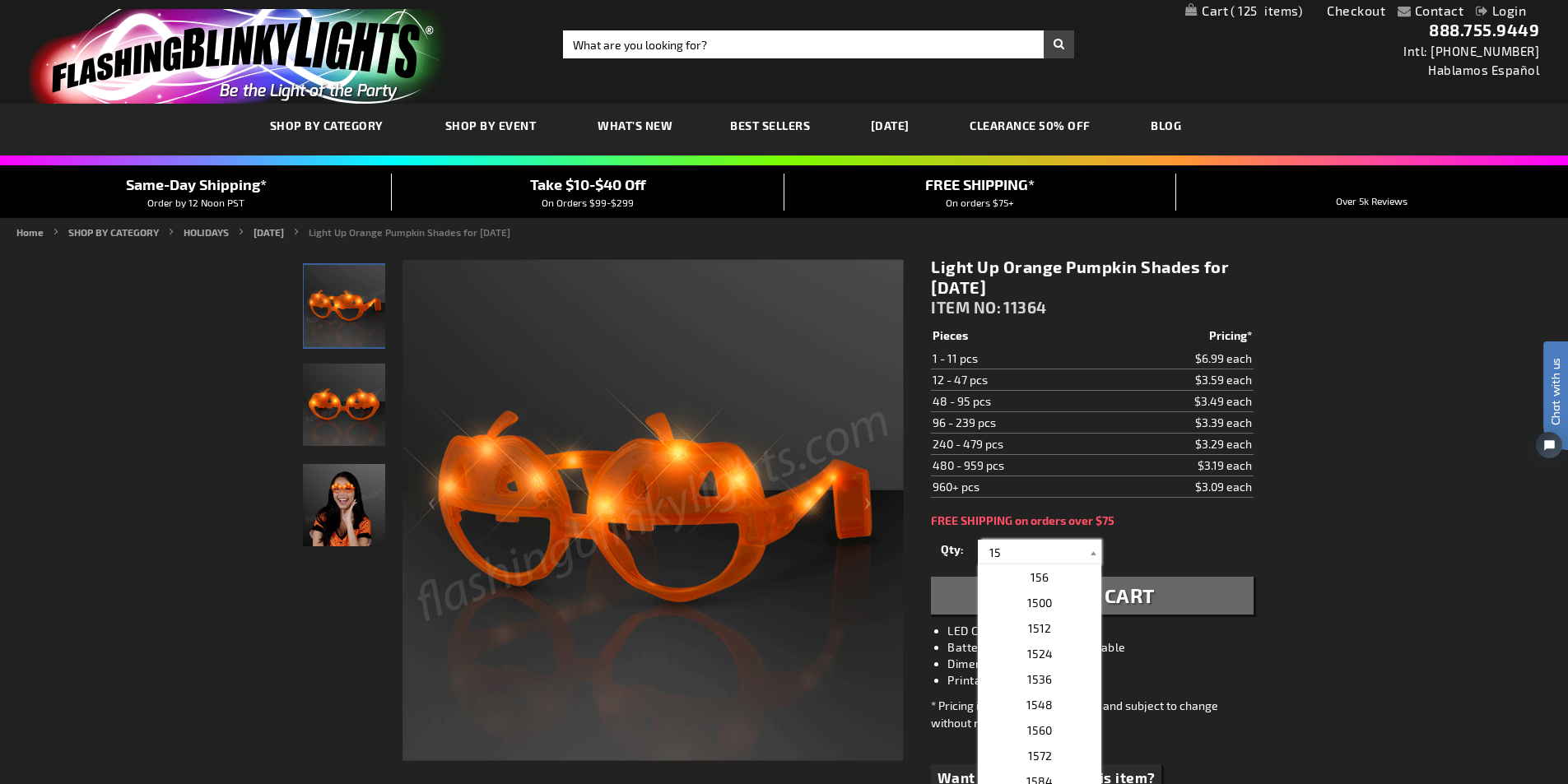
type input "15"
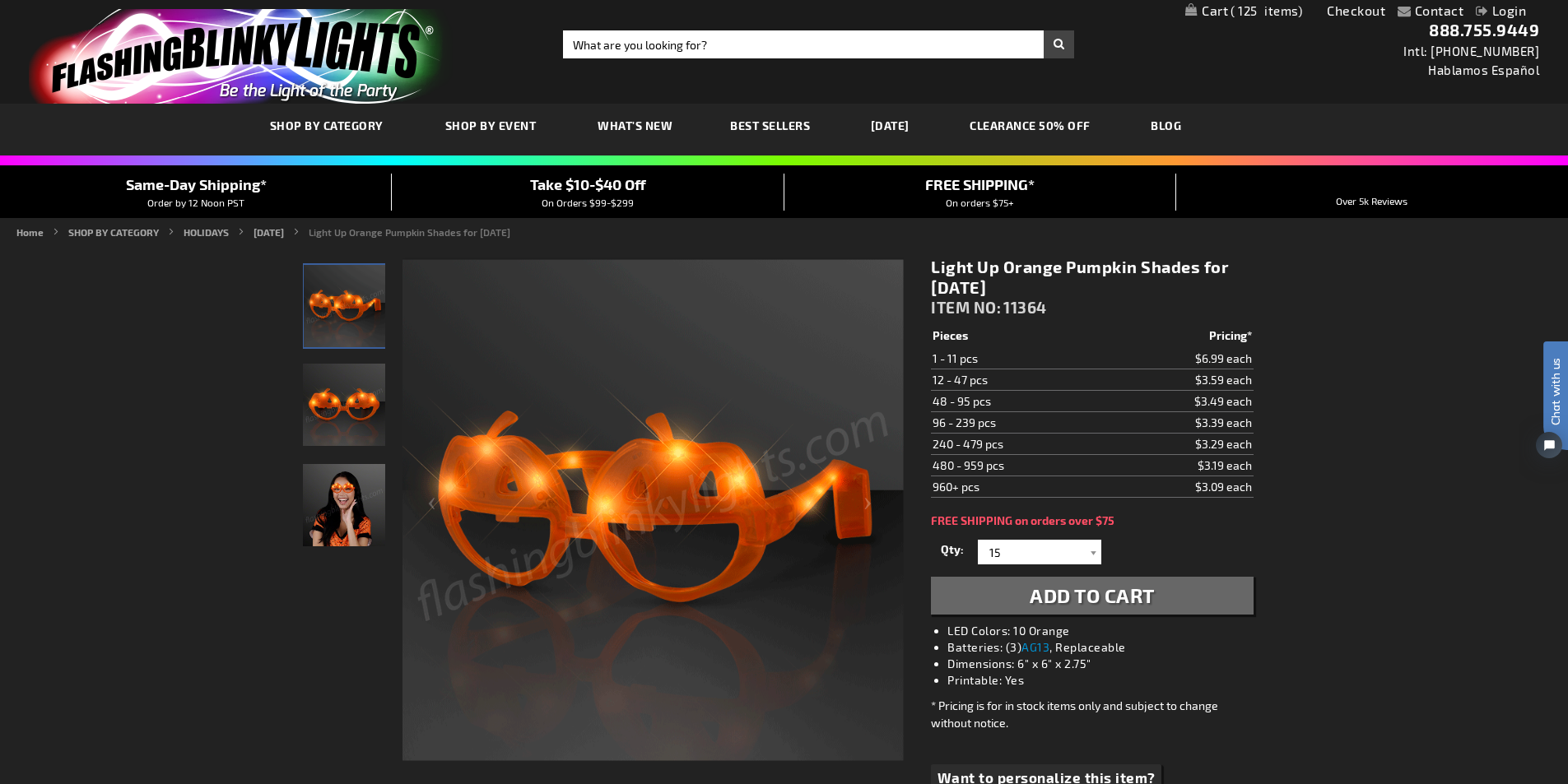
click at [1111, 599] on span "Add to Cart" at bounding box center [1092, 596] width 125 height 24
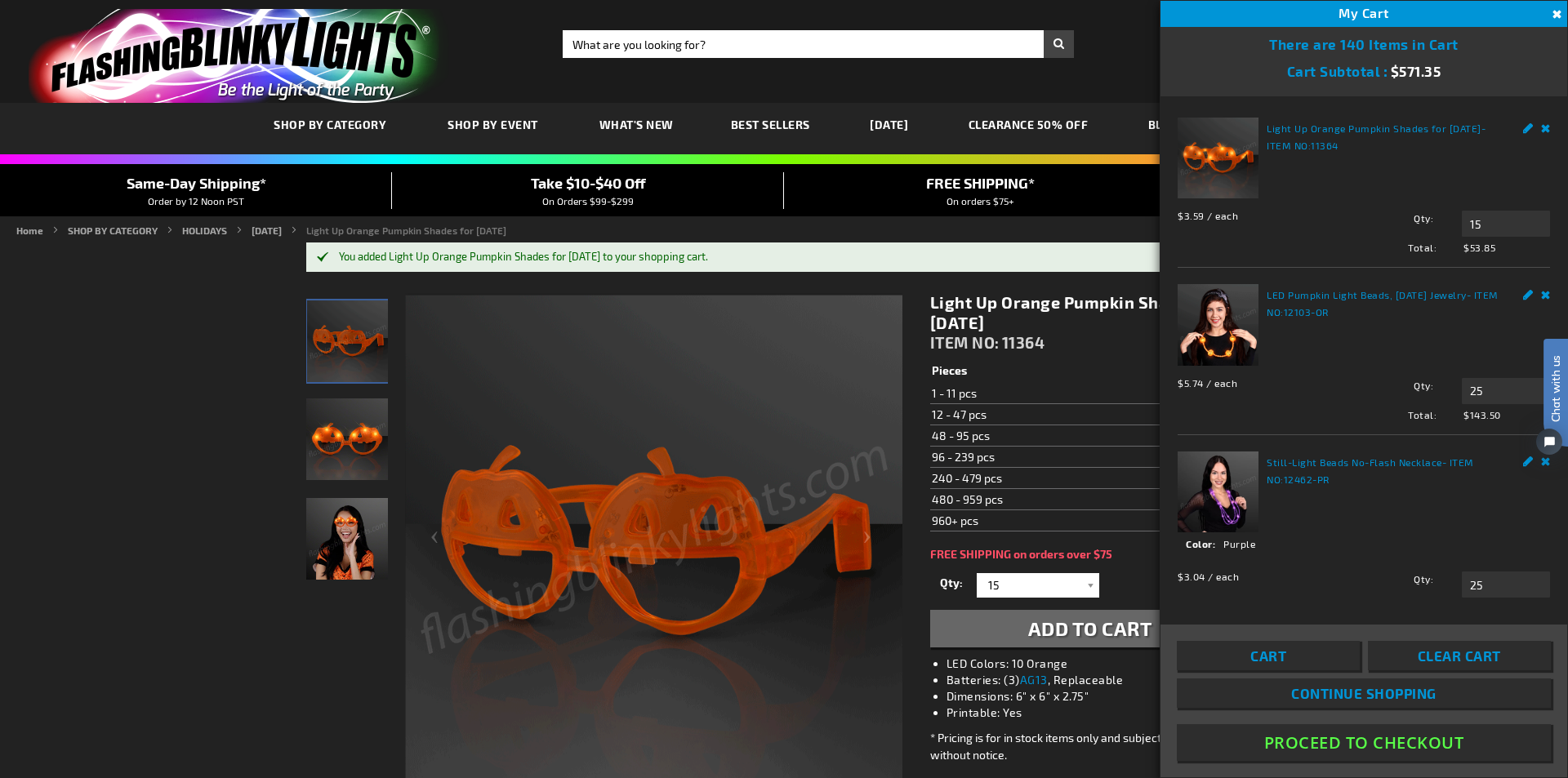
click at [1555, 12] on button "Close" at bounding box center [1555, 15] width 18 height 18
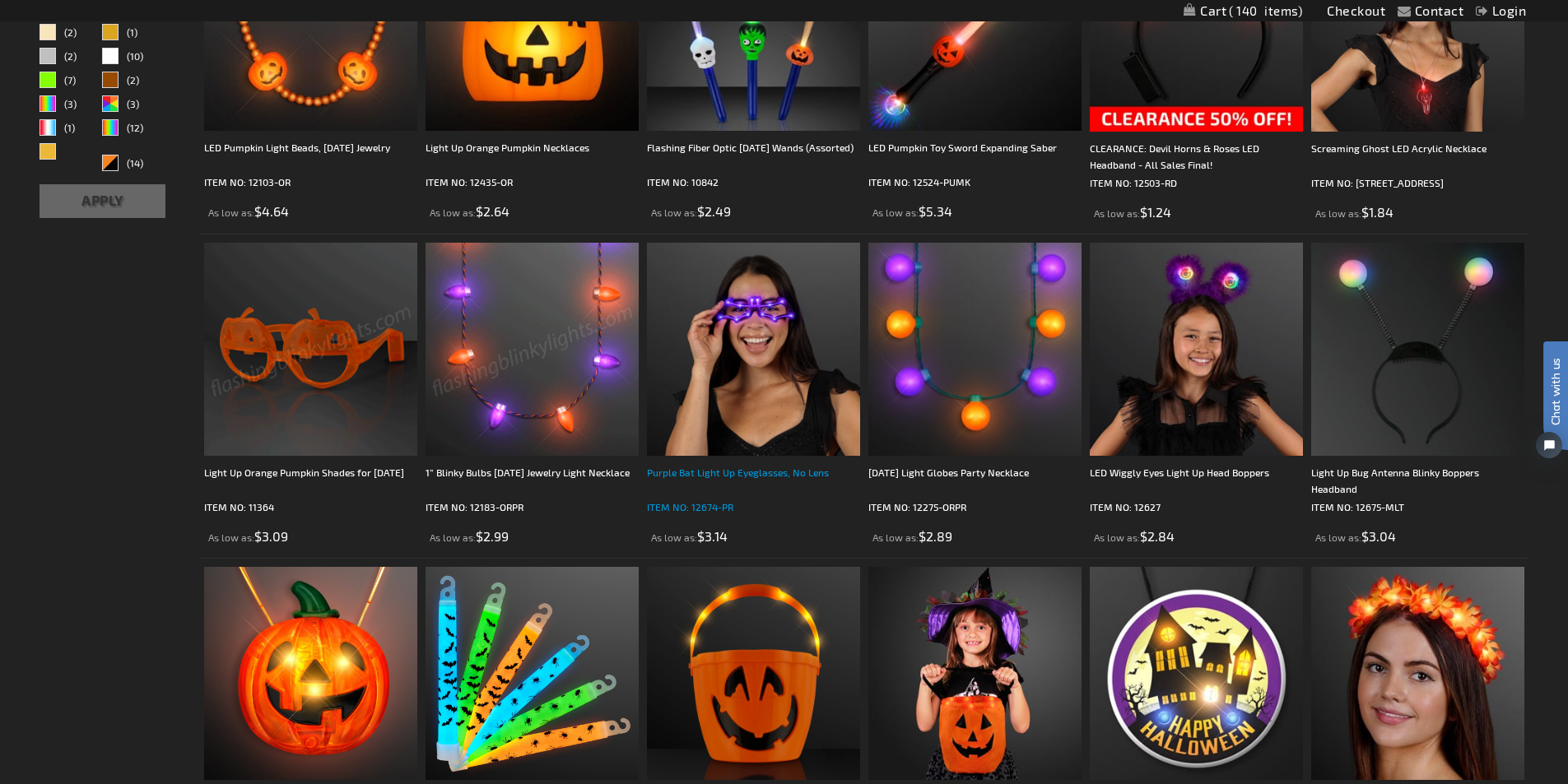
click at [731, 475] on div "Purple Bat Light Up Eyeglasses, No Lens" at bounding box center [753, 481] width 214 height 33
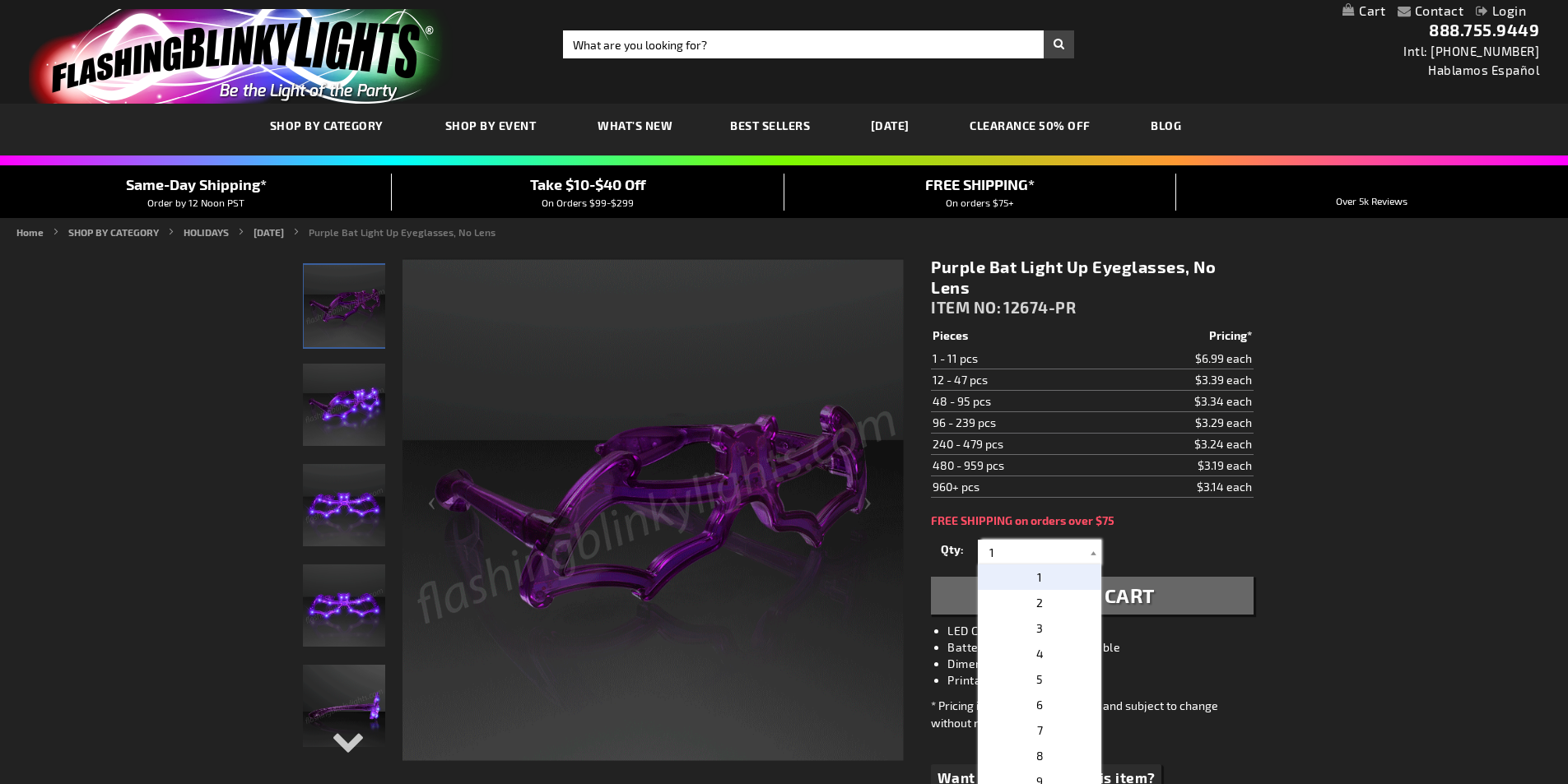
drag, startPoint x: 1010, startPoint y: 550, endPoint x: 961, endPoint y: 546, distance: 49.2
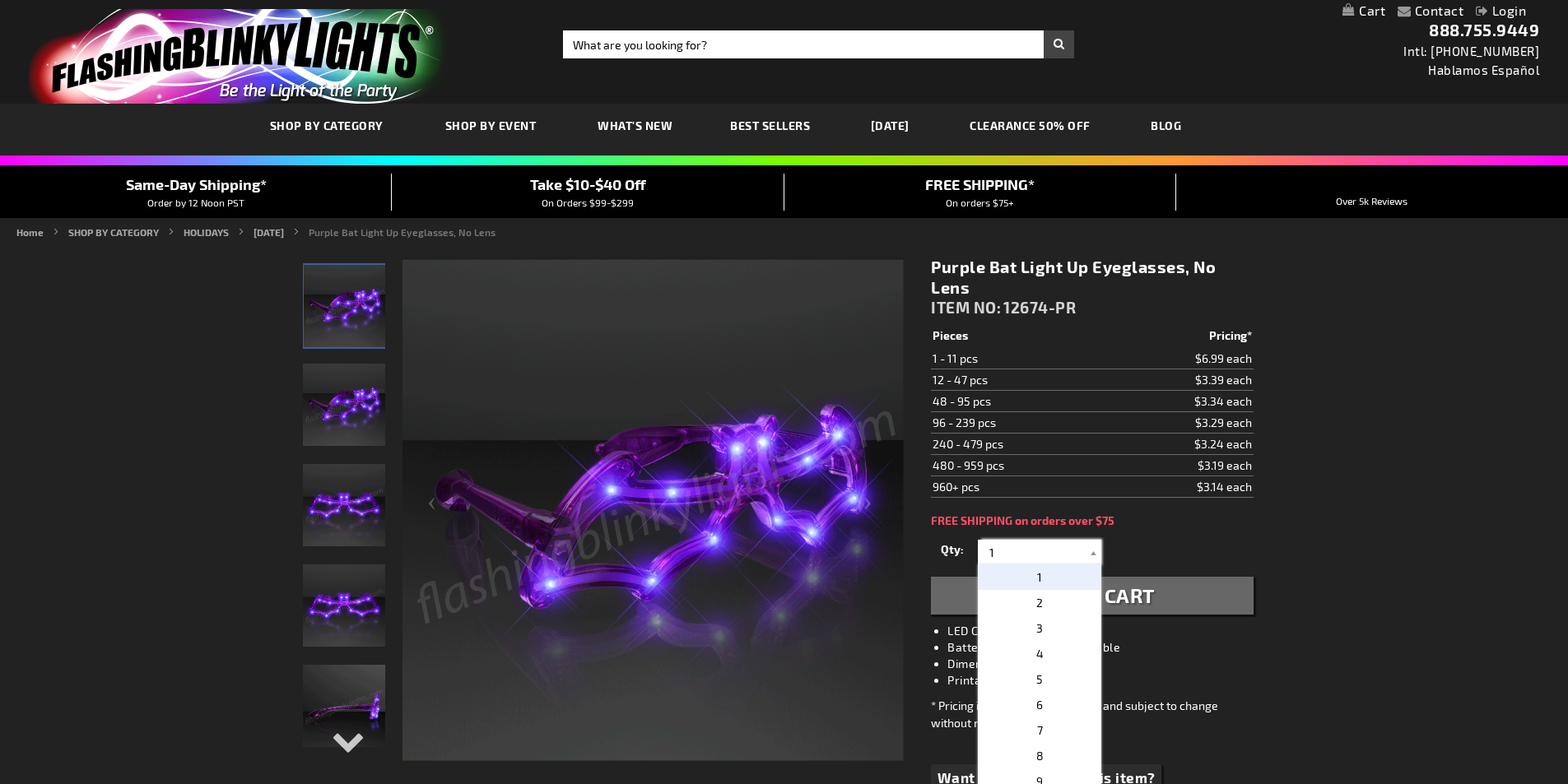
click at [961, 546] on div "Qty 1 2 3 4 5 6 7 8 9 10 11 12 24 36 48 60 72 84 96 108 120 132 144 156 168" at bounding box center [1092, 552] width 322 height 33
type input "15"
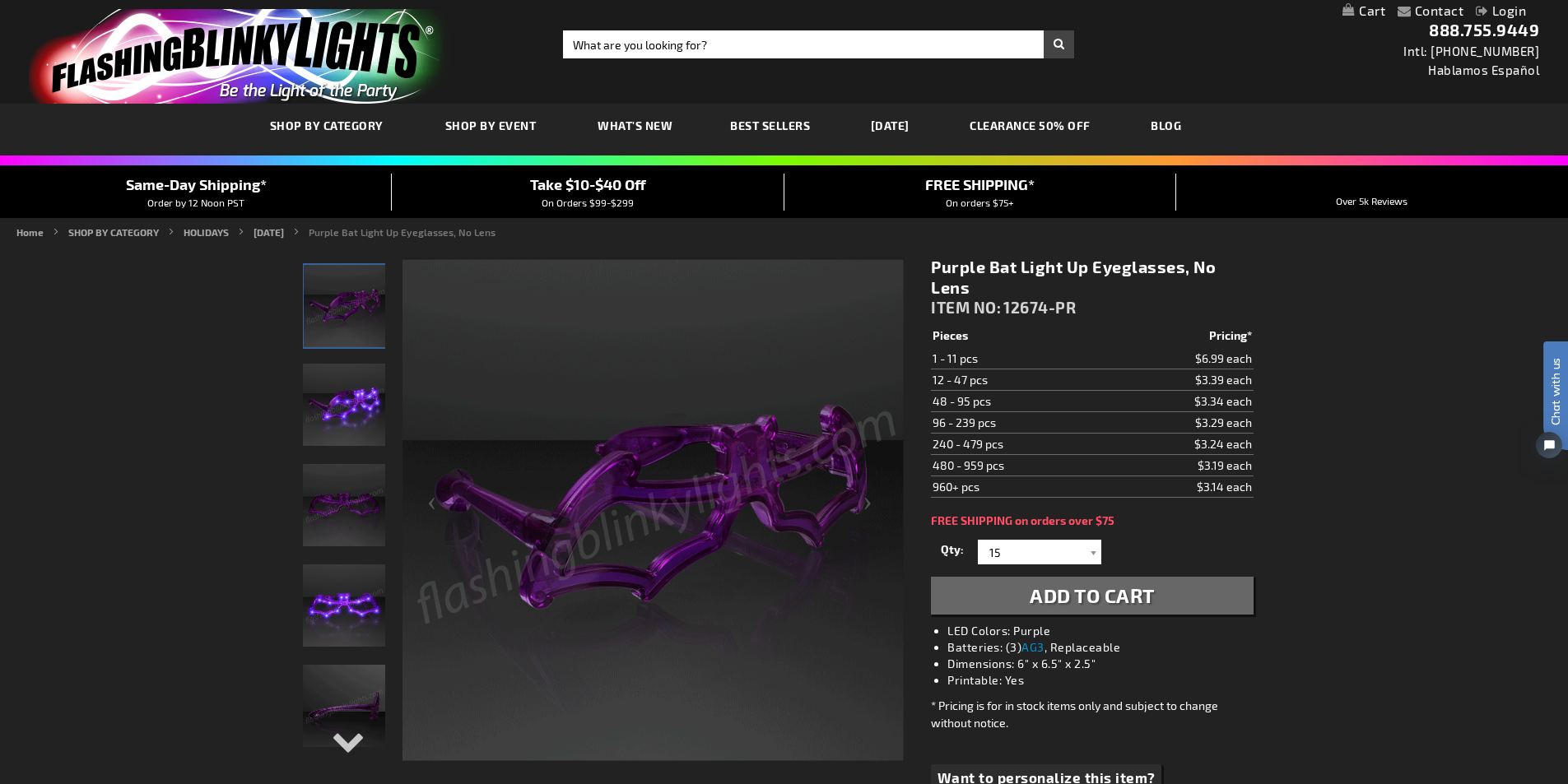
click at [1119, 595] on span "Add to Cart" at bounding box center [1092, 596] width 125 height 24
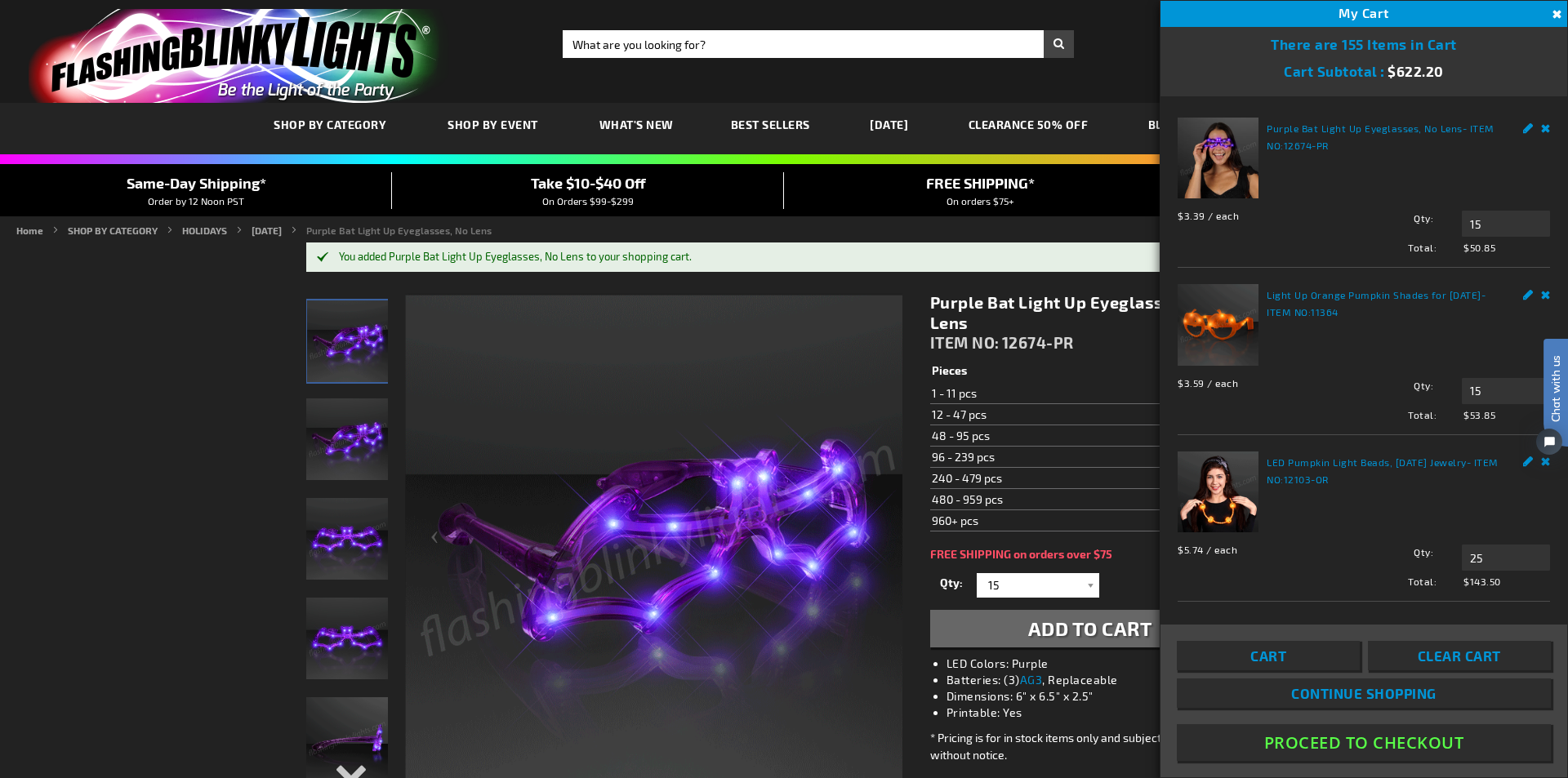
click at [1555, 15] on button "Close" at bounding box center [1555, 15] width 18 height 18
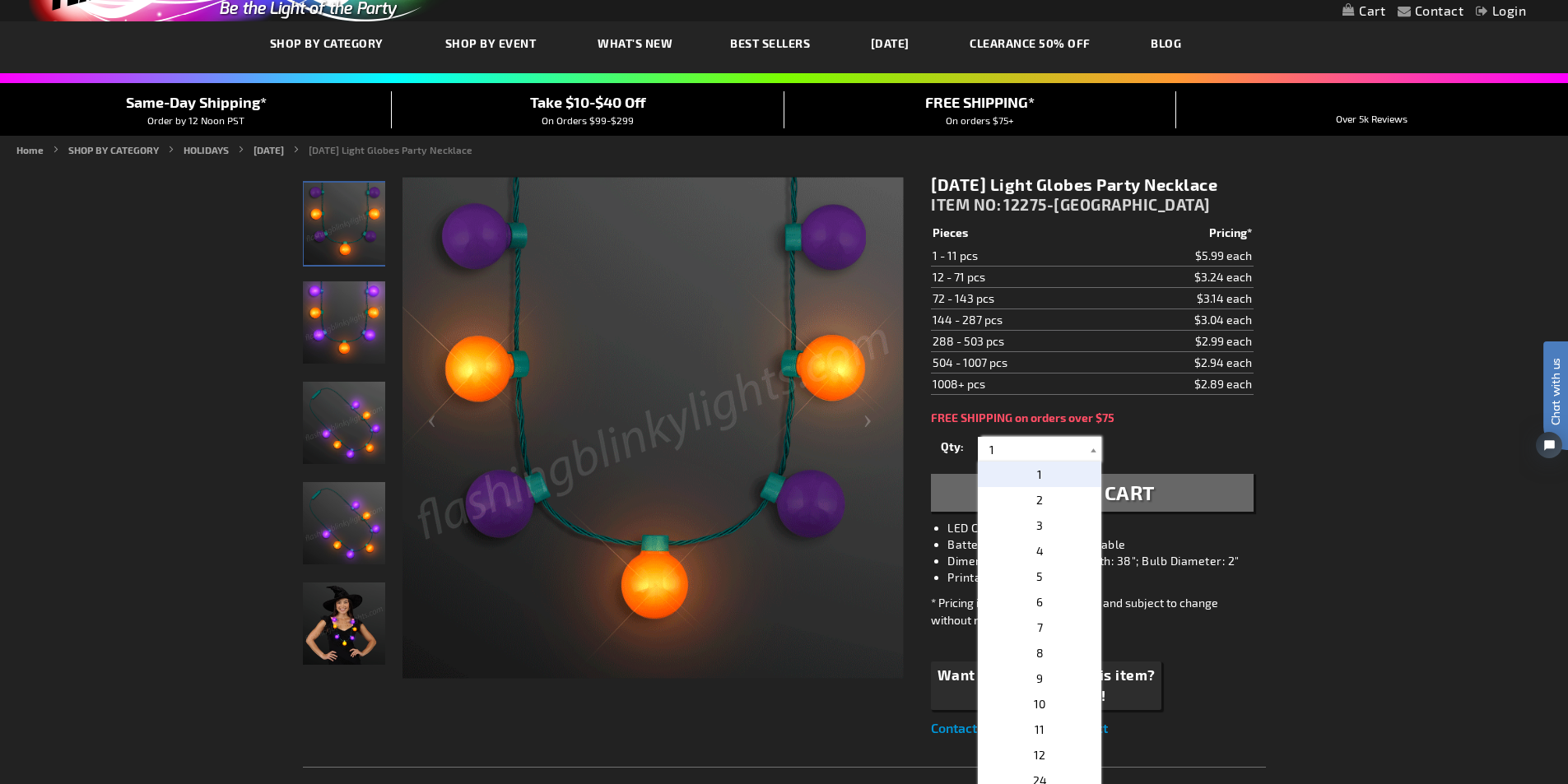
drag, startPoint x: 1008, startPoint y: 443, endPoint x: 936, endPoint y: 452, distance: 72.6
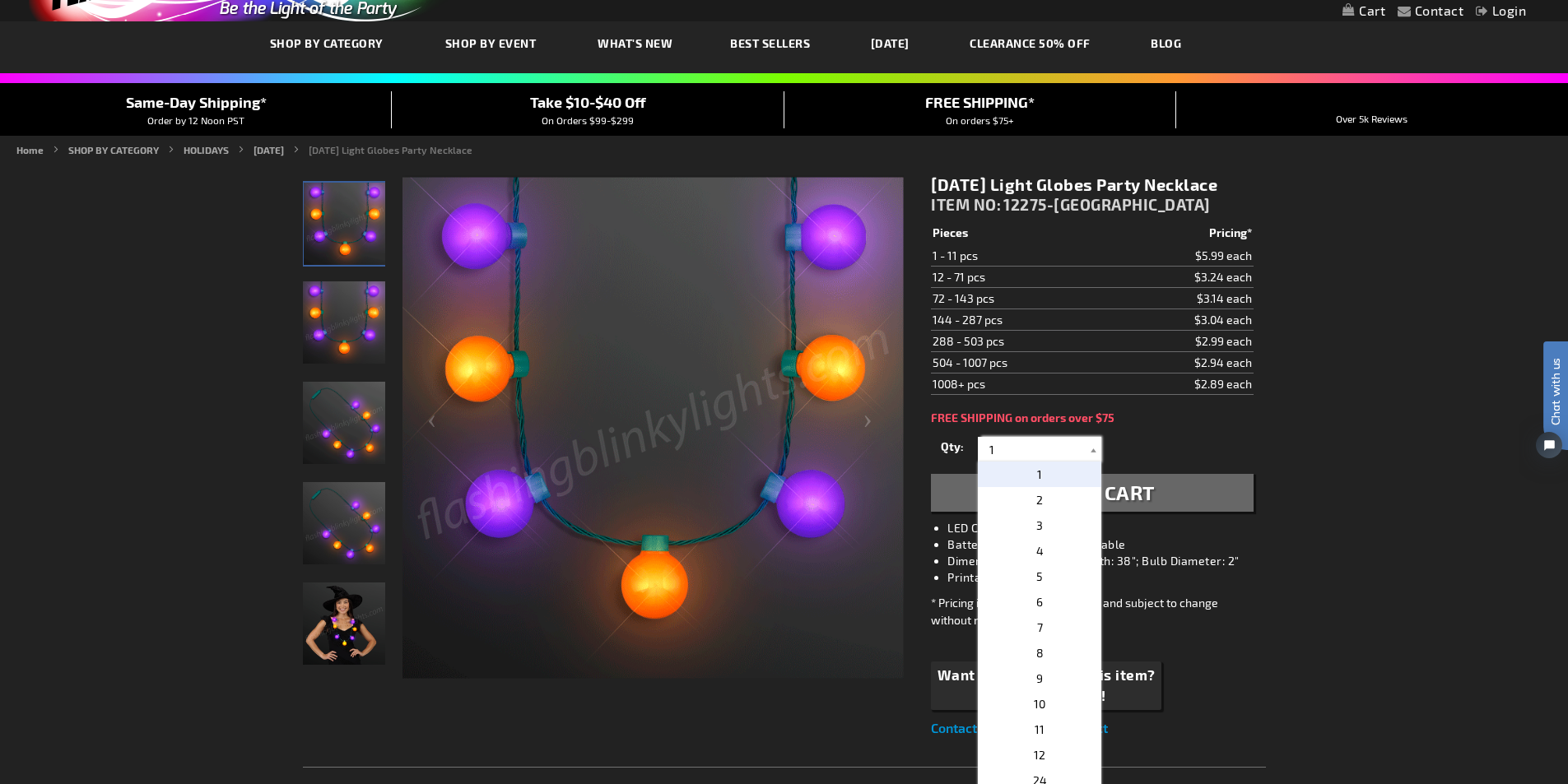
click at [939, 453] on div "Qty 1 2 3 4 5 6 7 8 9 10 11 12 24 36 48 60 72 84 96 108 120 132 144 156 168" at bounding box center [1092, 449] width 322 height 33
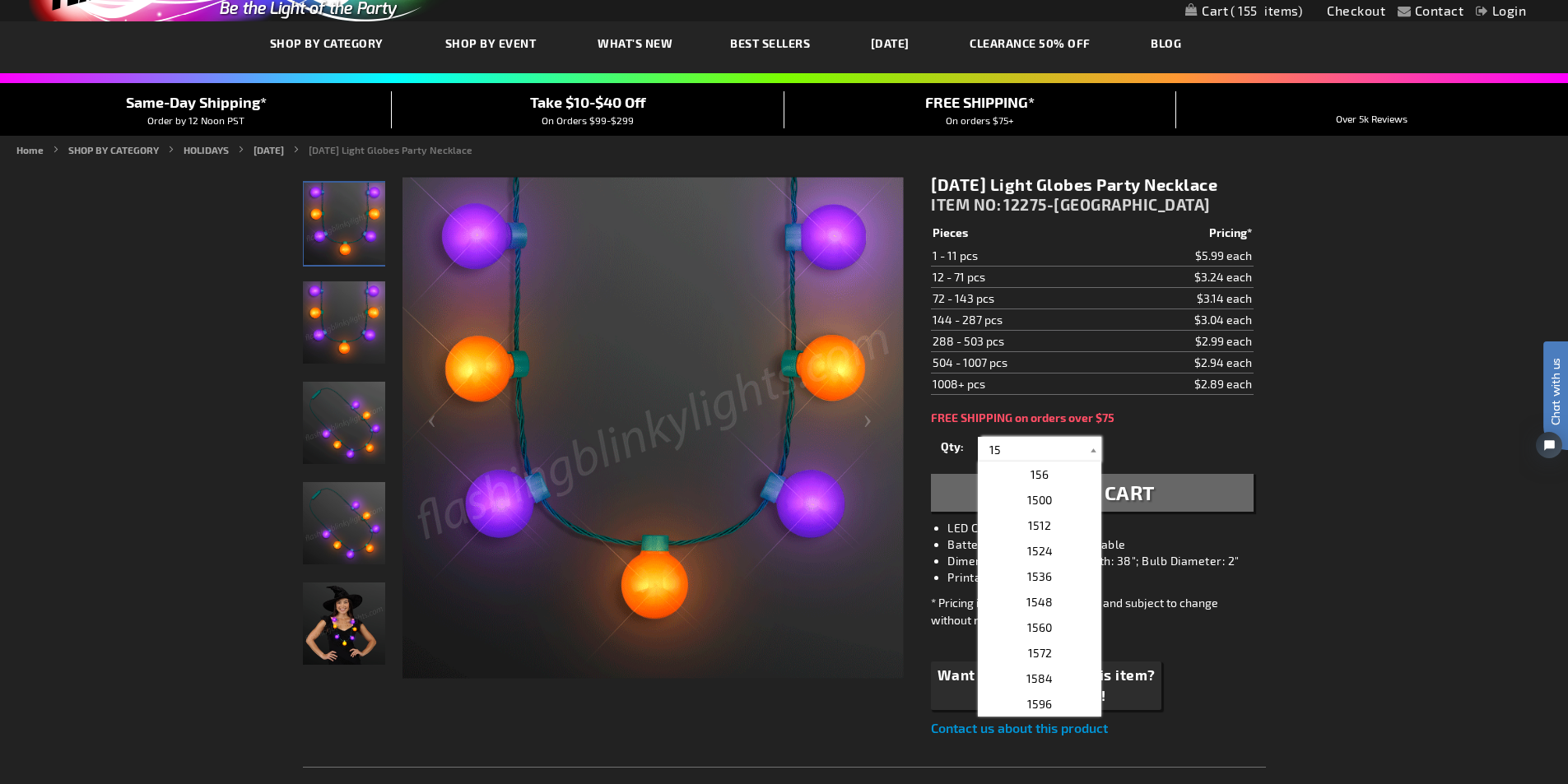
type input "15"
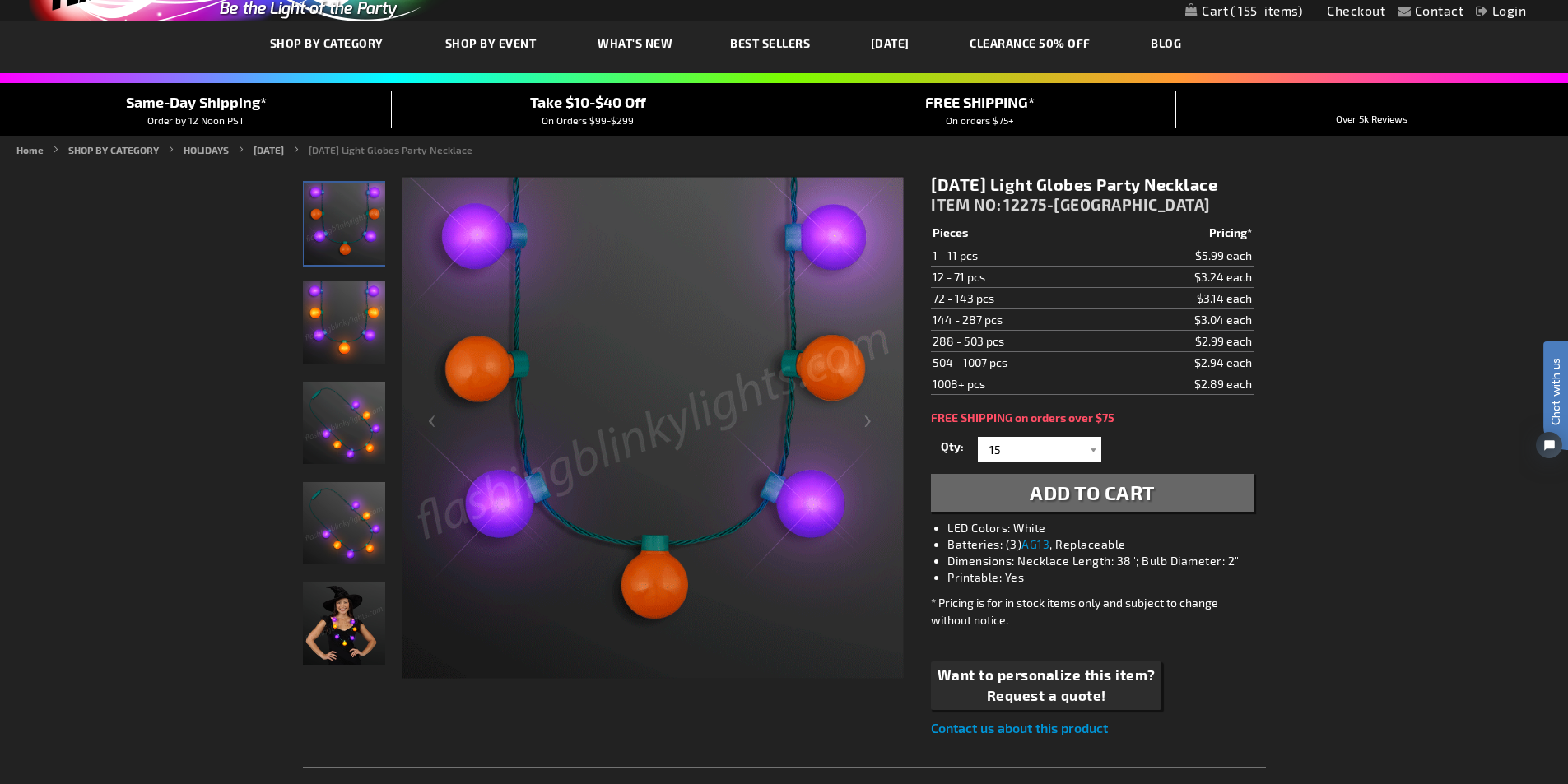
click at [1090, 493] on span "Add to Cart" at bounding box center [1092, 493] width 125 height 24
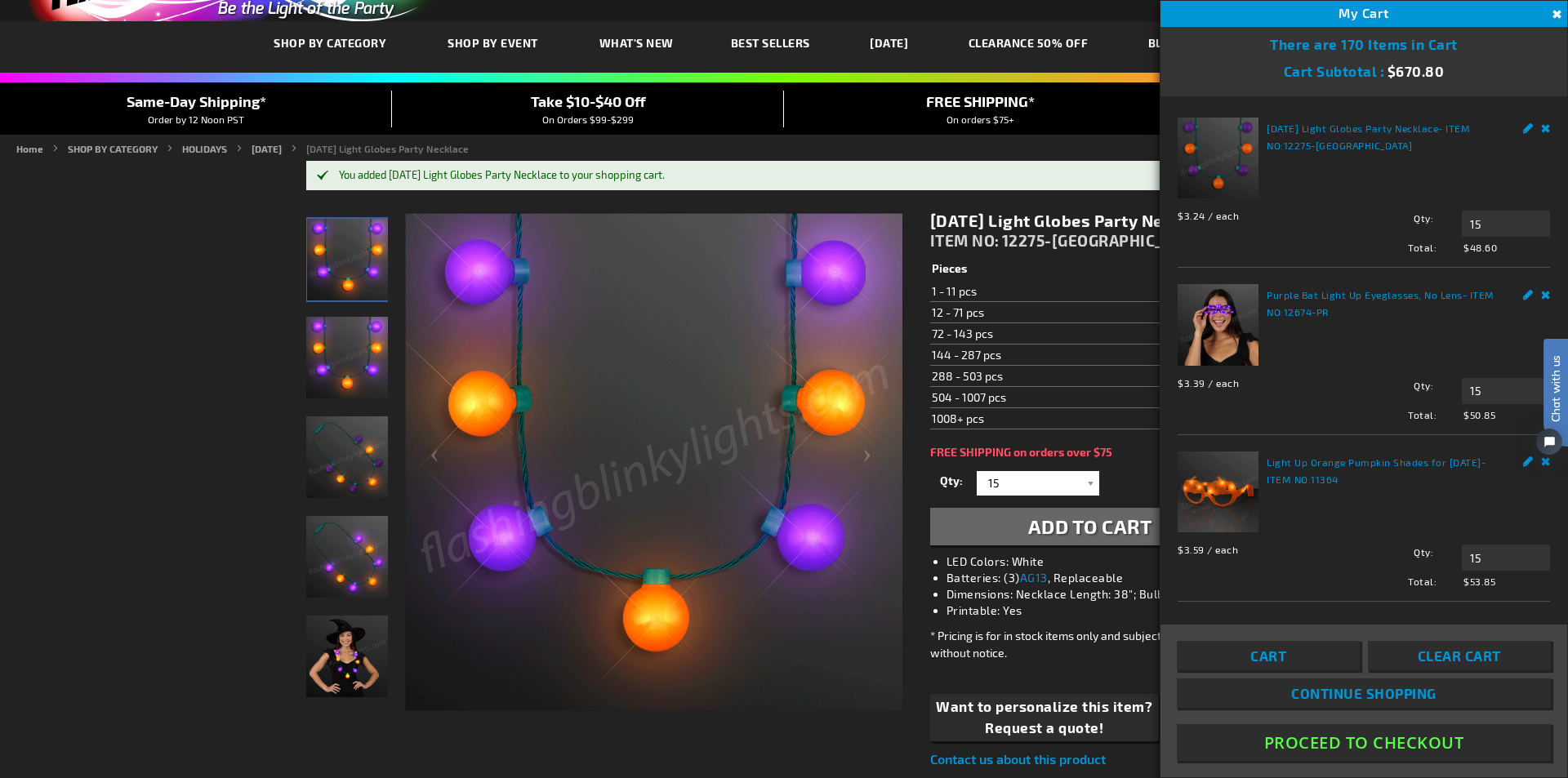
click at [1553, 10] on button "Close" at bounding box center [1555, 15] width 18 height 18
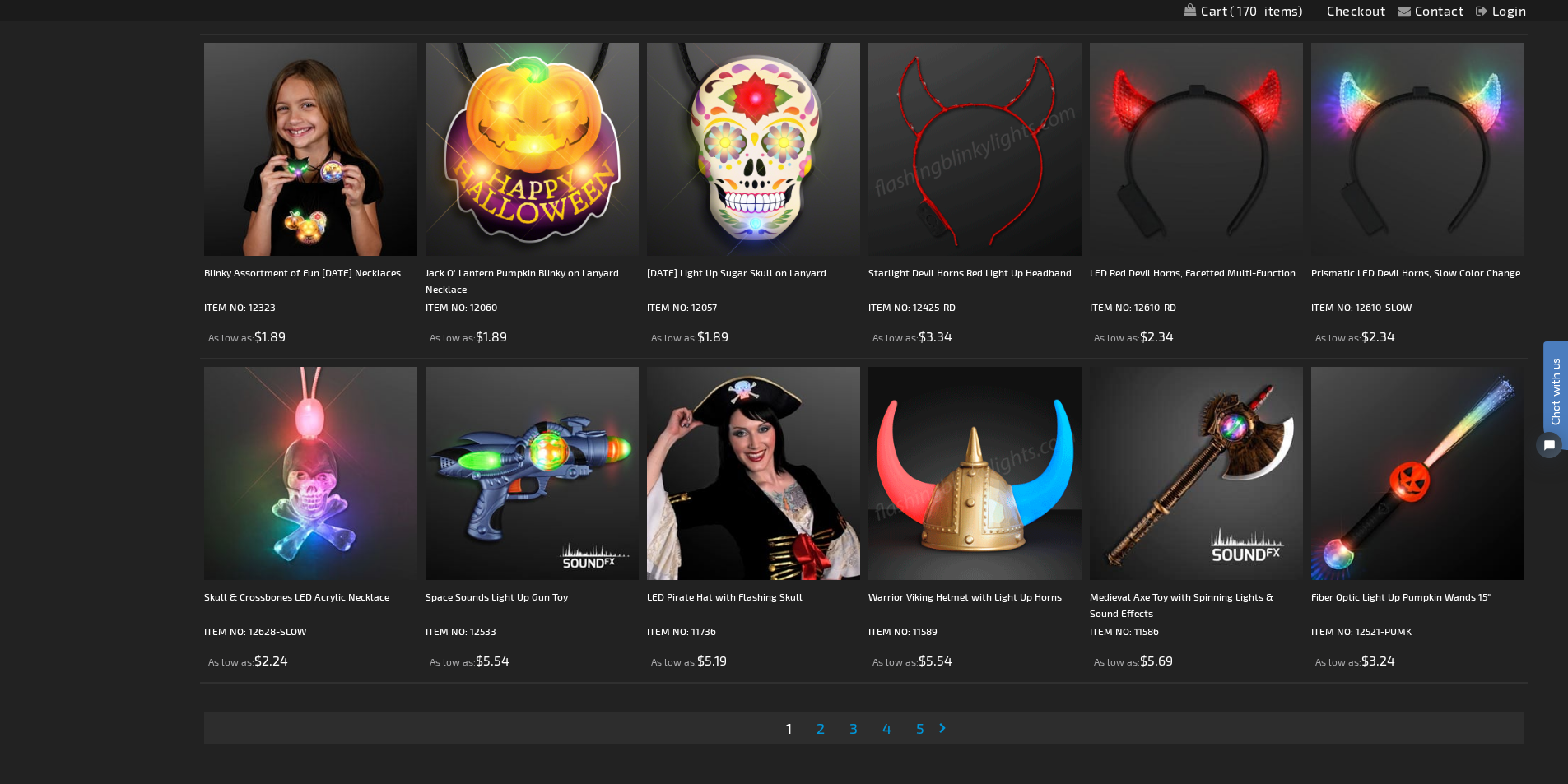
scroll to position [3380, 0]
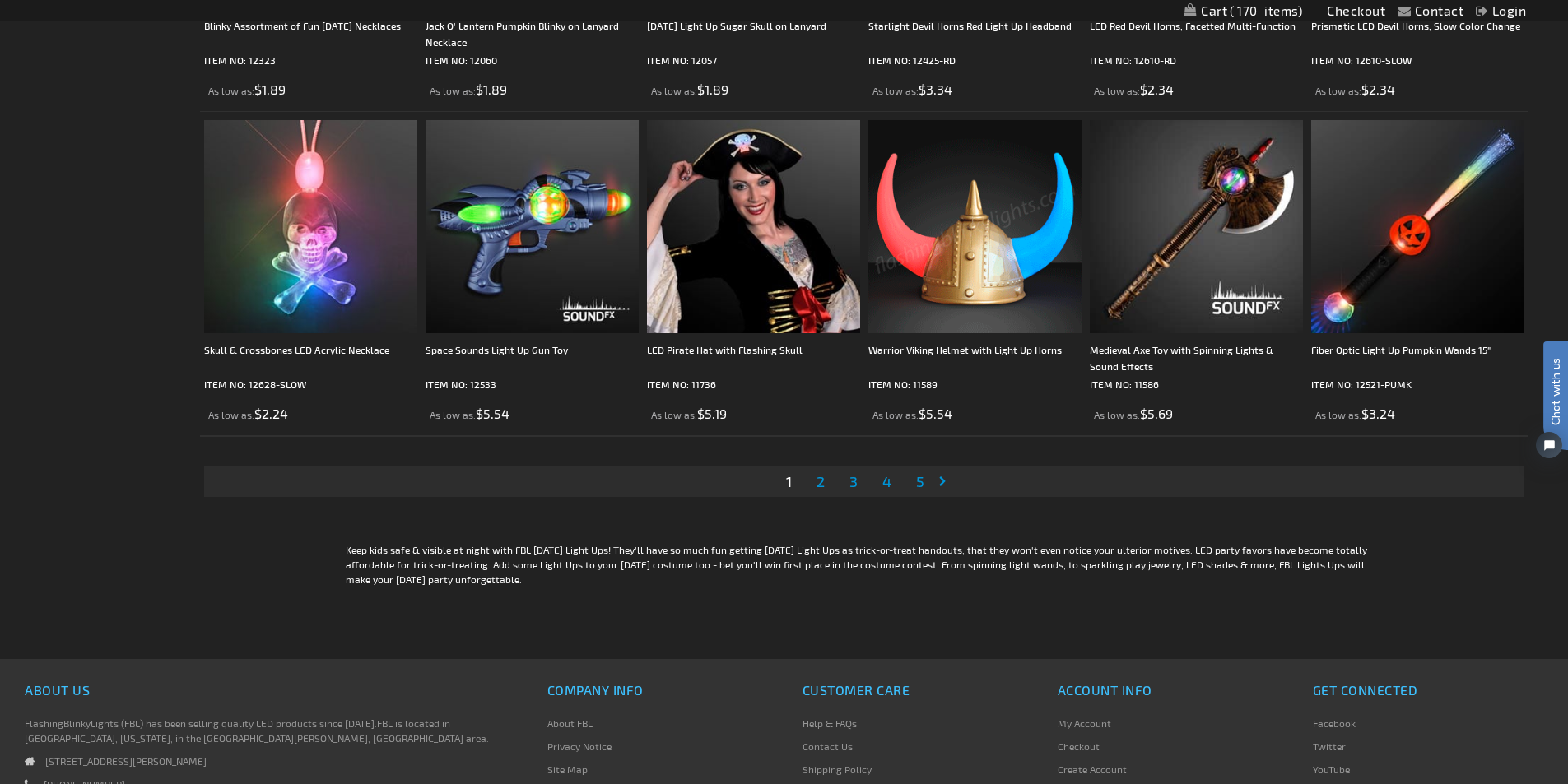
click at [818, 483] on span "2" at bounding box center [821, 481] width 9 height 18
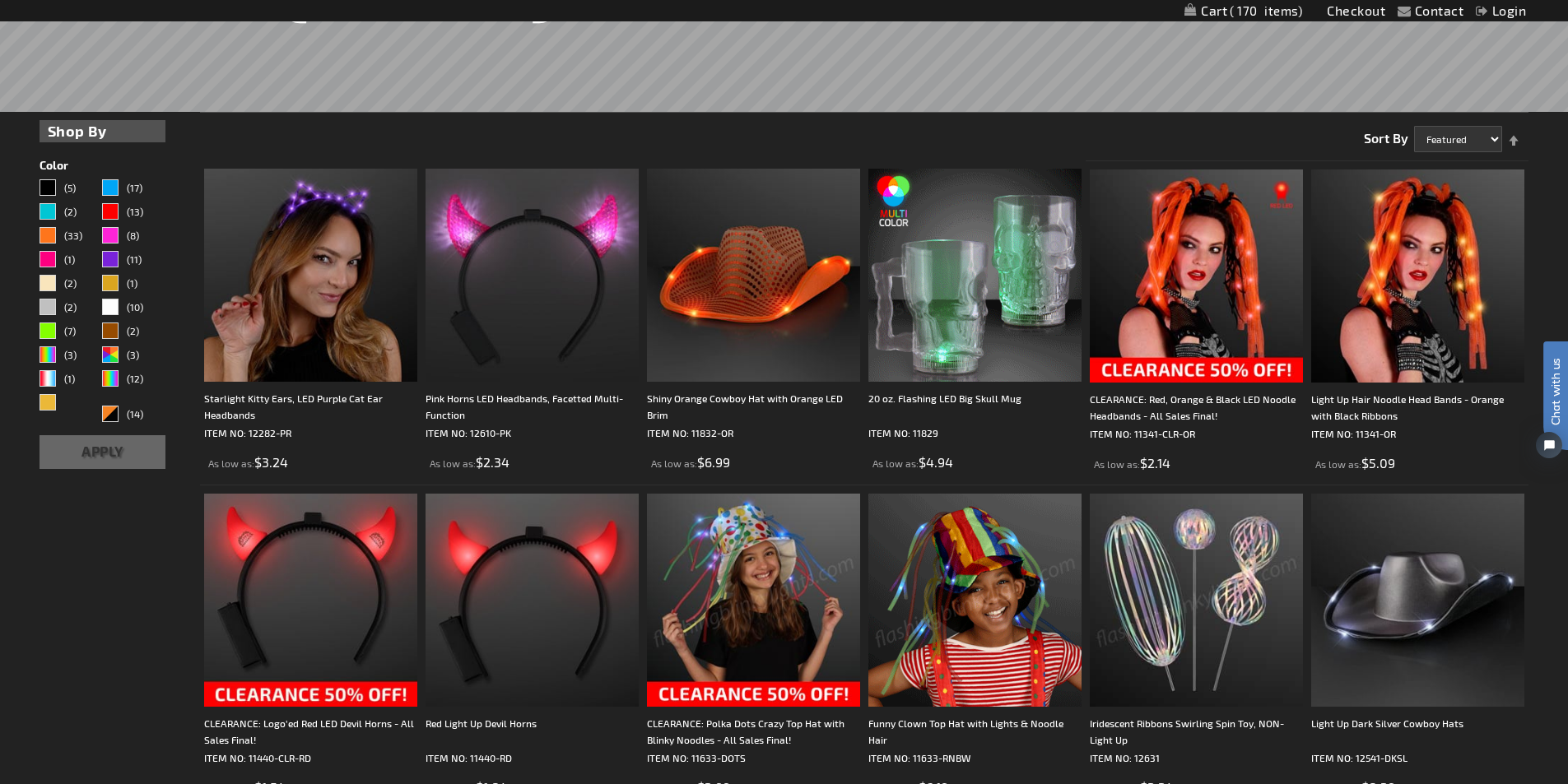
scroll to position [577, 0]
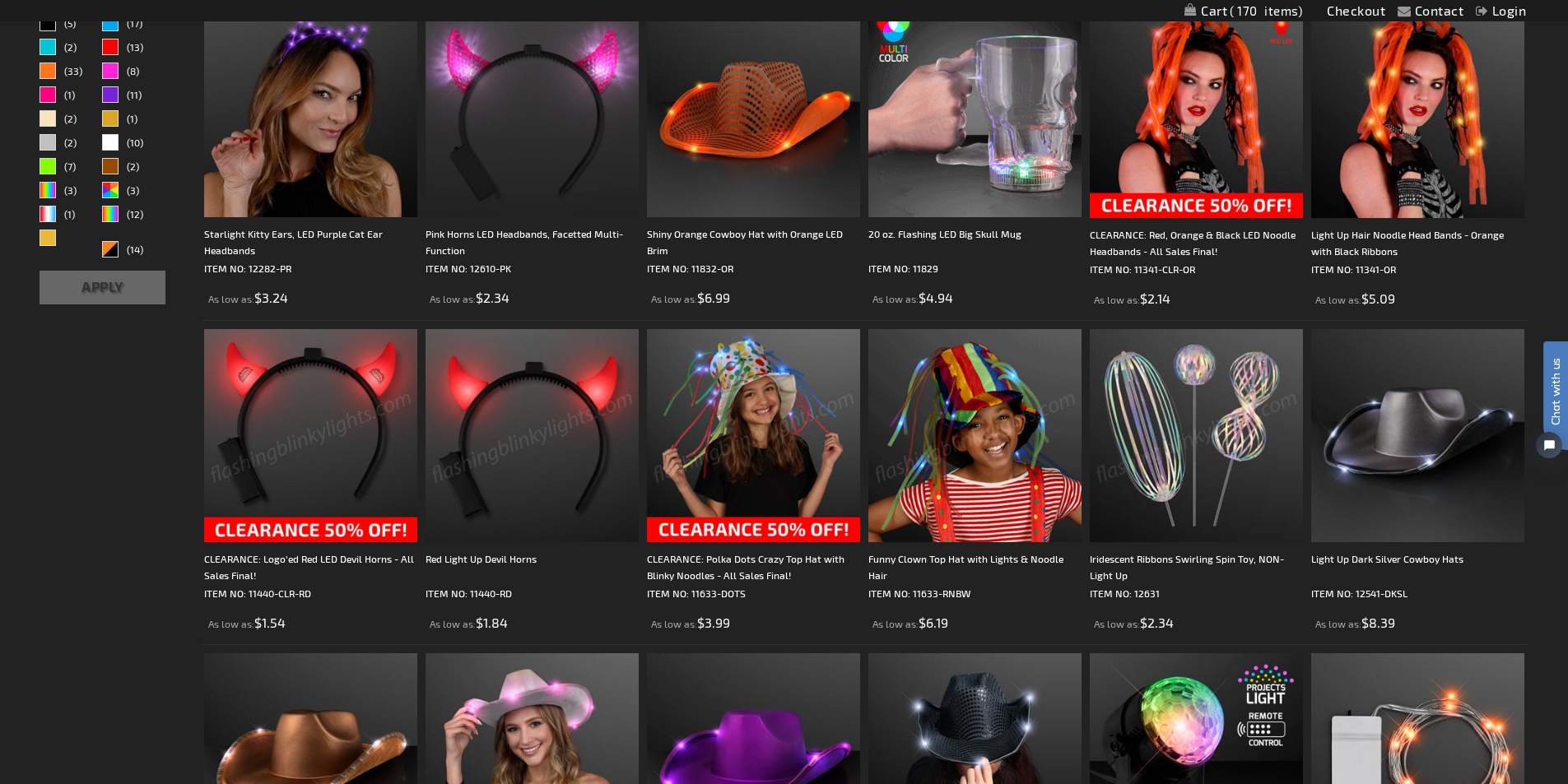
click at [303, 530] on img at bounding box center [310, 436] width 214 height 214
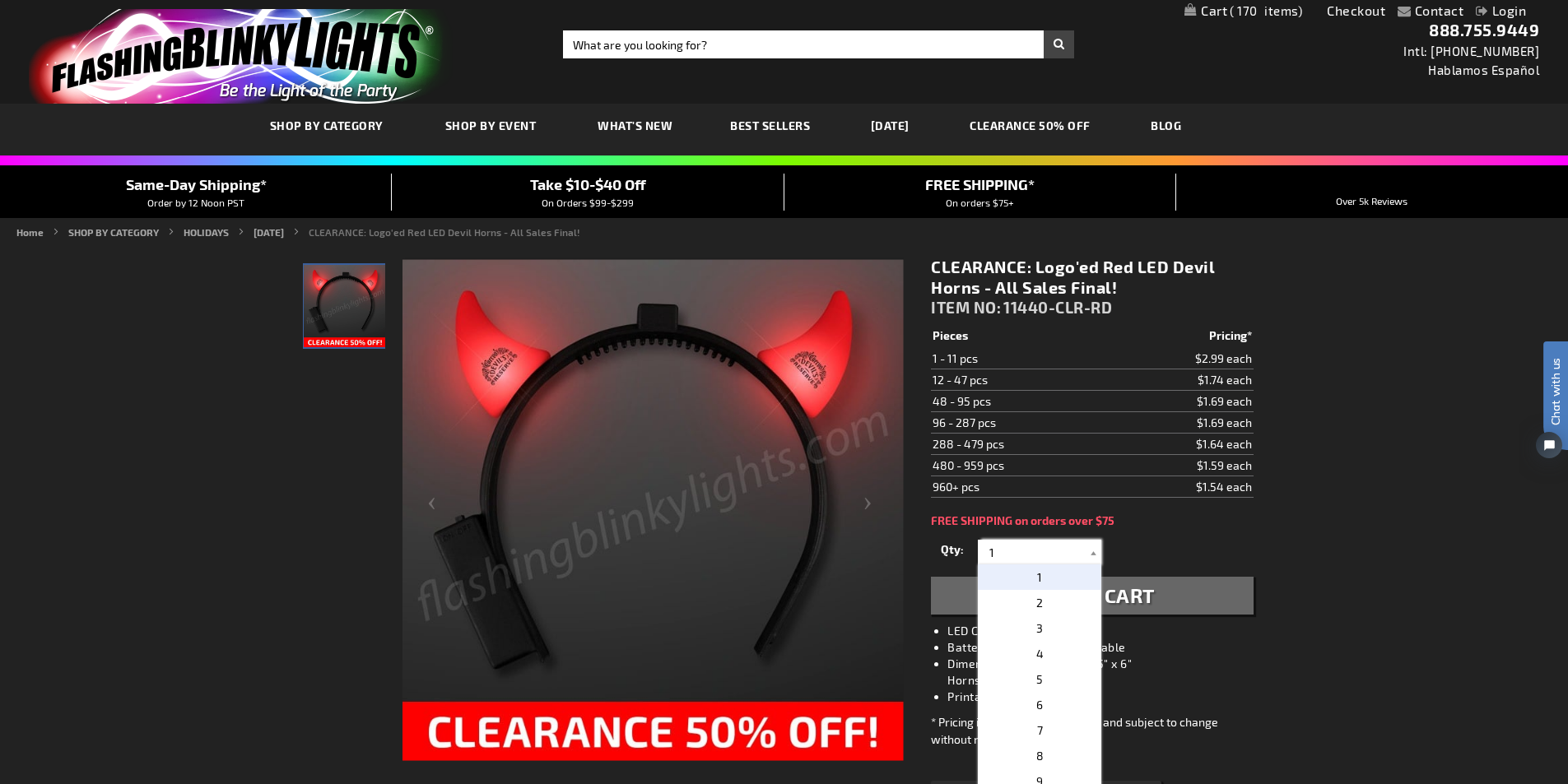
drag, startPoint x: 1000, startPoint y: 551, endPoint x: 953, endPoint y: 551, distance: 47.0
click at [957, 548] on div "Qty 1 2 3 4 5 6 7 8 9 10 11 12 24 36 48 60 72 84 96 108 120 132 144 156 168" at bounding box center [1092, 552] width 322 height 33
type input "15"
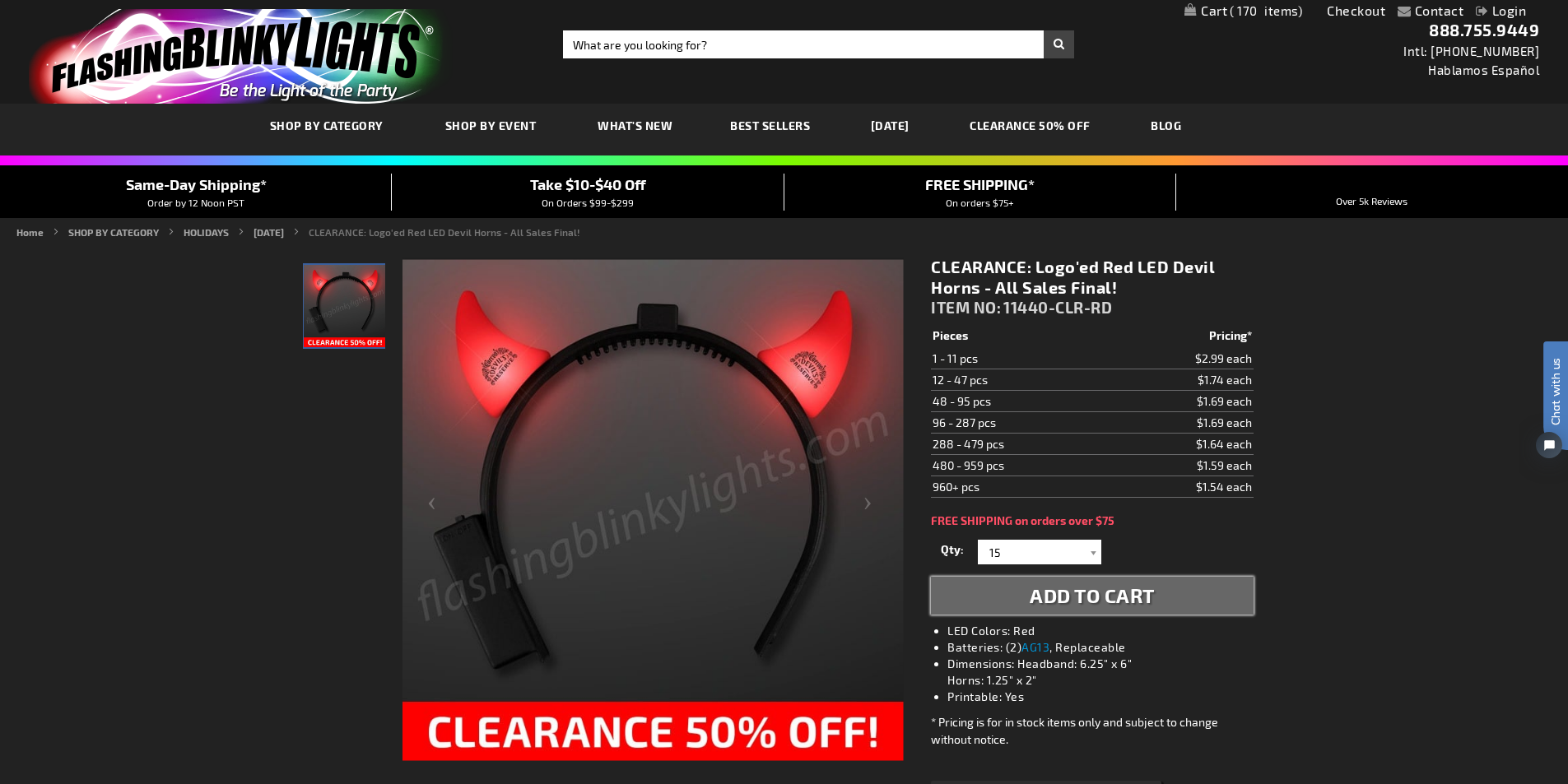
click at [1079, 600] on span "Add to Cart" at bounding box center [1092, 596] width 125 height 24
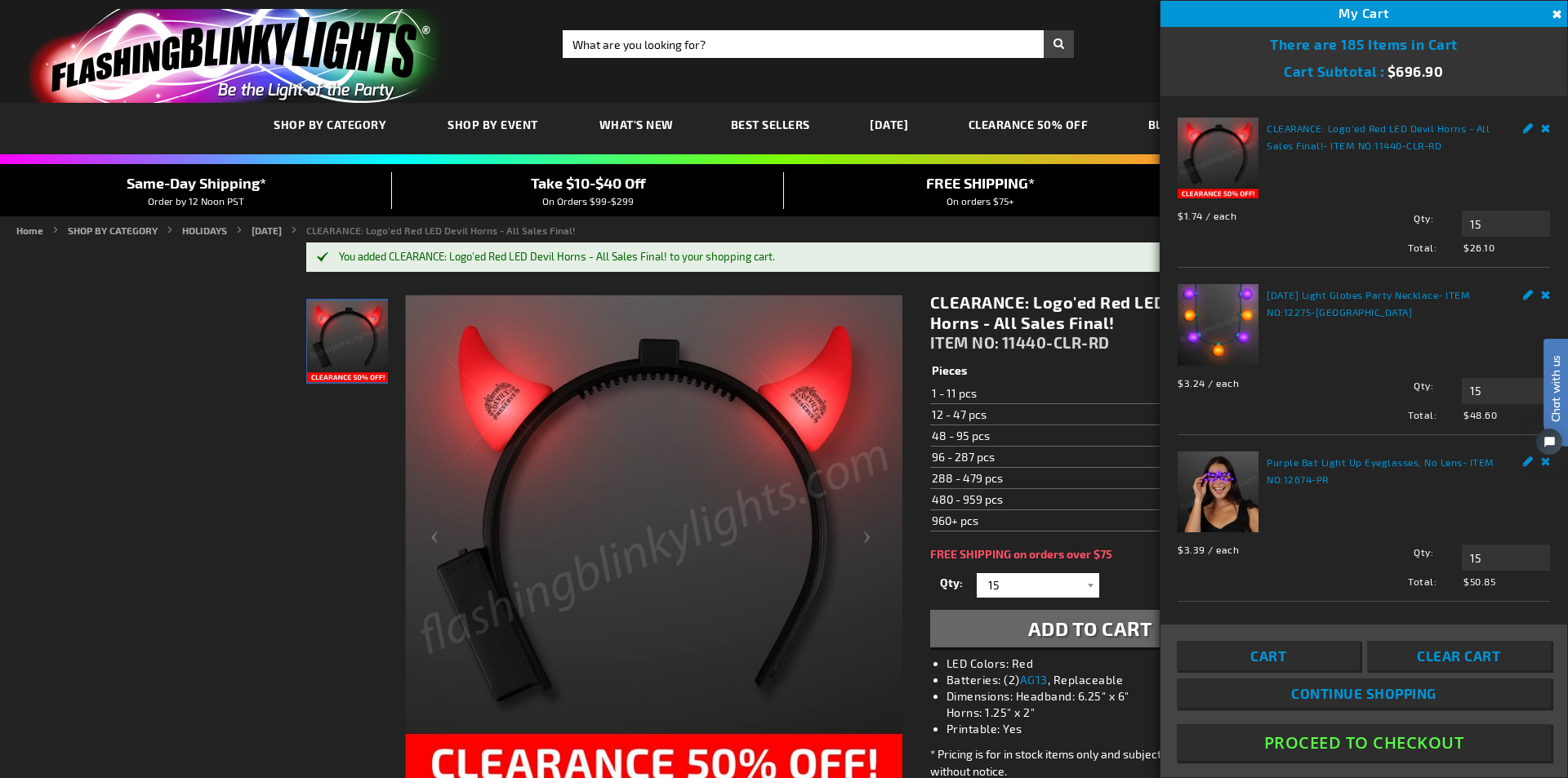
click at [1552, 11] on button "Close" at bounding box center [1555, 15] width 18 height 18
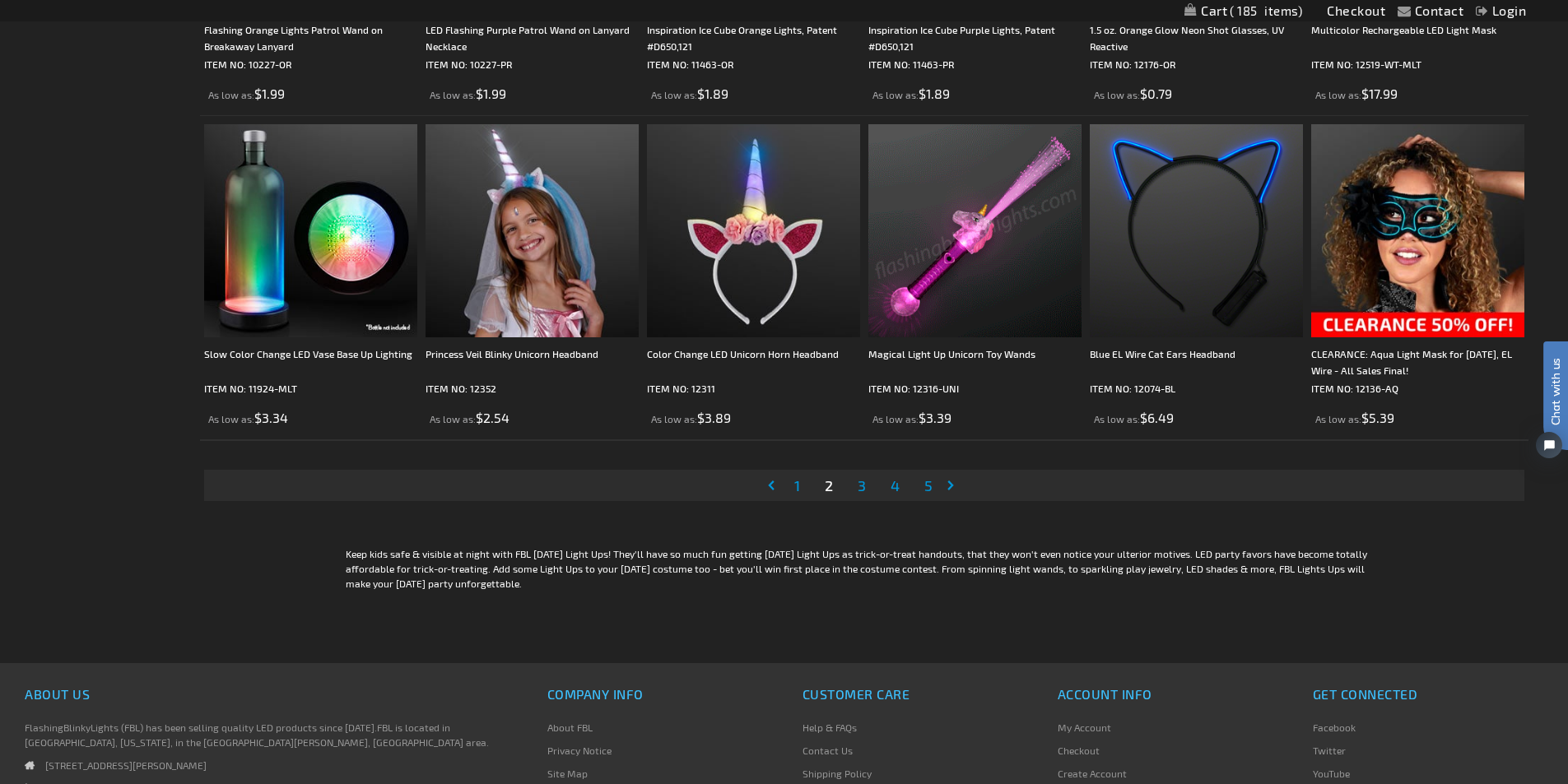
scroll to position [3458, 0]
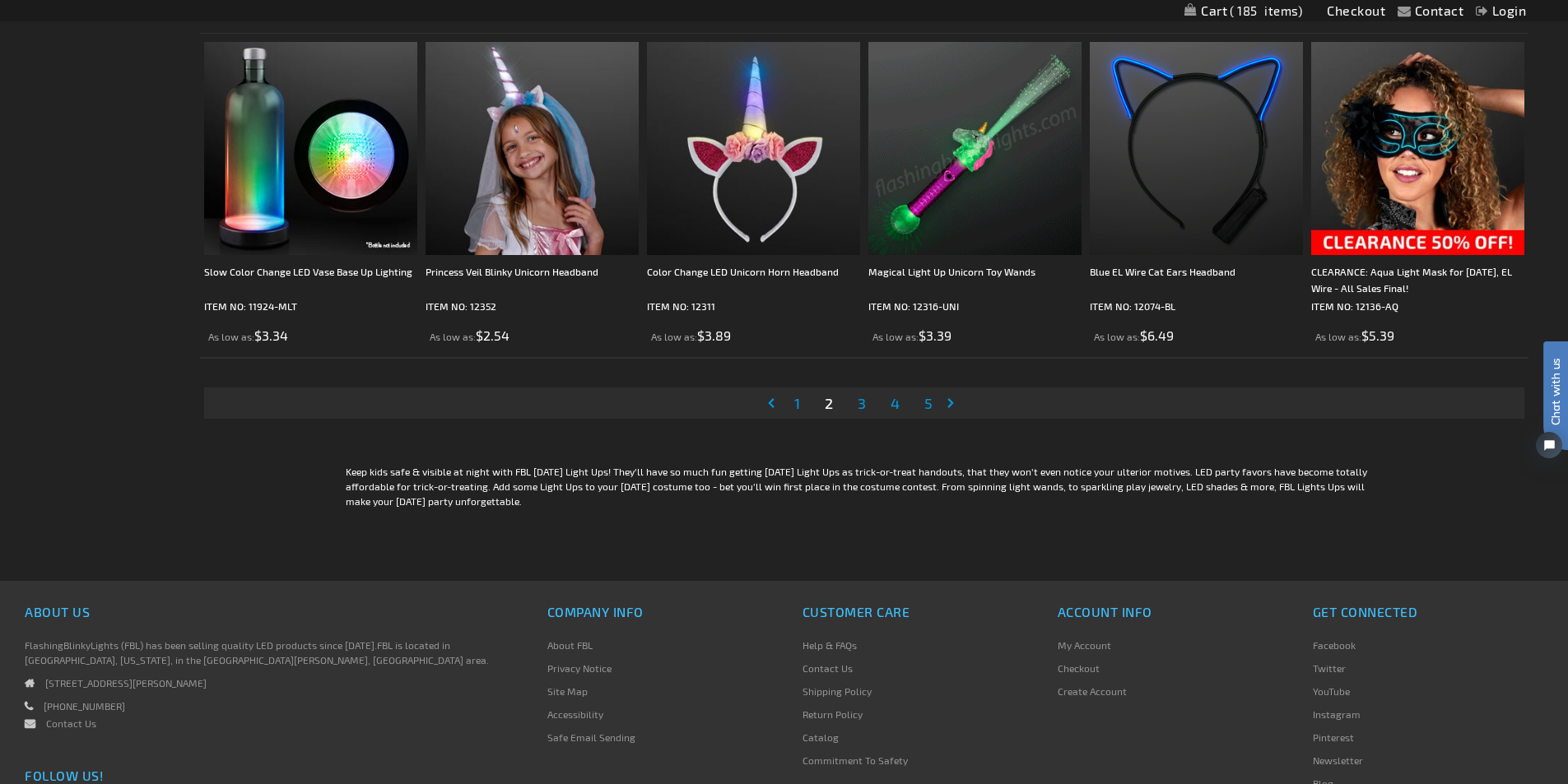
click at [863, 405] on span "3" at bounding box center [862, 403] width 9 height 18
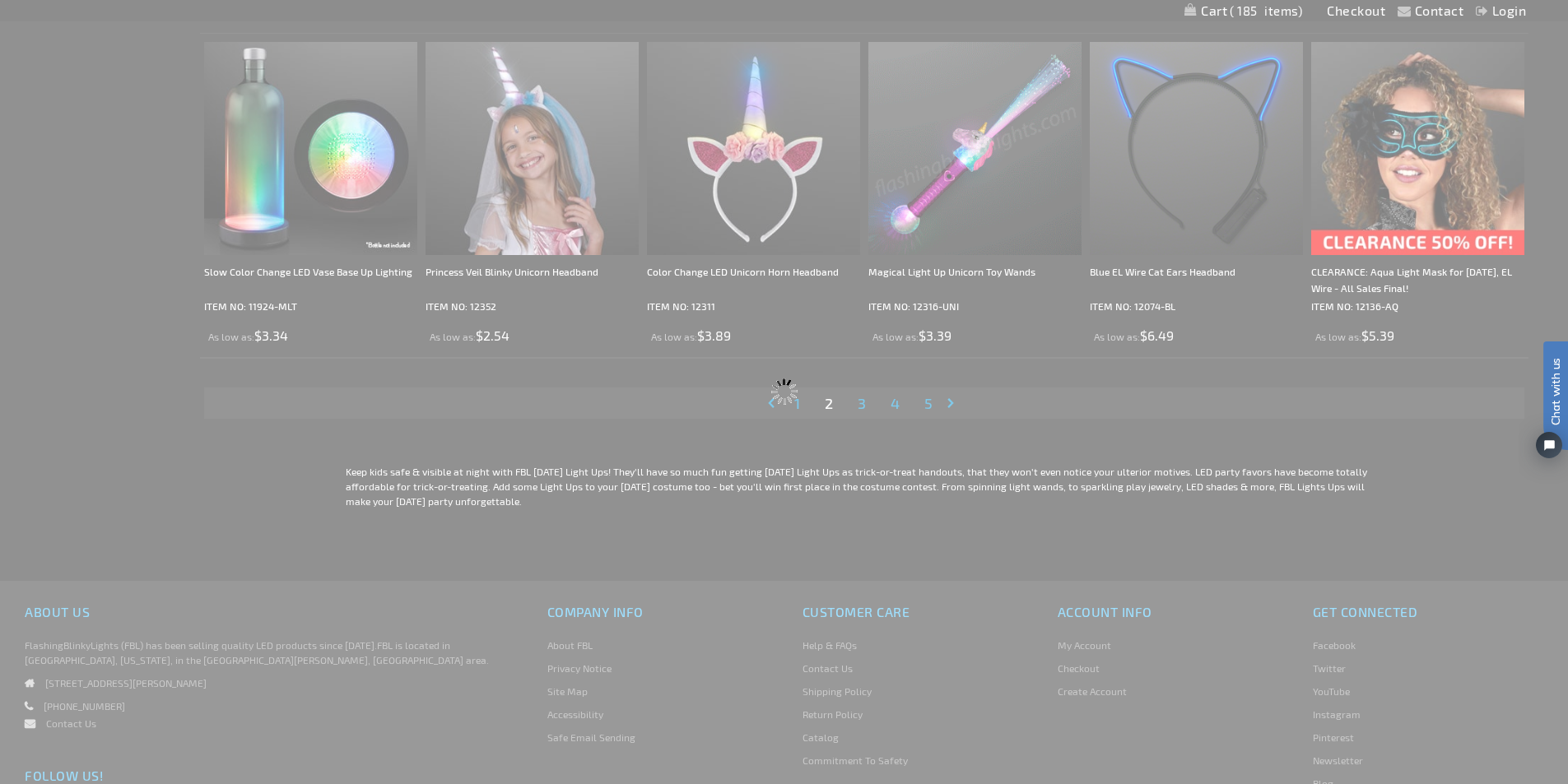
scroll to position [3403, 0]
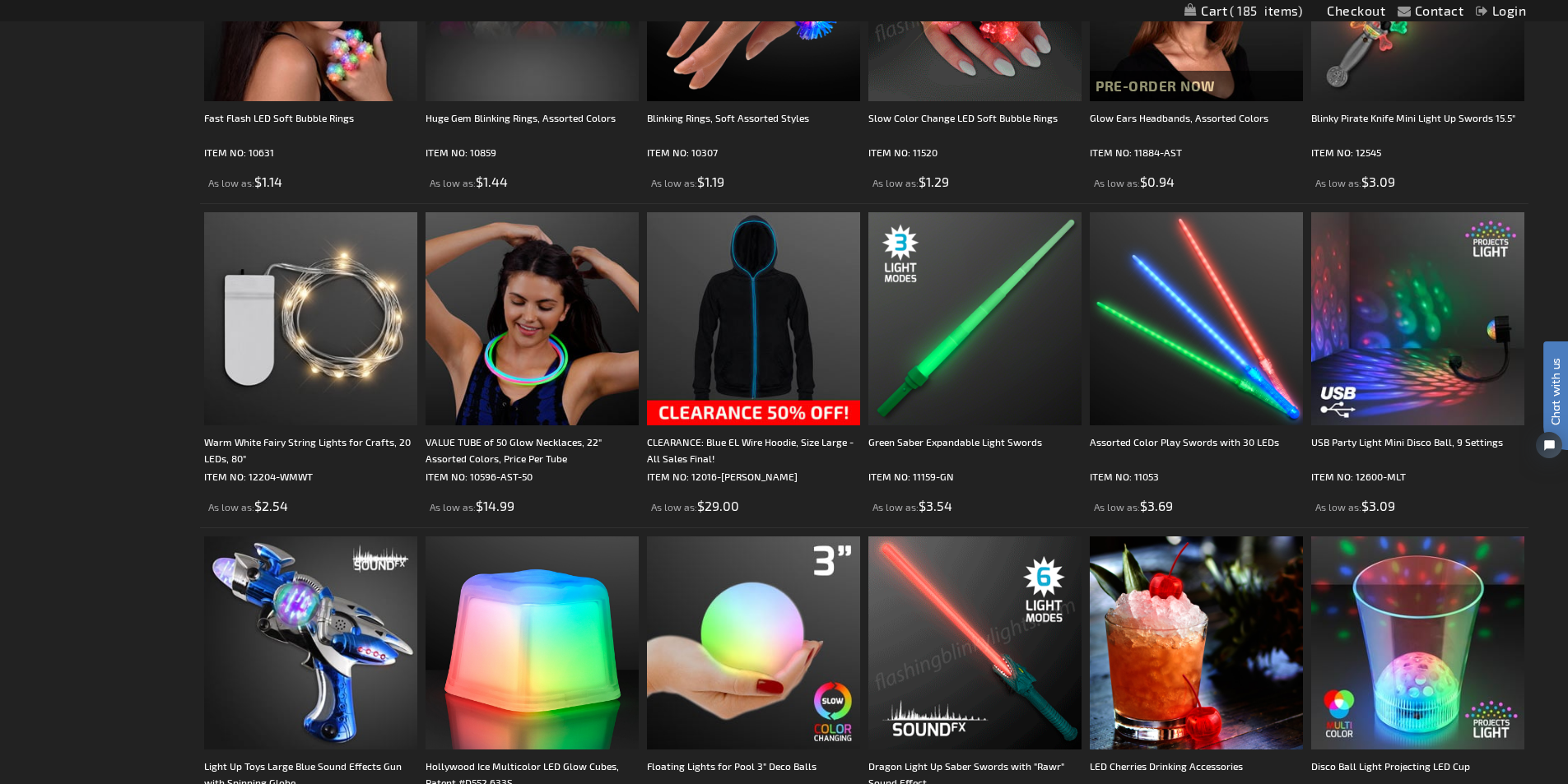
scroll to position [3210, 0]
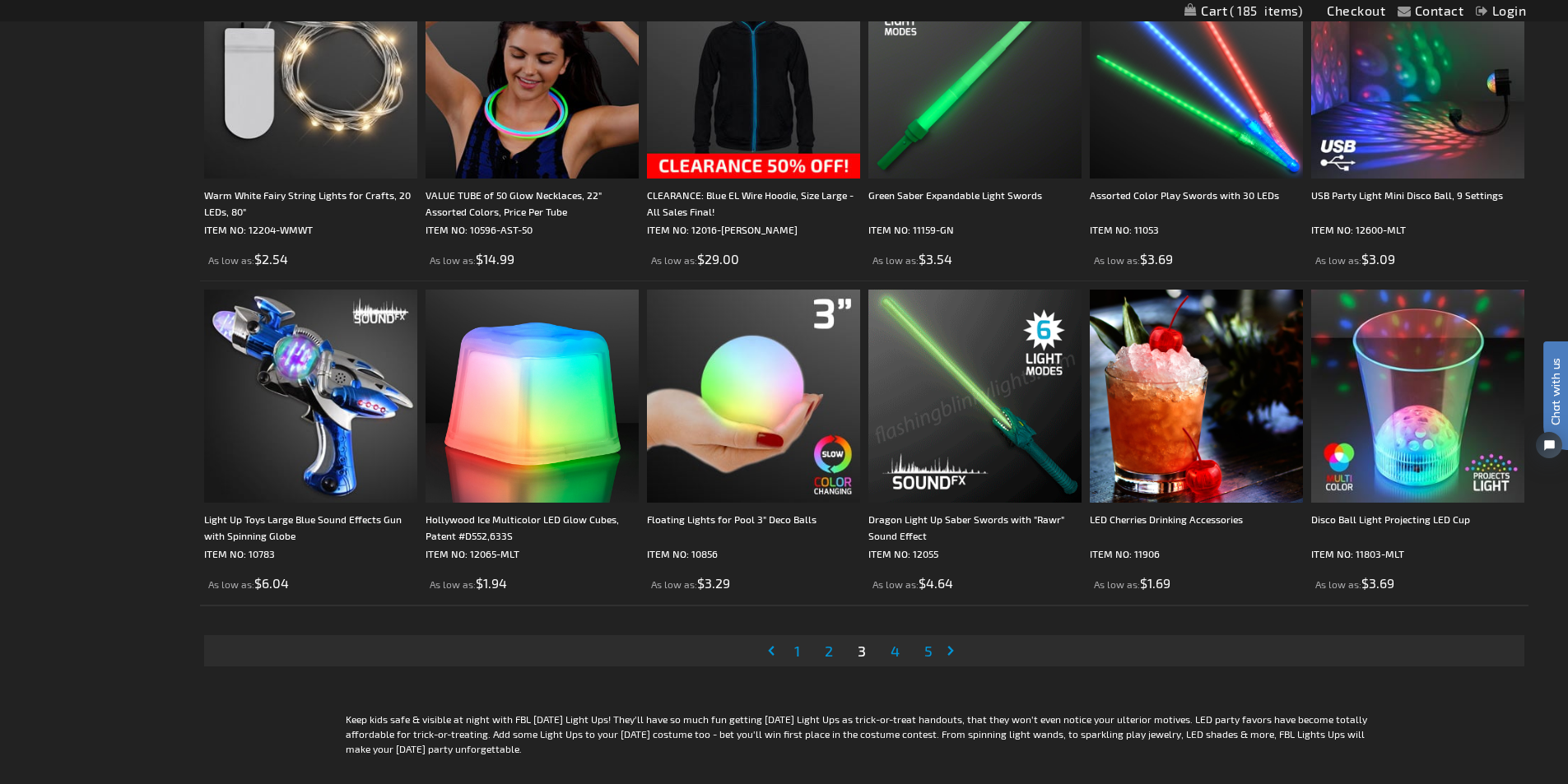
click at [897, 647] on span "4" at bounding box center [895, 651] width 9 height 18
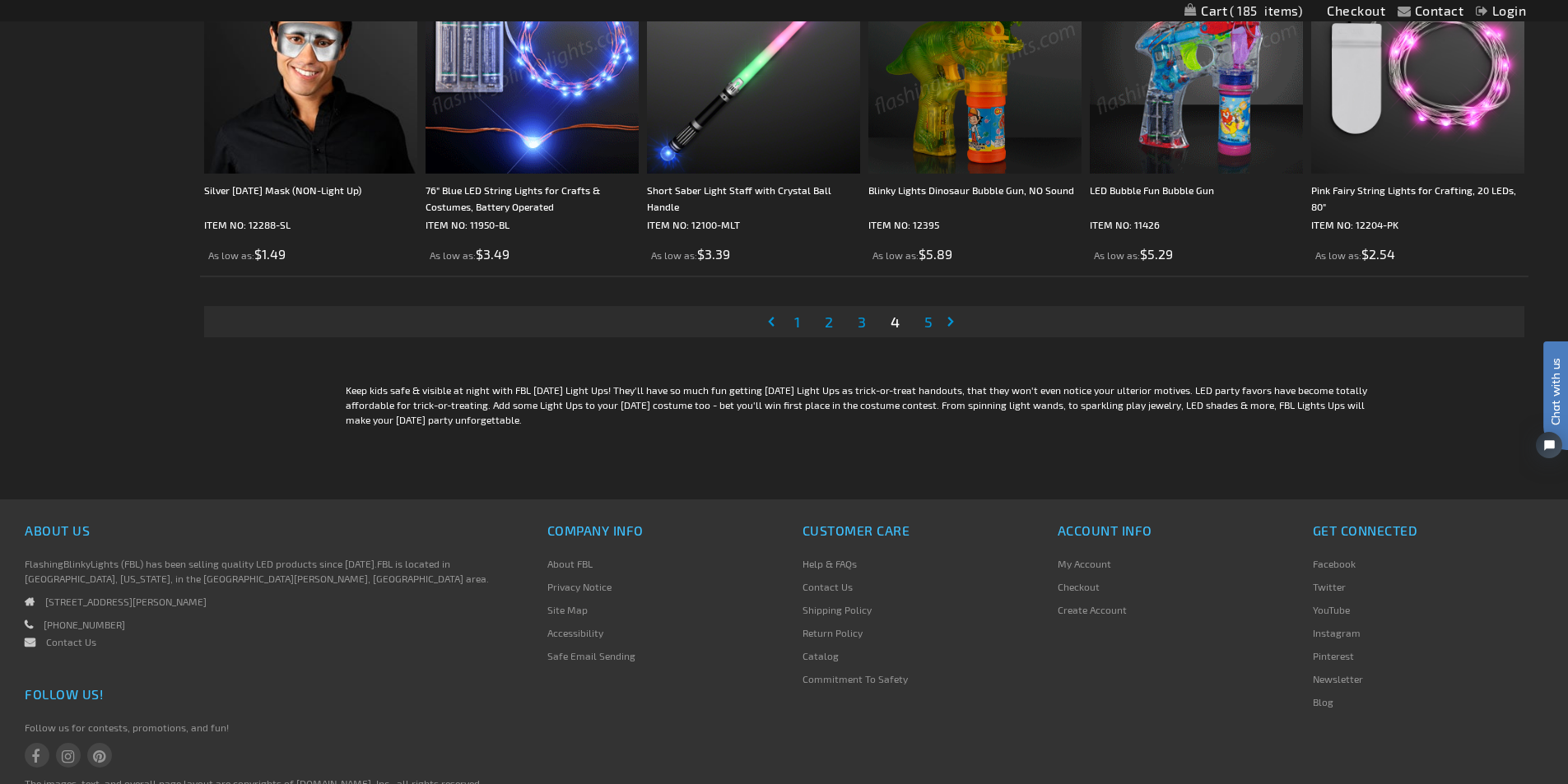
scroll to position [3639, 0]
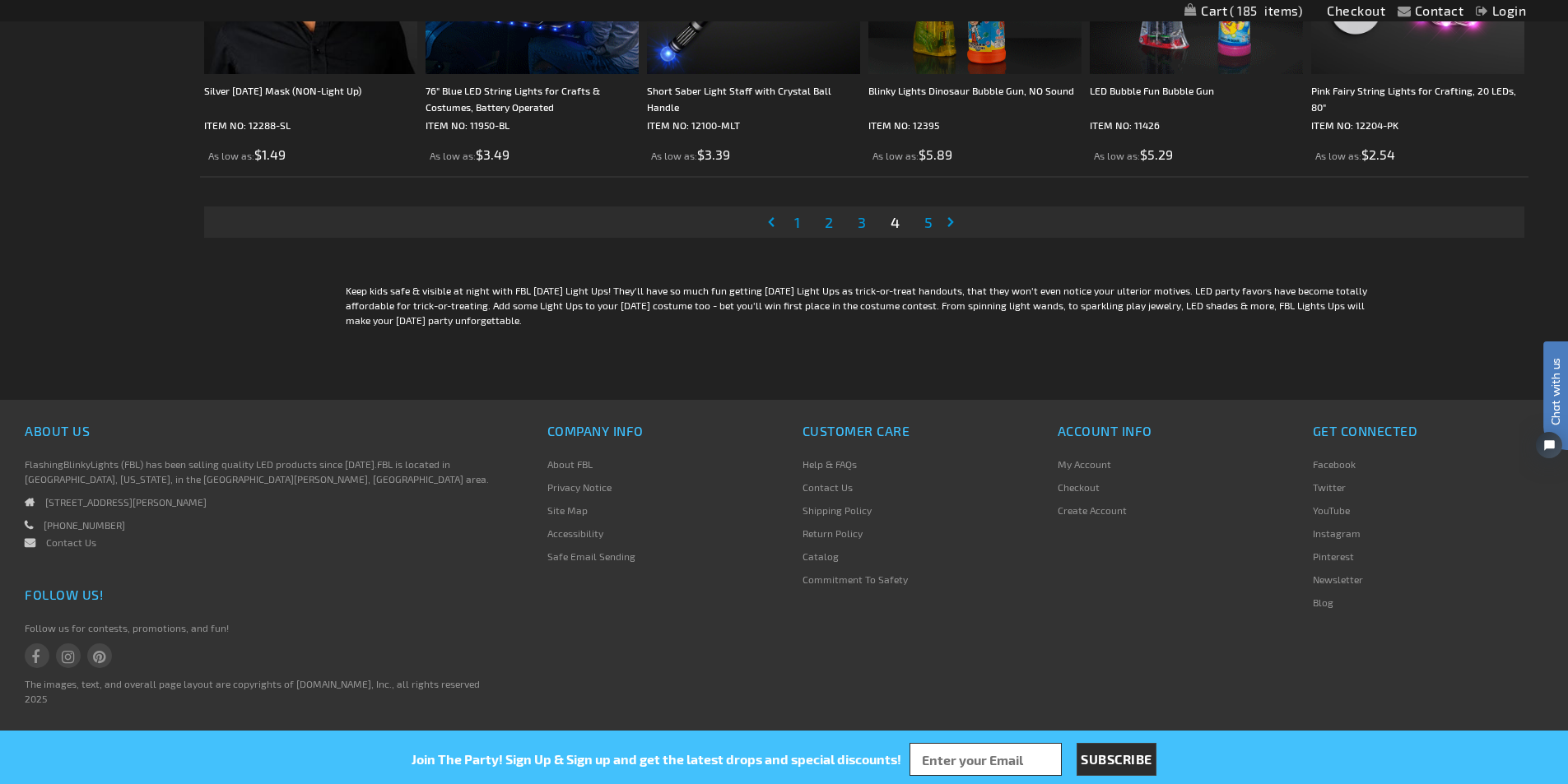
click at [933, 224] on span "5" at bounding box center [928, 222] width 9 height 18
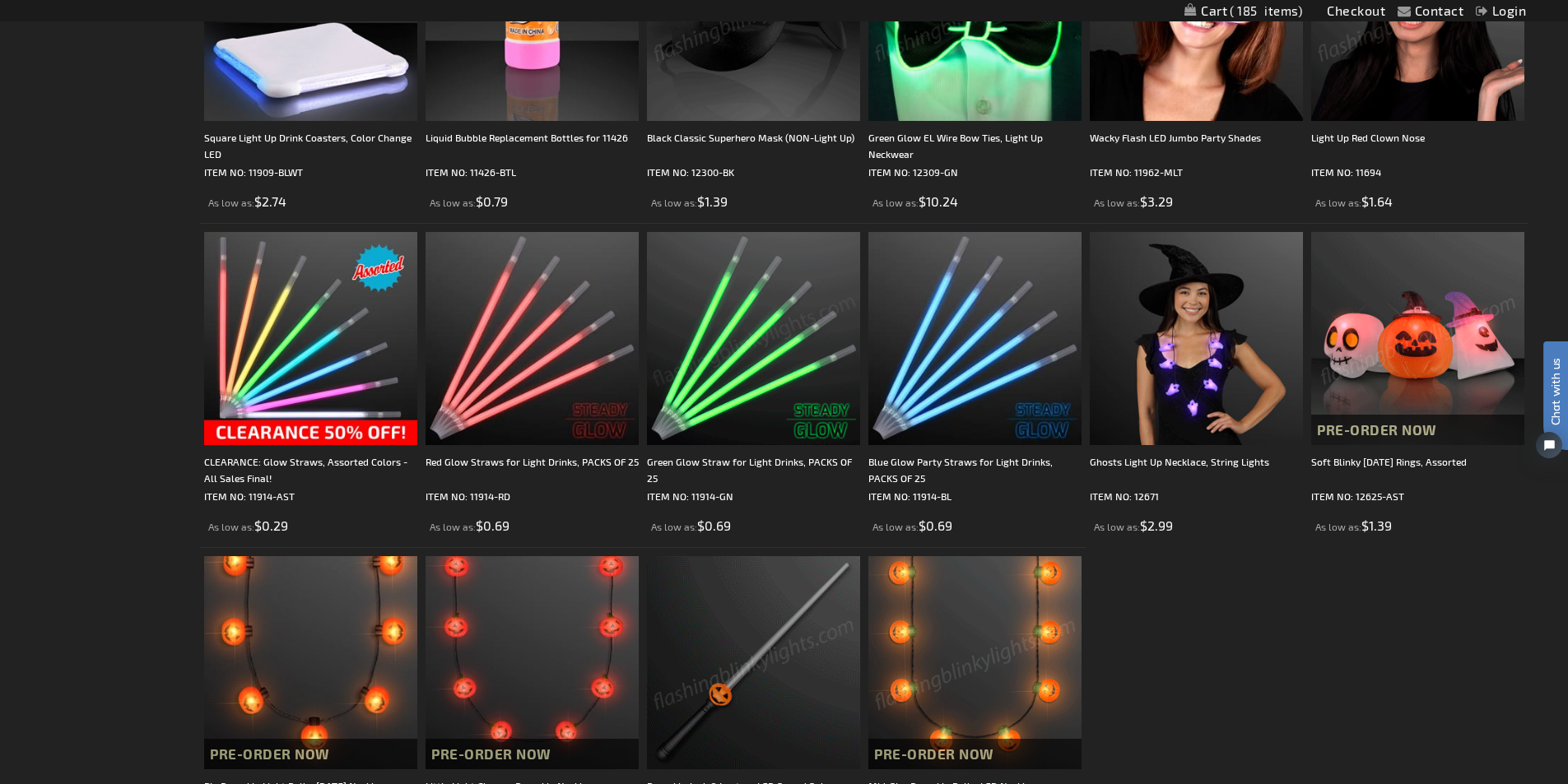
scroll to position [1564, 0]
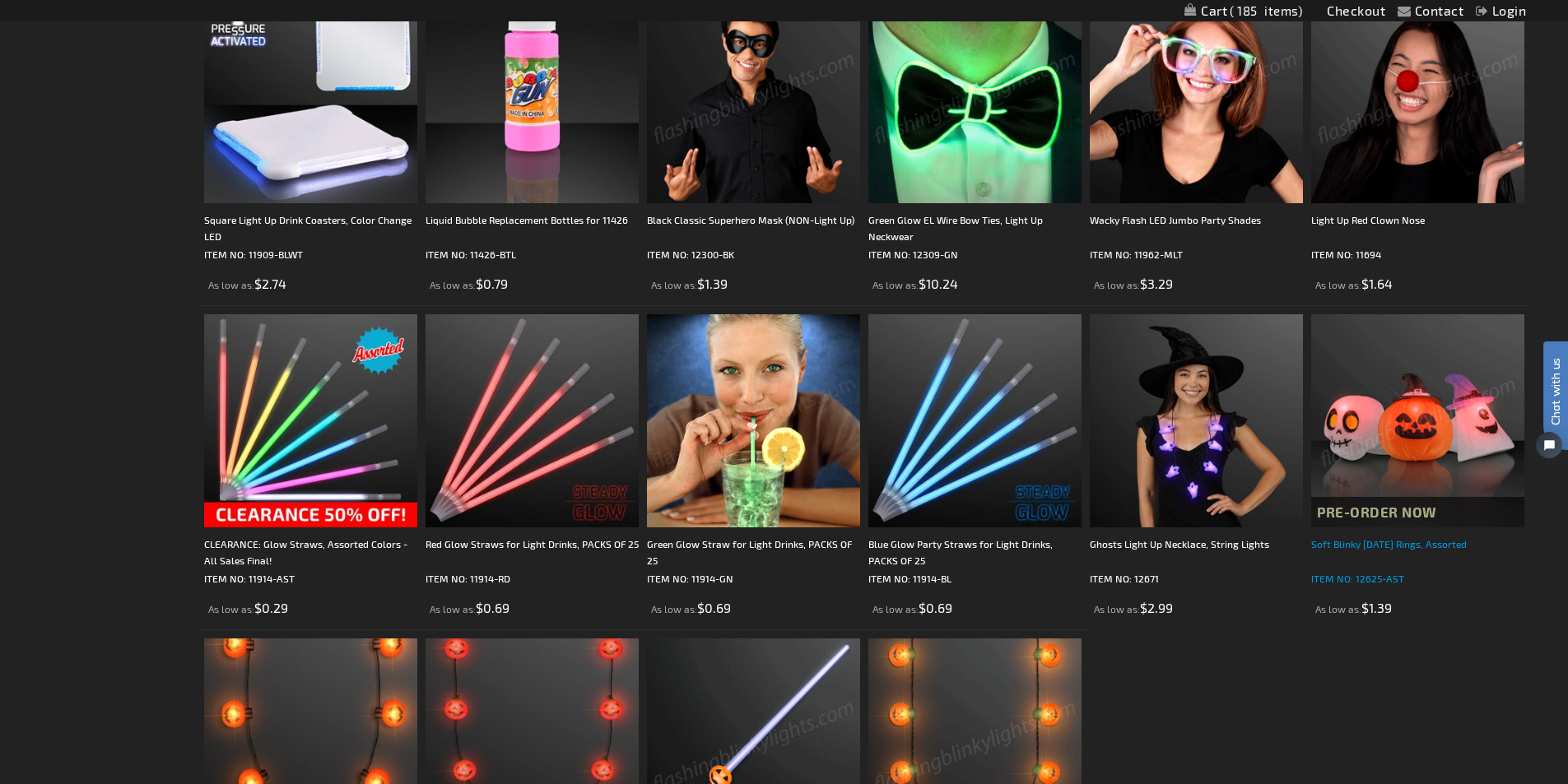
click at [1384, 545] on div "Soft Blinky Halloween Rings, Assorted" at bounding box center [1418, 552] width 214 height 33
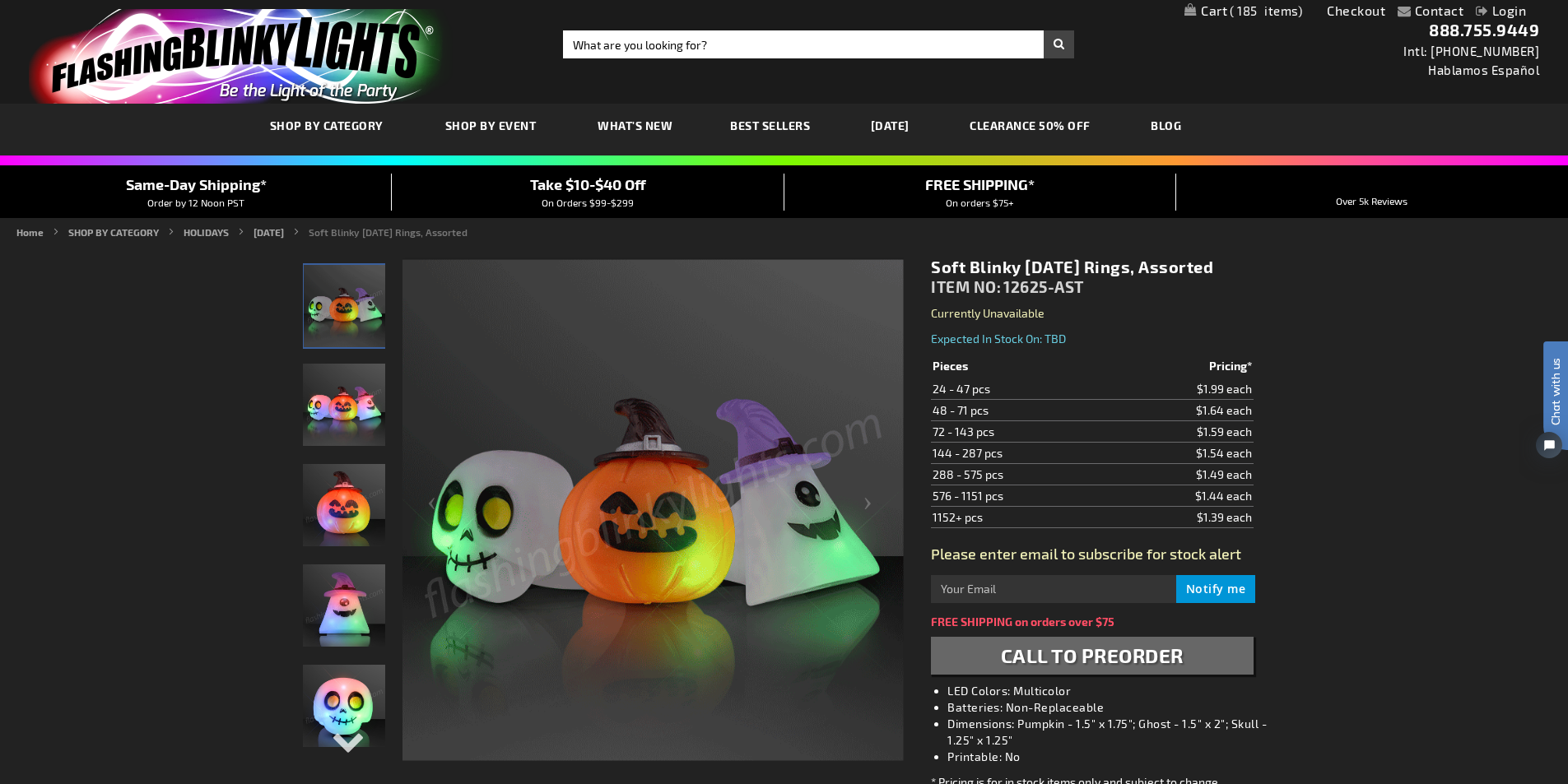
click at [1221, 10] on link "My Cart 185 185 items" at bounding box center [1243, 11] width 118 height 16
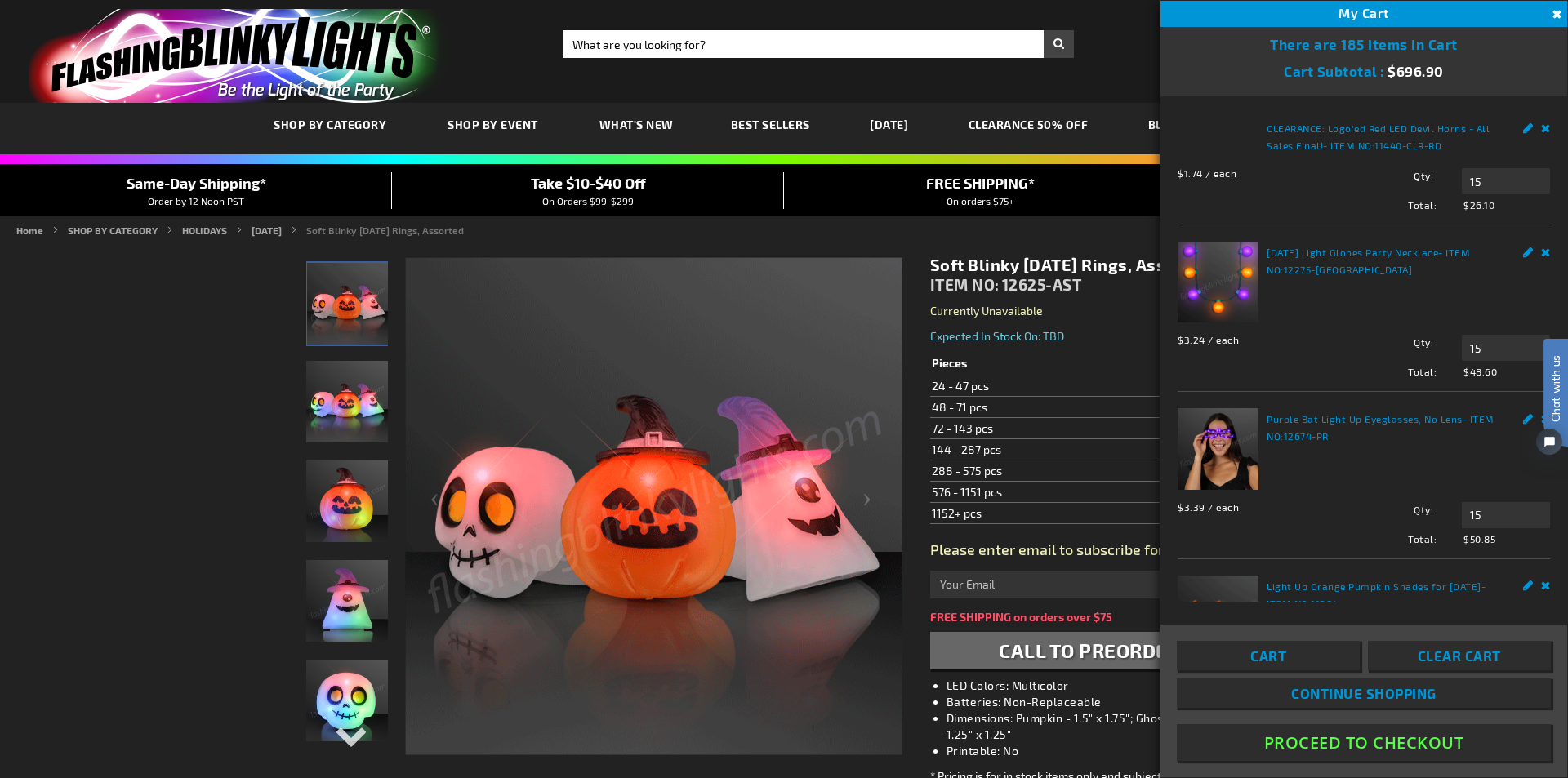
scroll to position [245, 0]
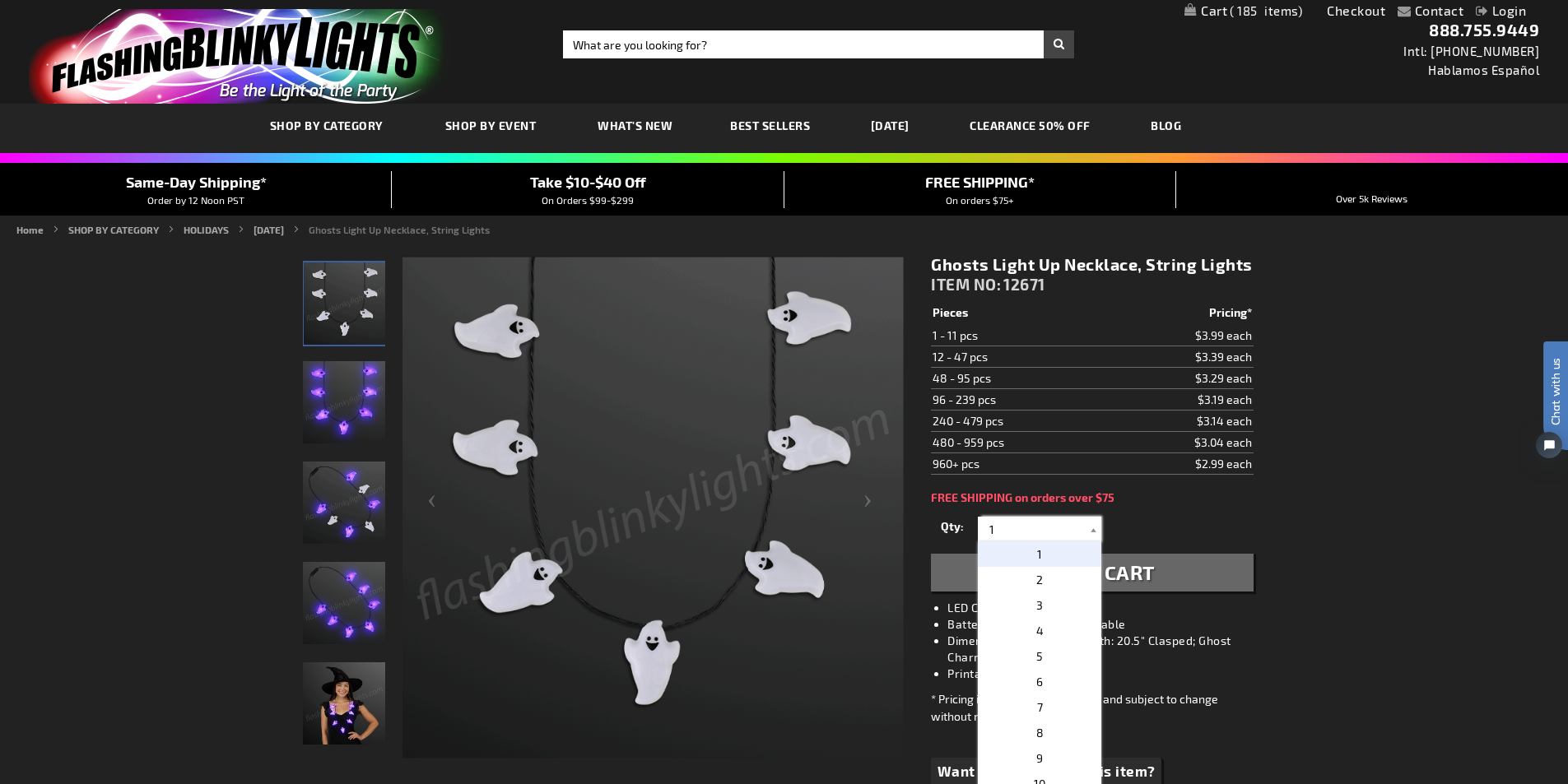
drag, startPoint x: 1018, startPoint y: 530, endPoint x: 970, endPoint y: 537, distance: 48.5
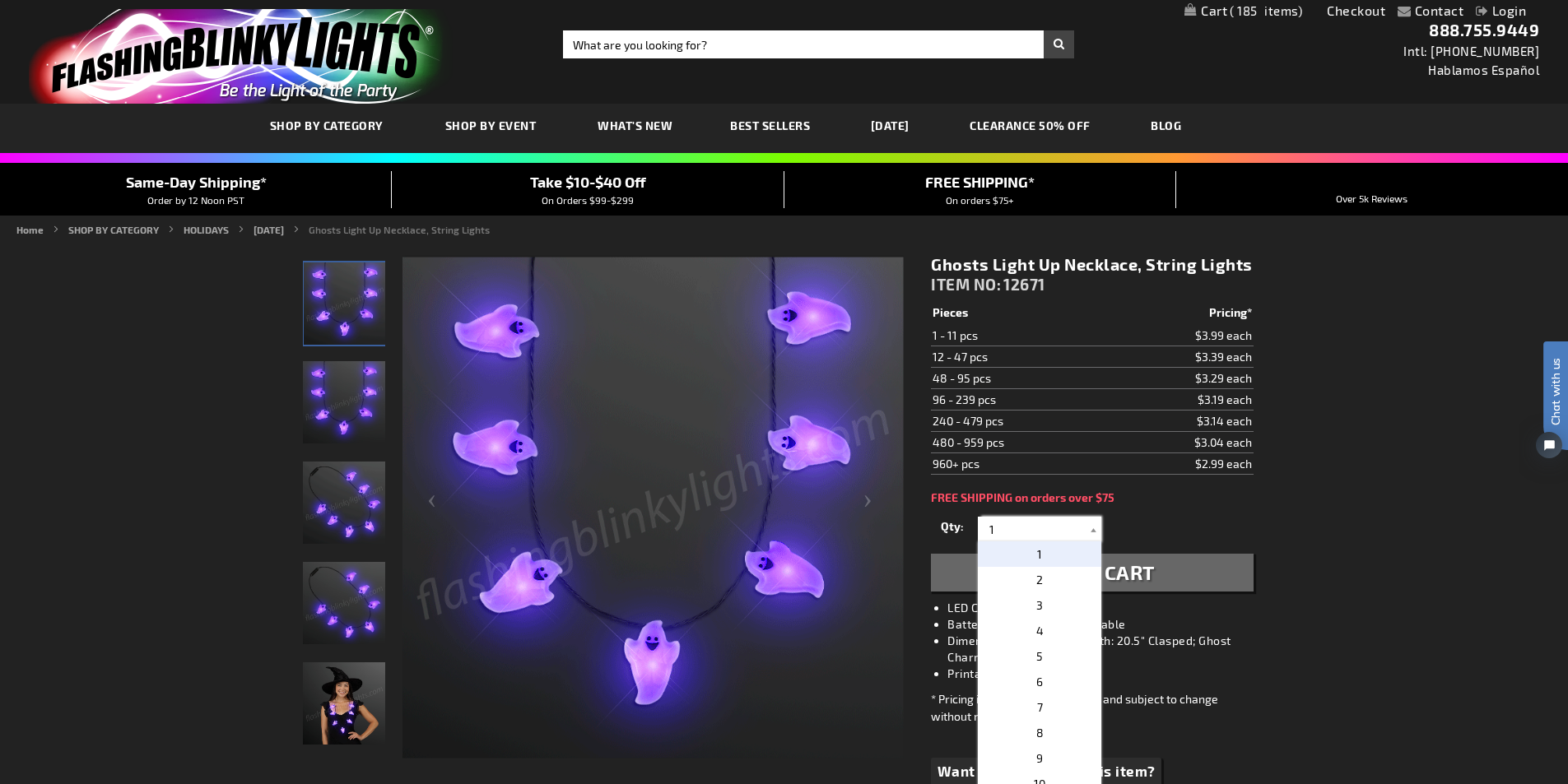
click at [970, 537] on div "Qty 1 2 3 4 5 6 7 8 9 10 11 12 24 36 48 60 72 84 96 108 120 132 144 156 168" at bounding box center [1092, 529] width 322 height 33
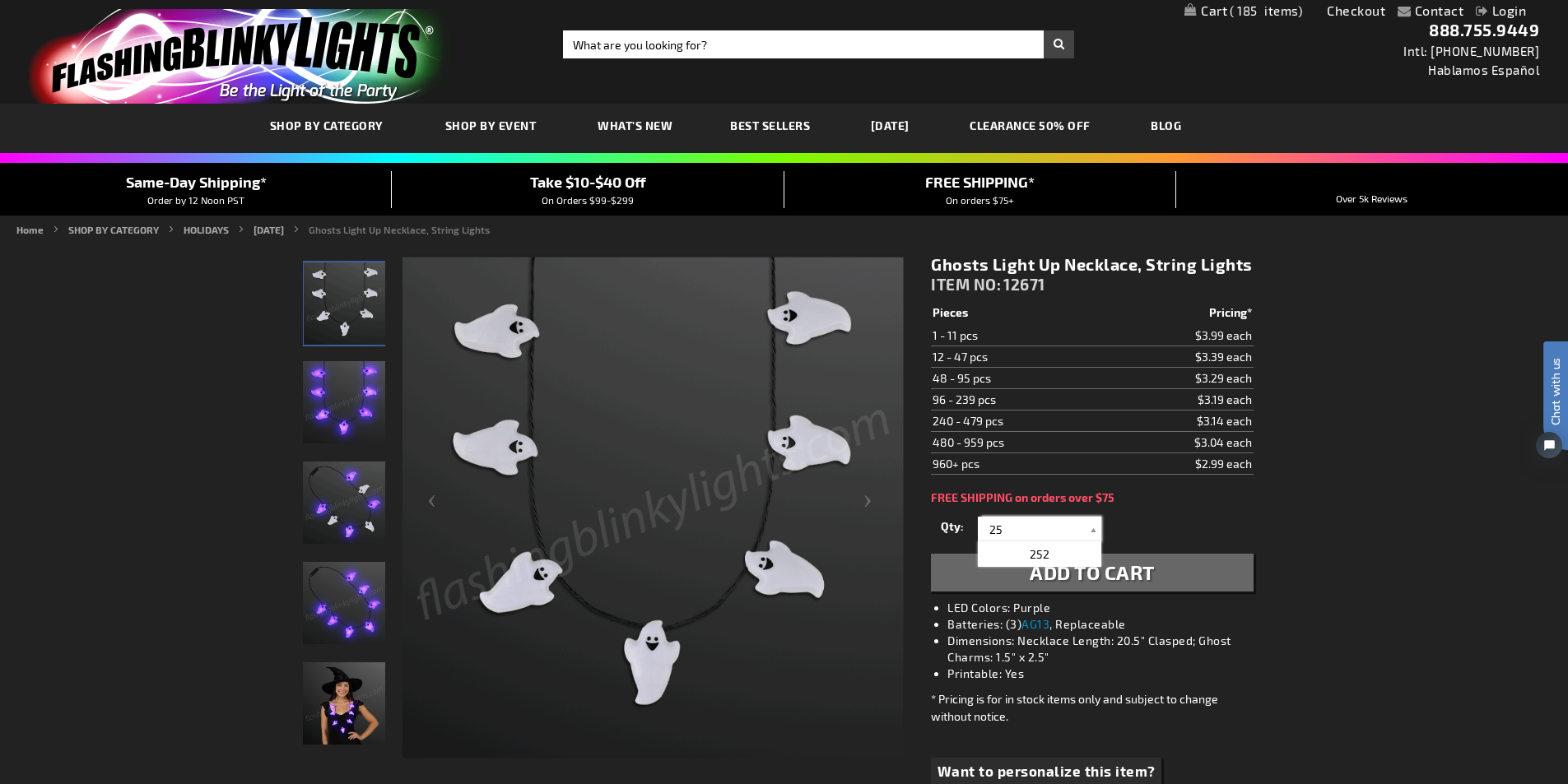
type input "25"
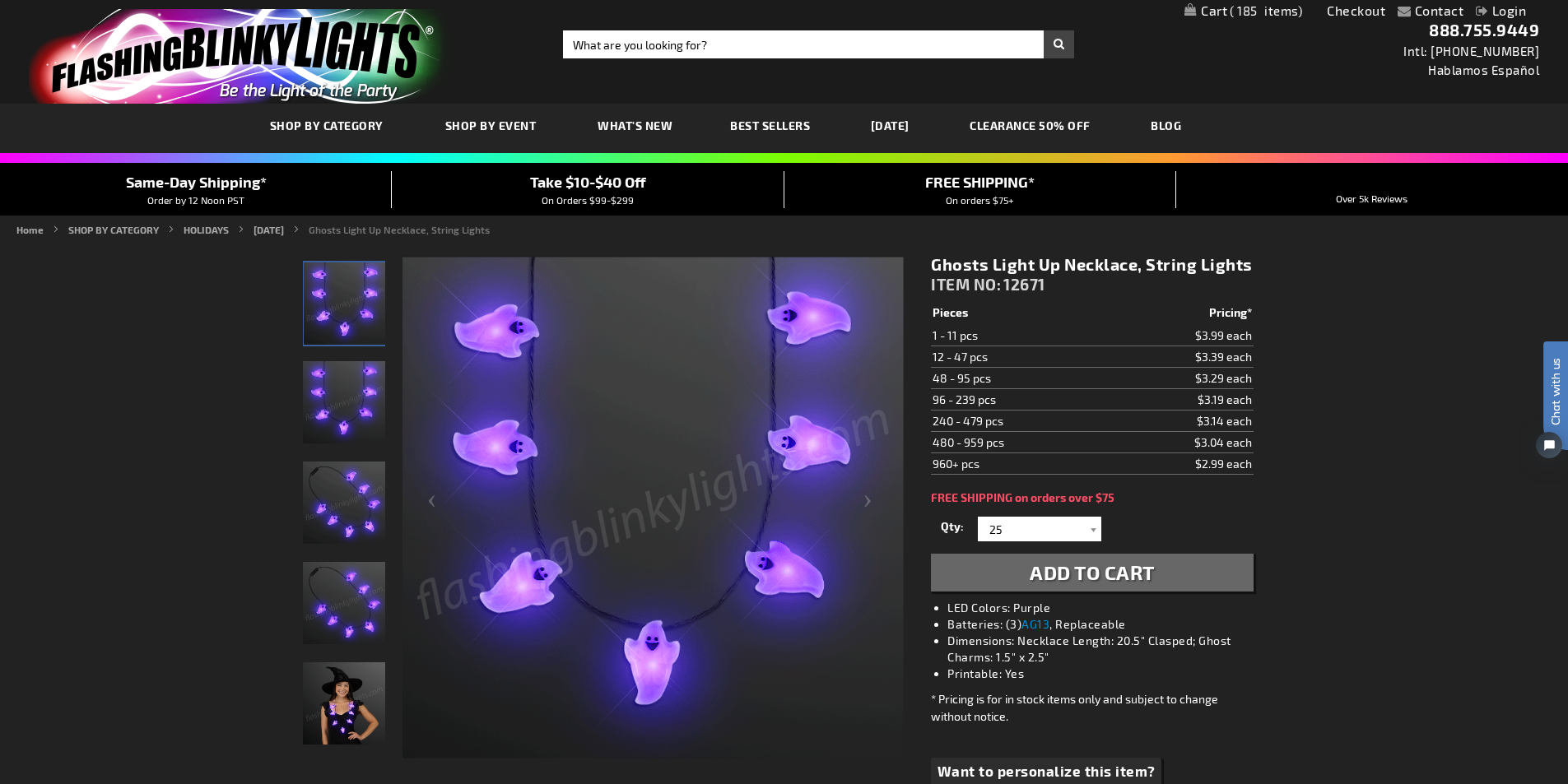
click at [1096, 575] on span "Add to Cart" at bounding box center [1092, 572] width 125 height 24
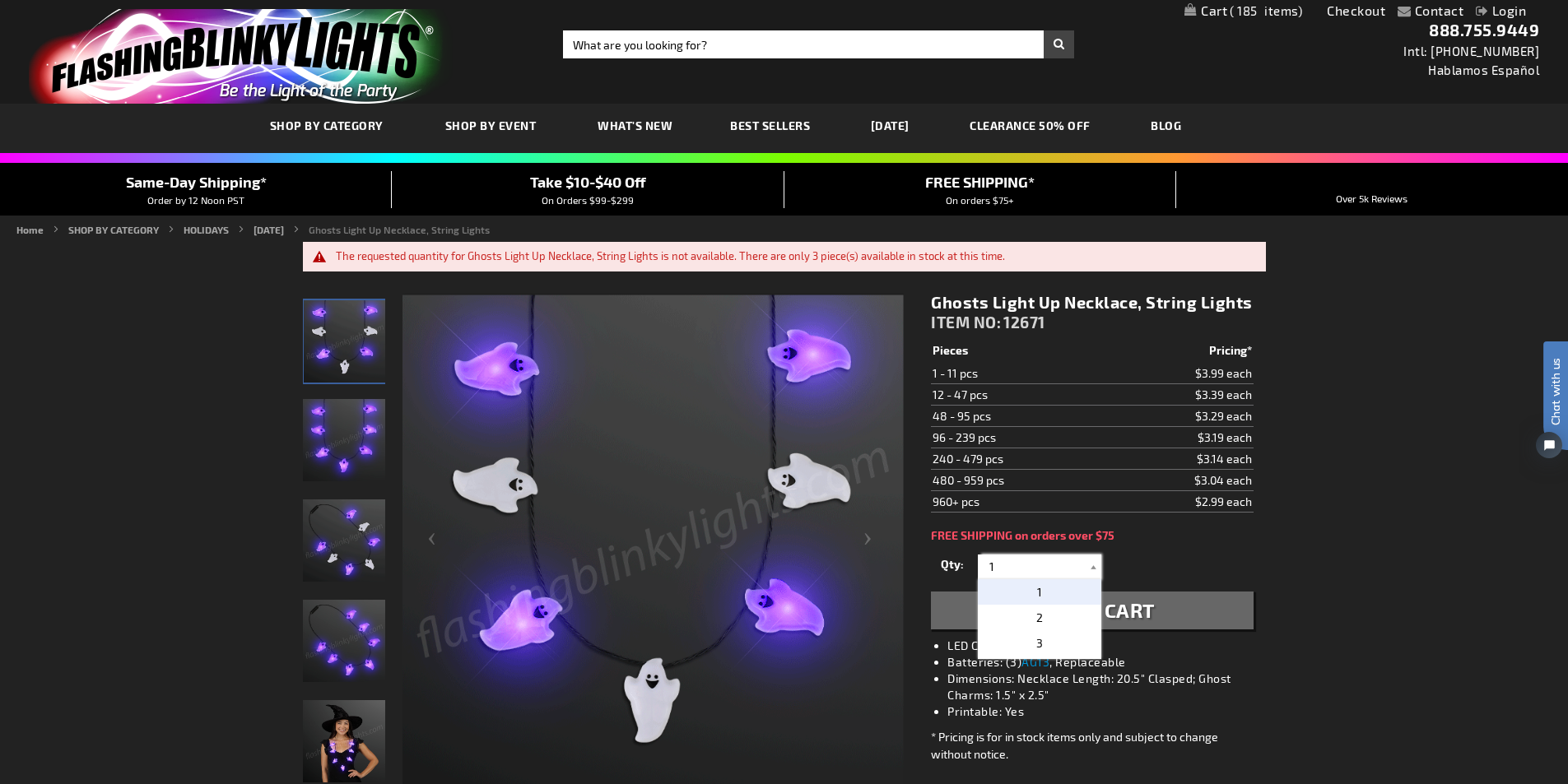
click at [1013, 561] on input "1" at bounding box center [1042, 567] width 119 height 25
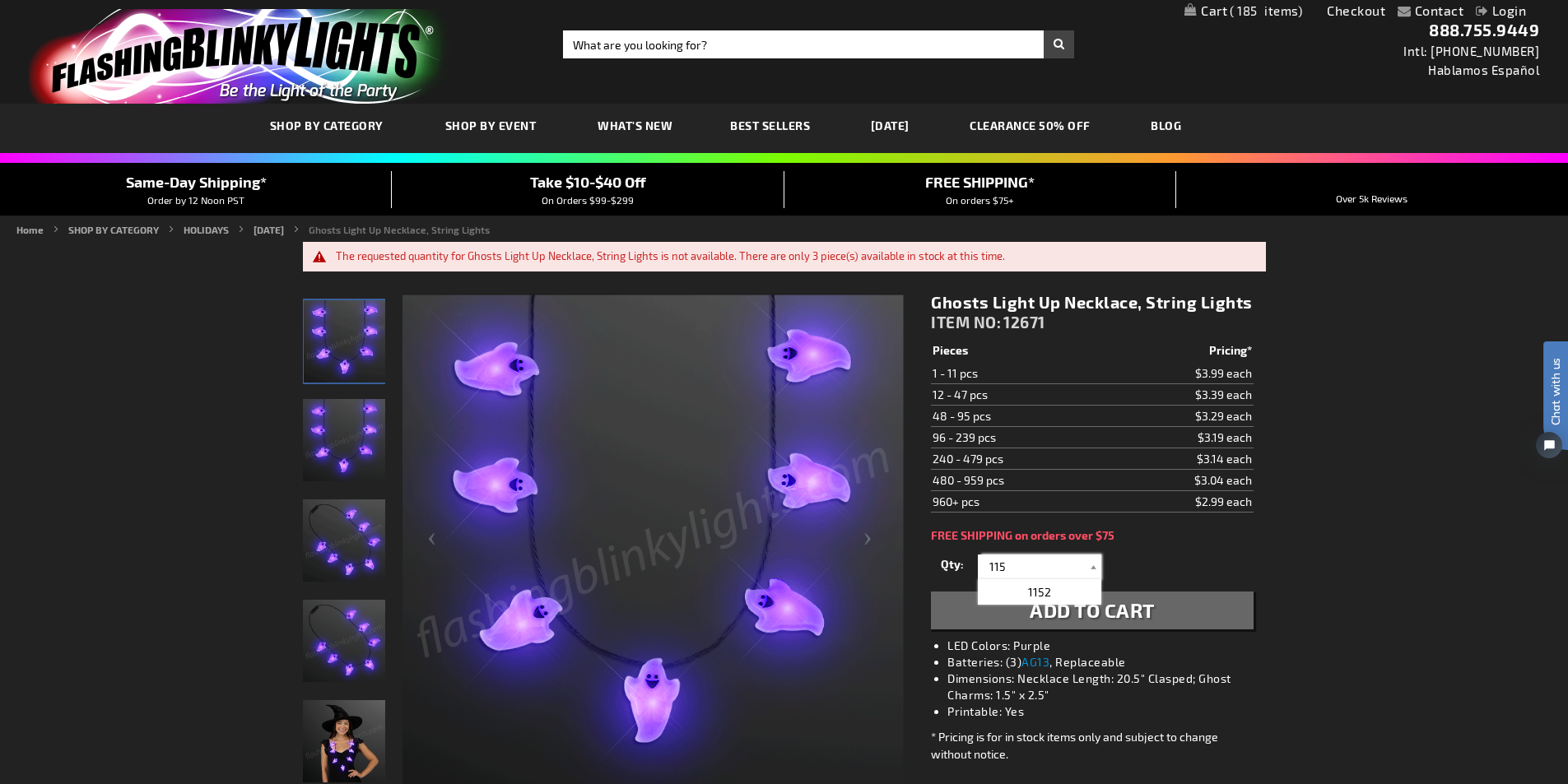
type input "115"
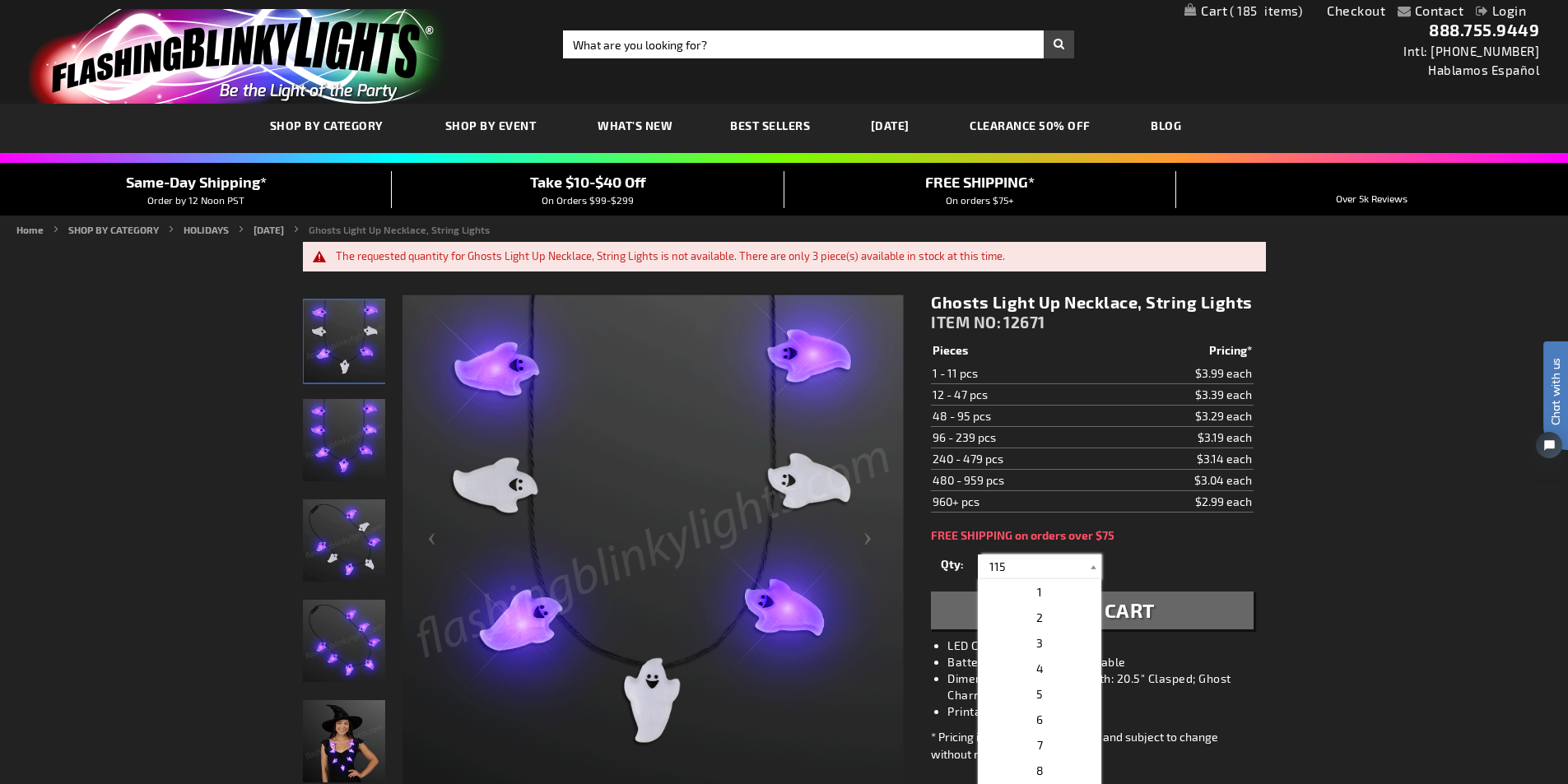
drag, startPoint x: 956, startPoint y: 579, endPoint x: 911, endPoint y: 569, distance: 46.1
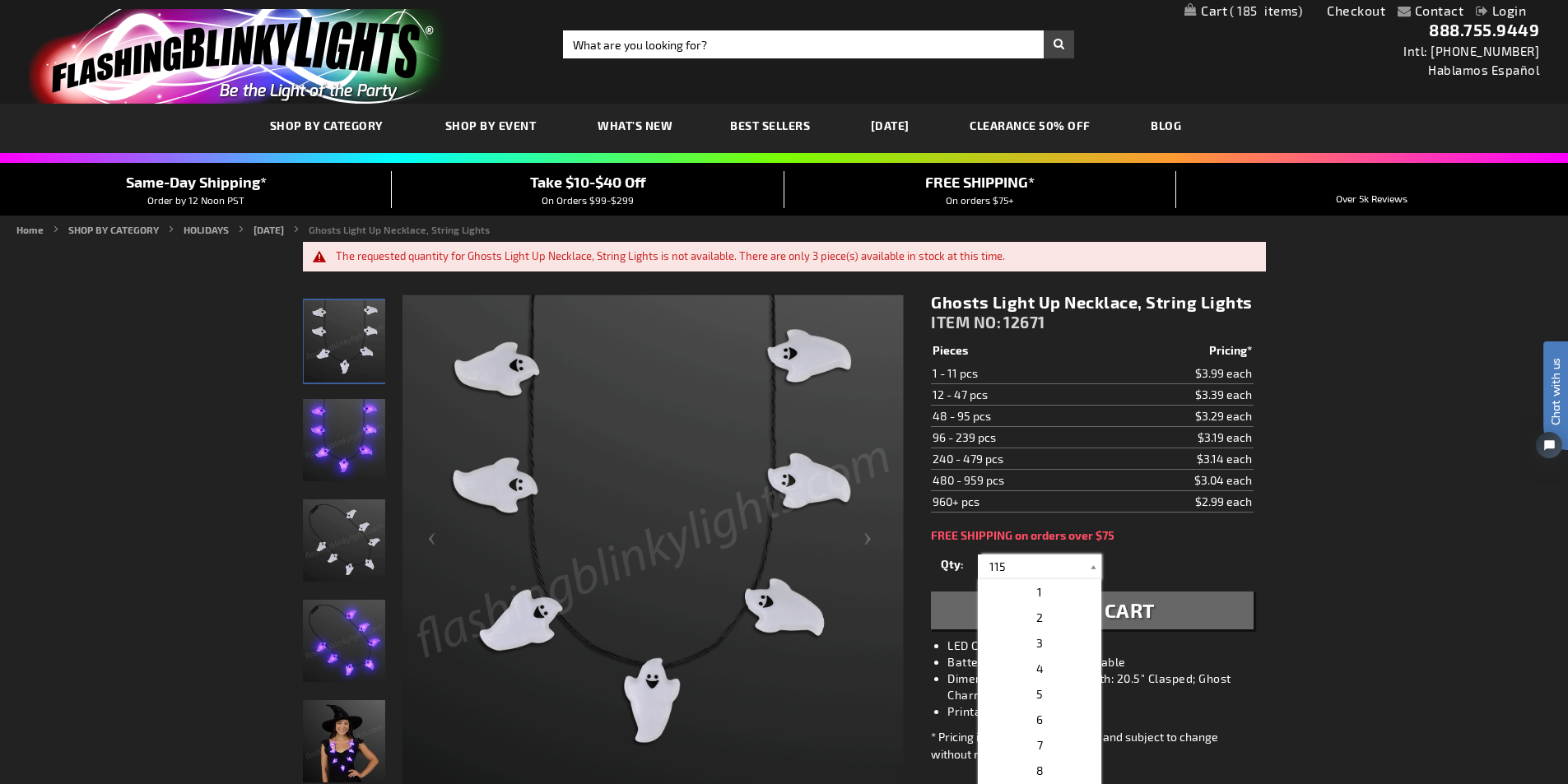
click at [919, 580] on div "Ghosts Light Up Necklace, String Lights ITEM NO: 12671 $2.99 Pieces Pricing* 1 …" at bounding box center [1092, 583] width 347 height 605
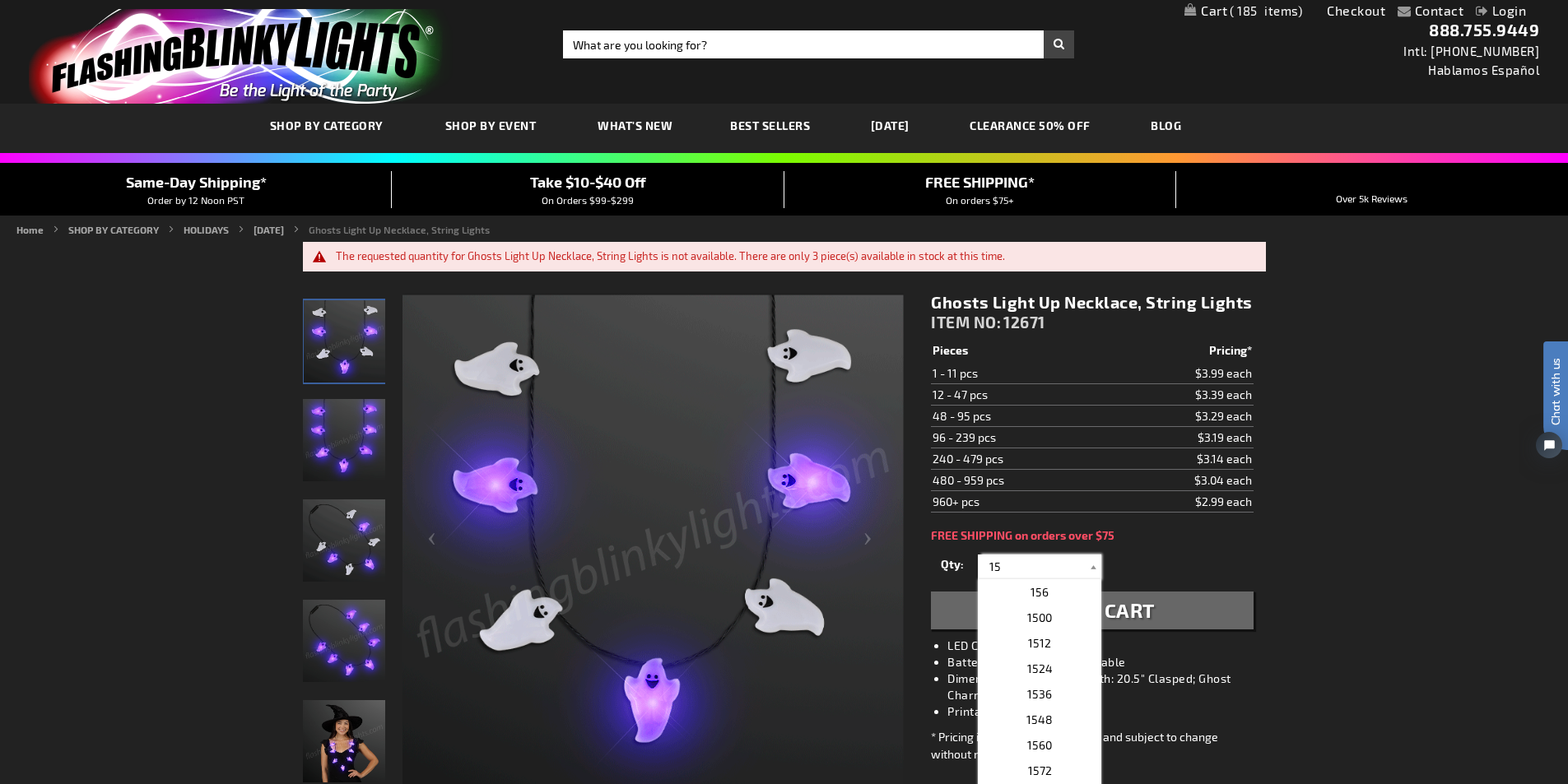
type input "15"
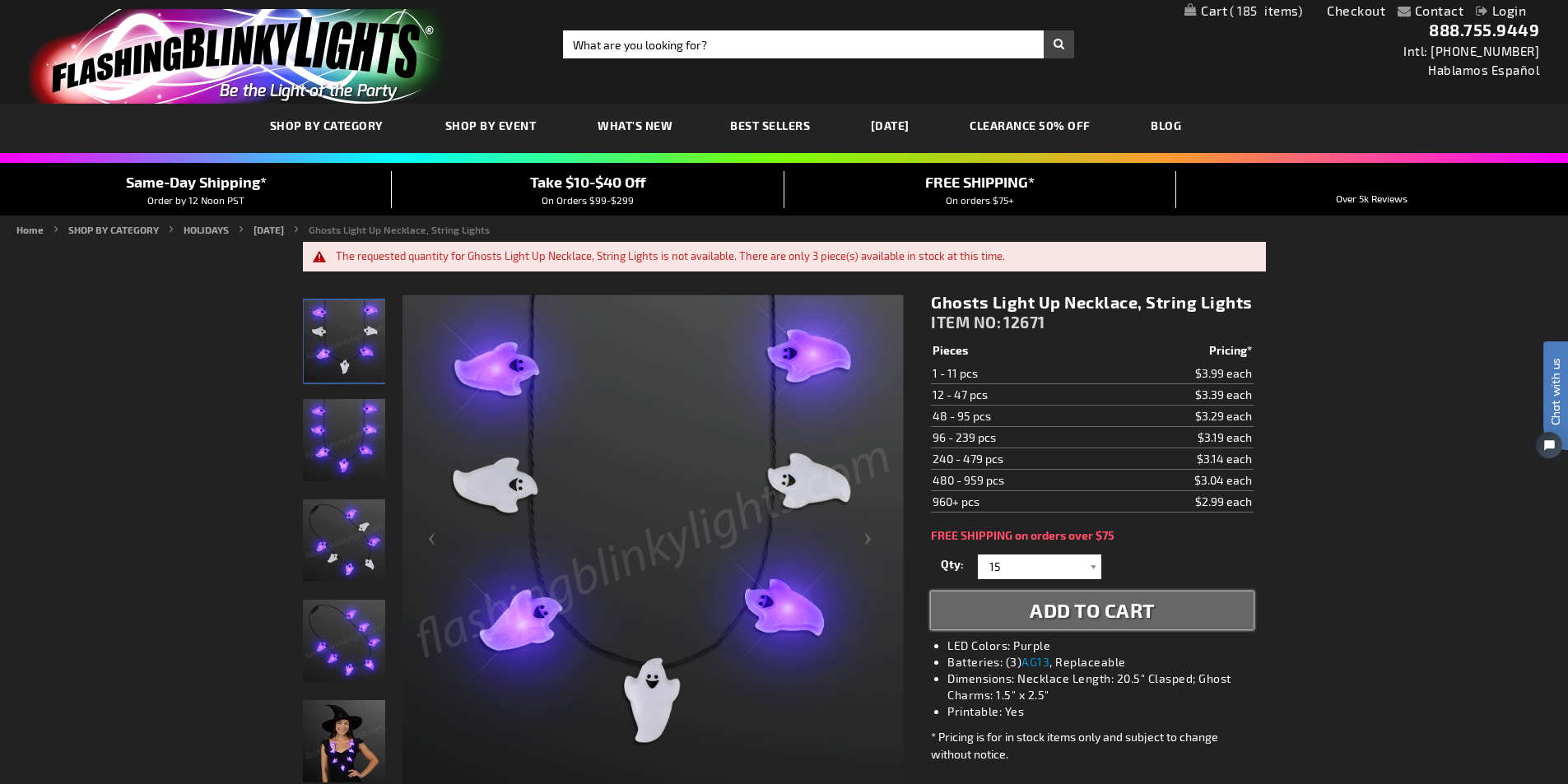
click at [1110, 611] on span "Add to Cart" at bounding box center [1092, 610] width 125 height 24
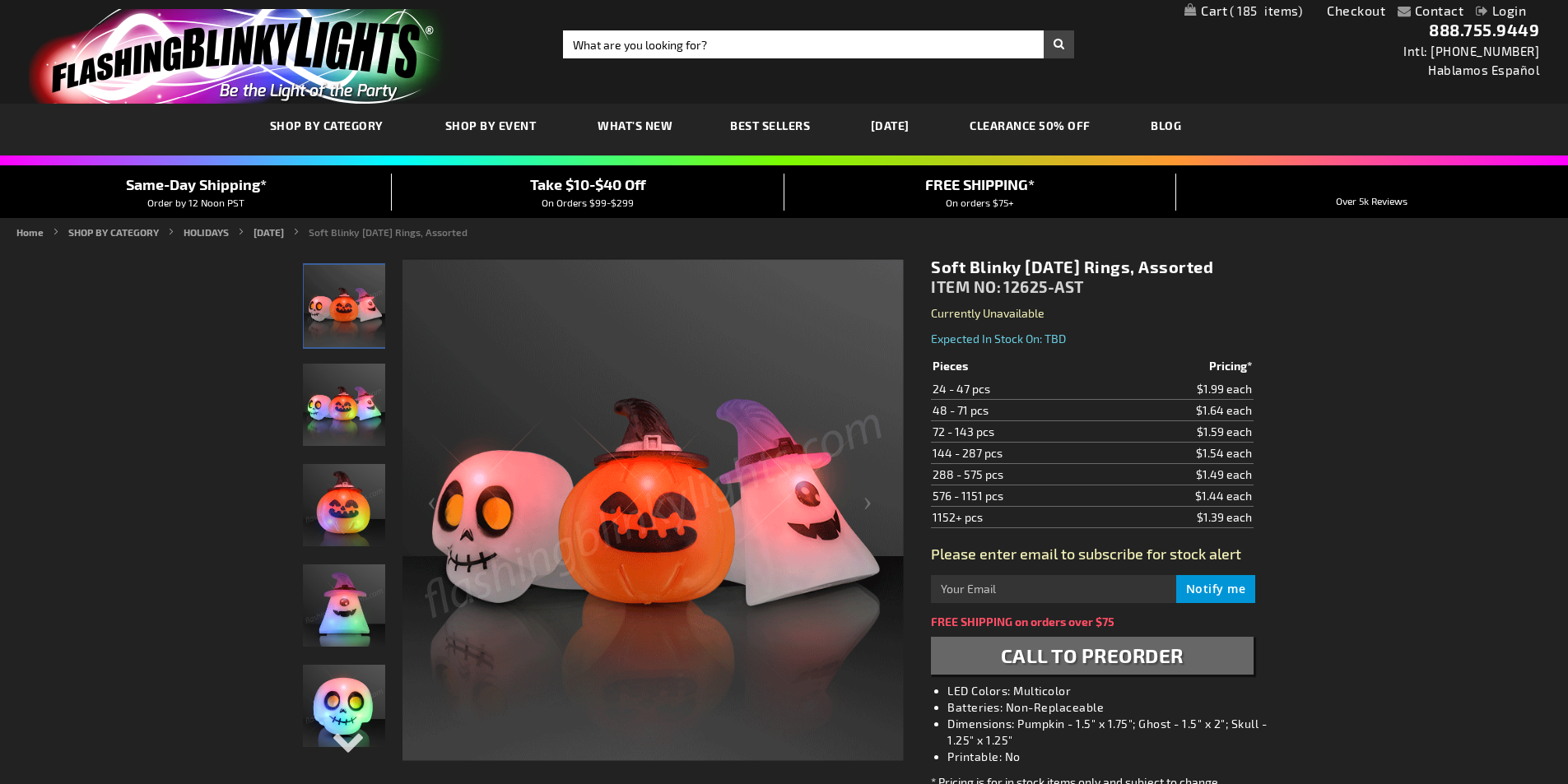
click at [1445, 11] on link "Contact" at bounding box center [1439, 10] width 49 height 16
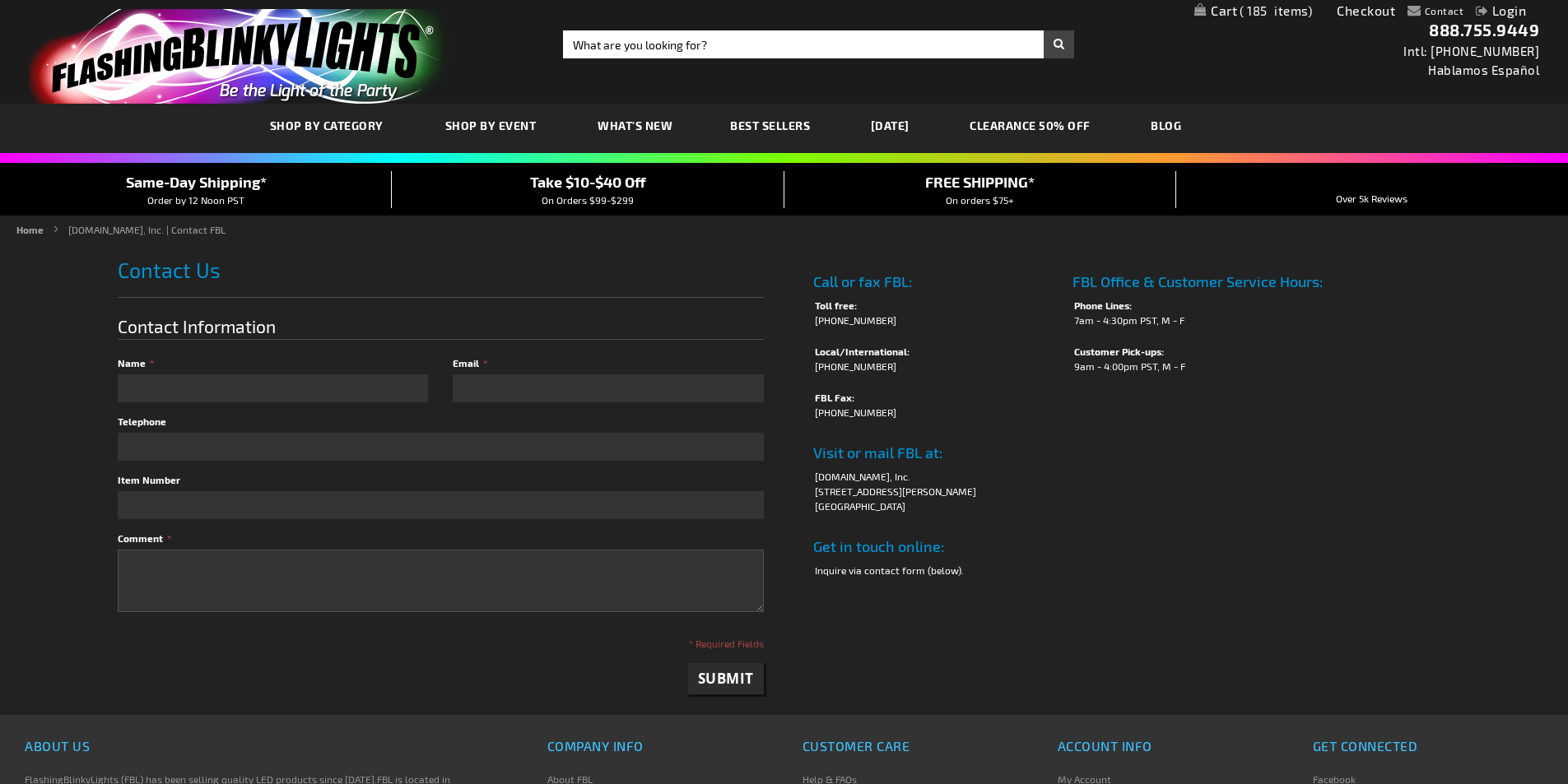
click at [1245, 9] on span "185" at bounding box center [1276, 10] width 73 height 15
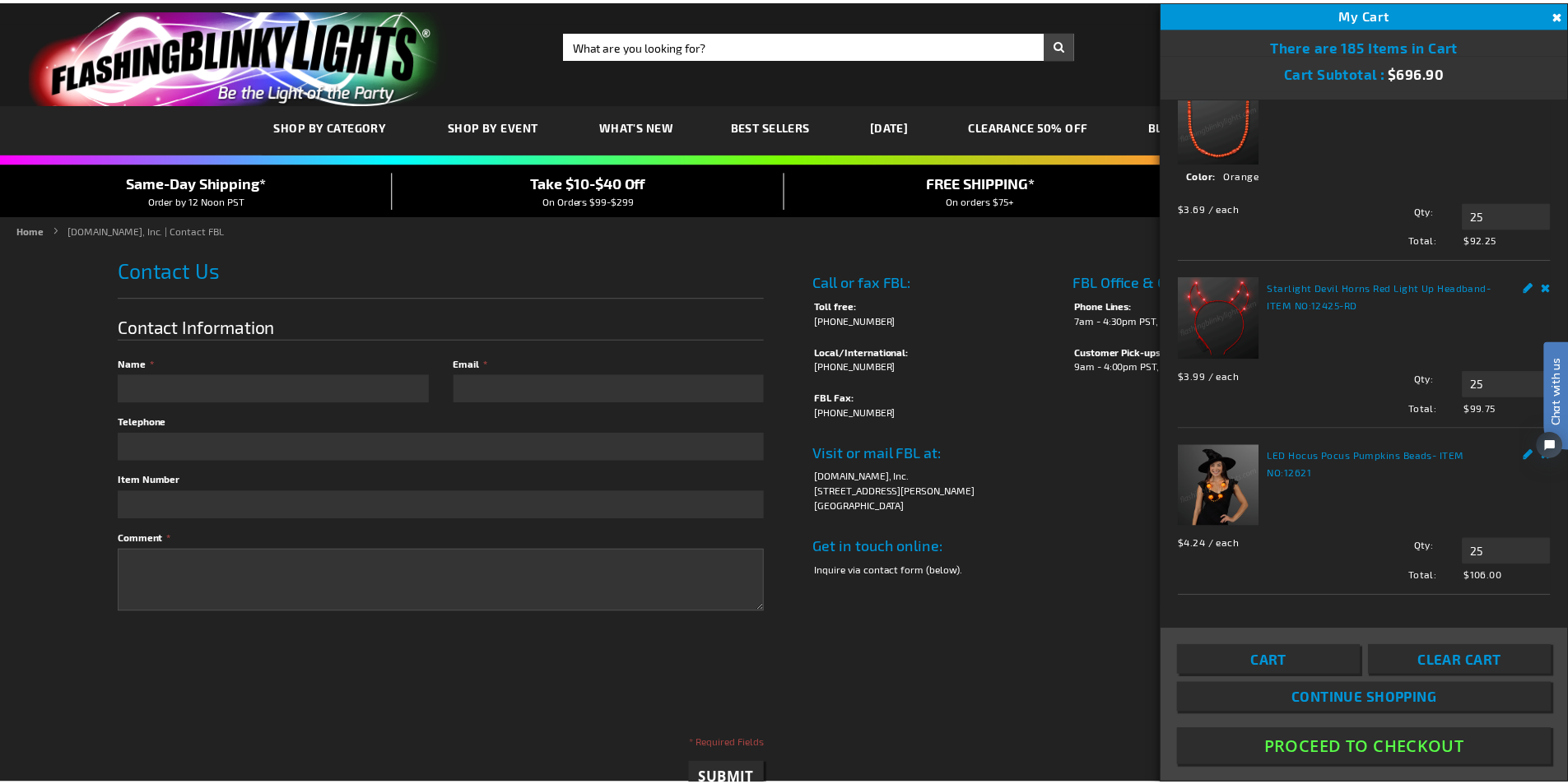
scroll to position [1054, 0]
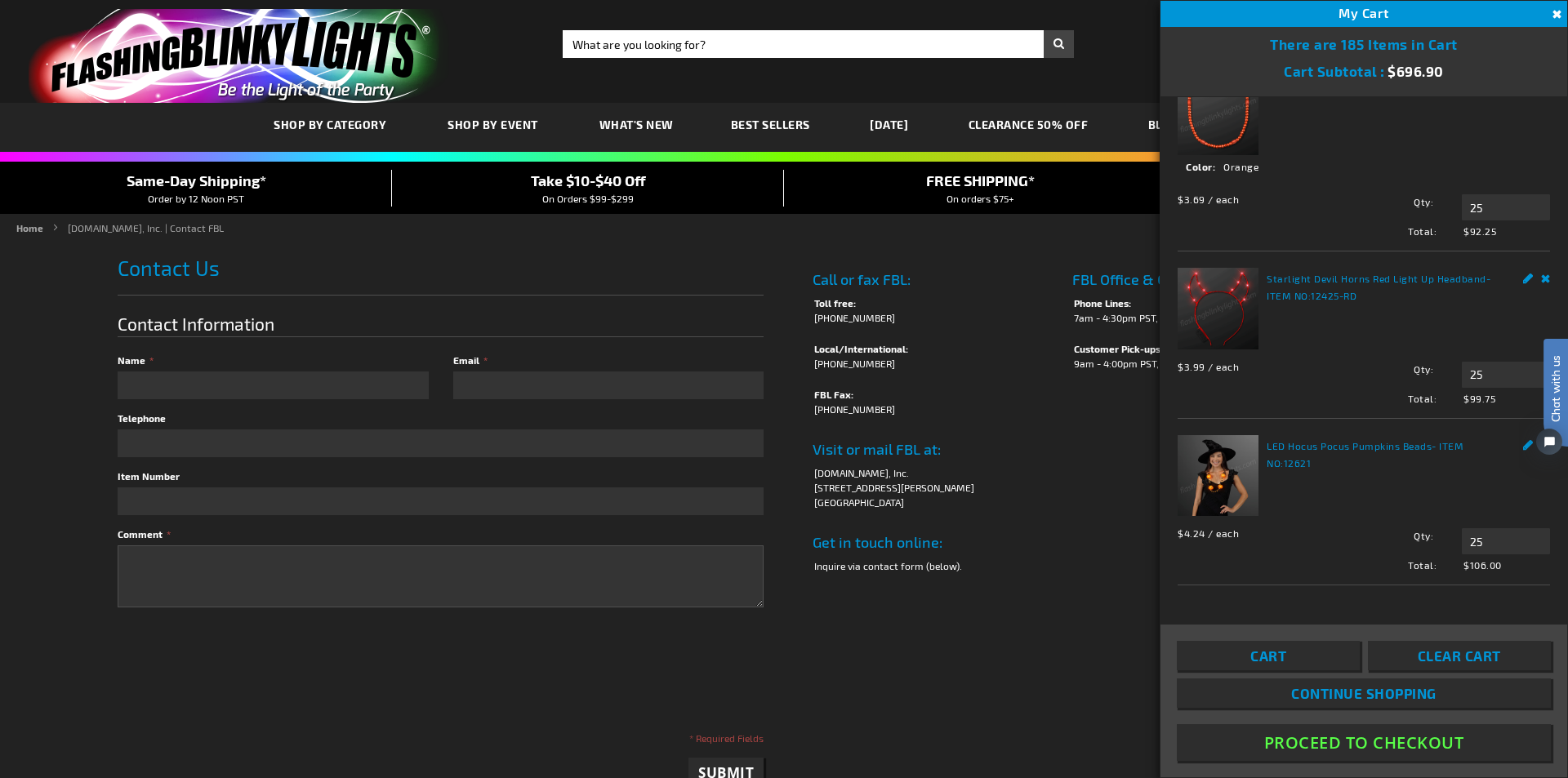
click at [1555, 9] on button "Close" at bounding box center [1555, 15] width 18 height 18
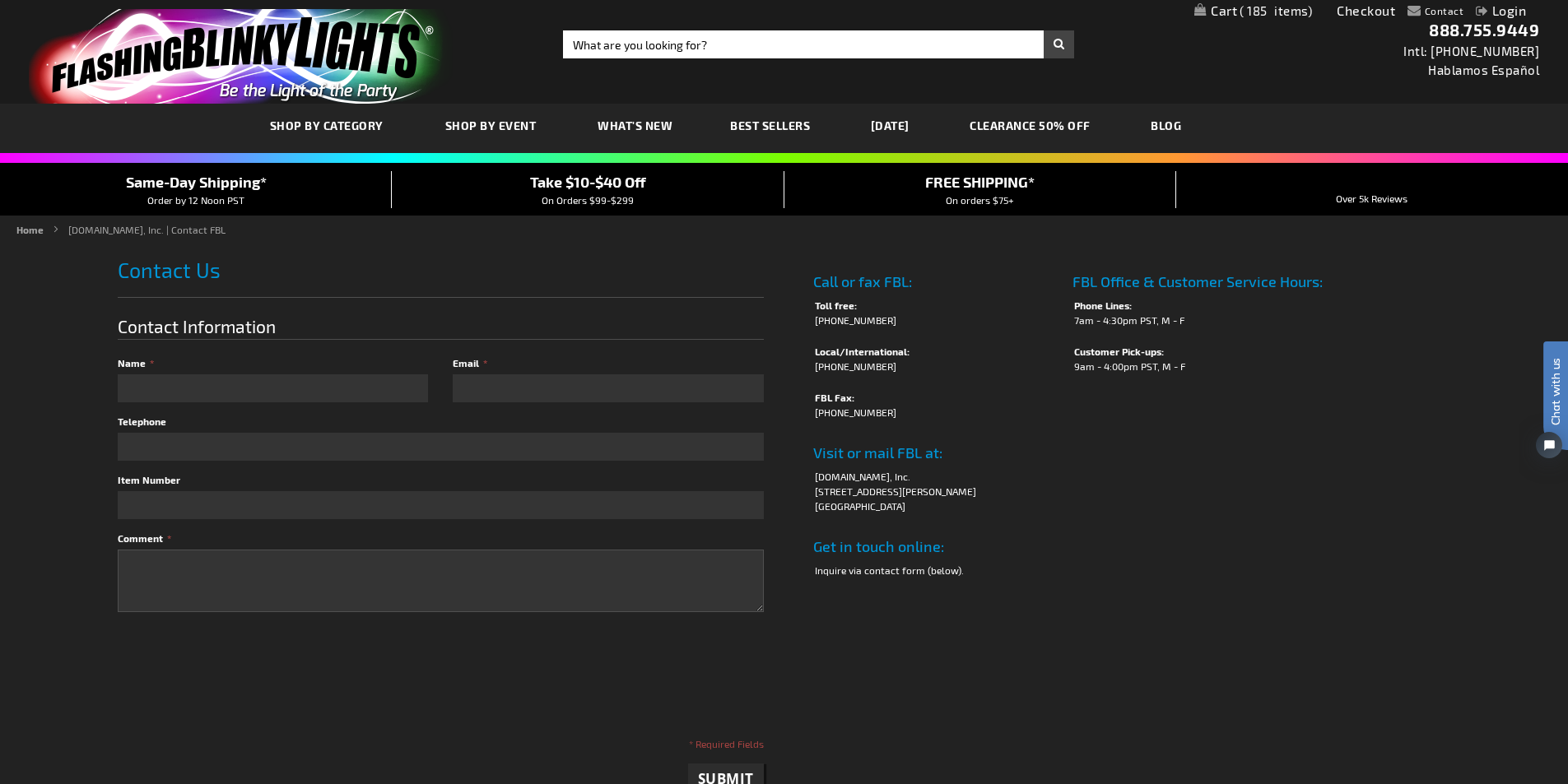
click at [920, 125] on link "[DATE]" at bounding box center [889, 125] width 63 height 55
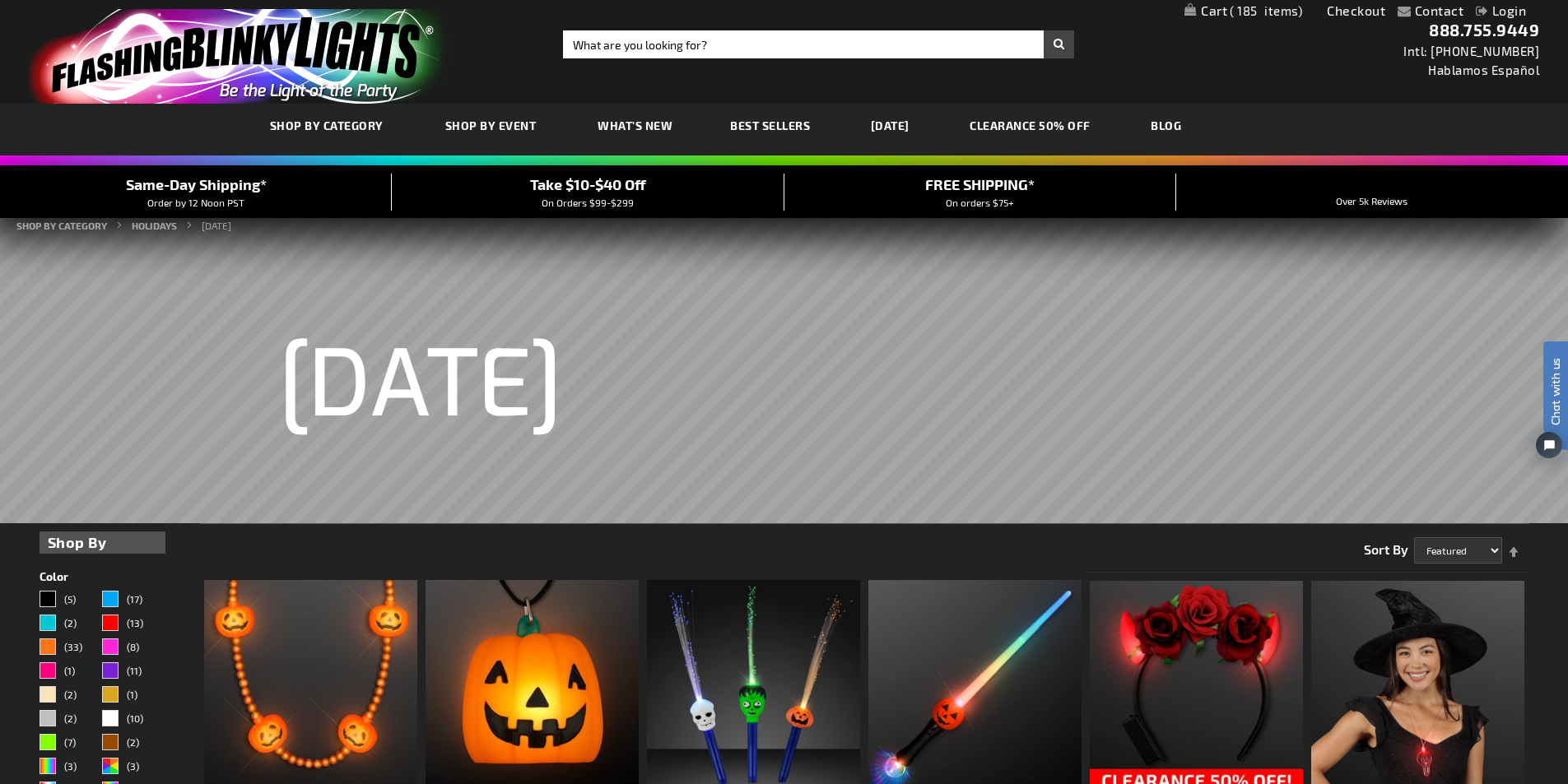
click at [1238, 13] on span "185" at bounding box center [1266, 10] width 73 height 15
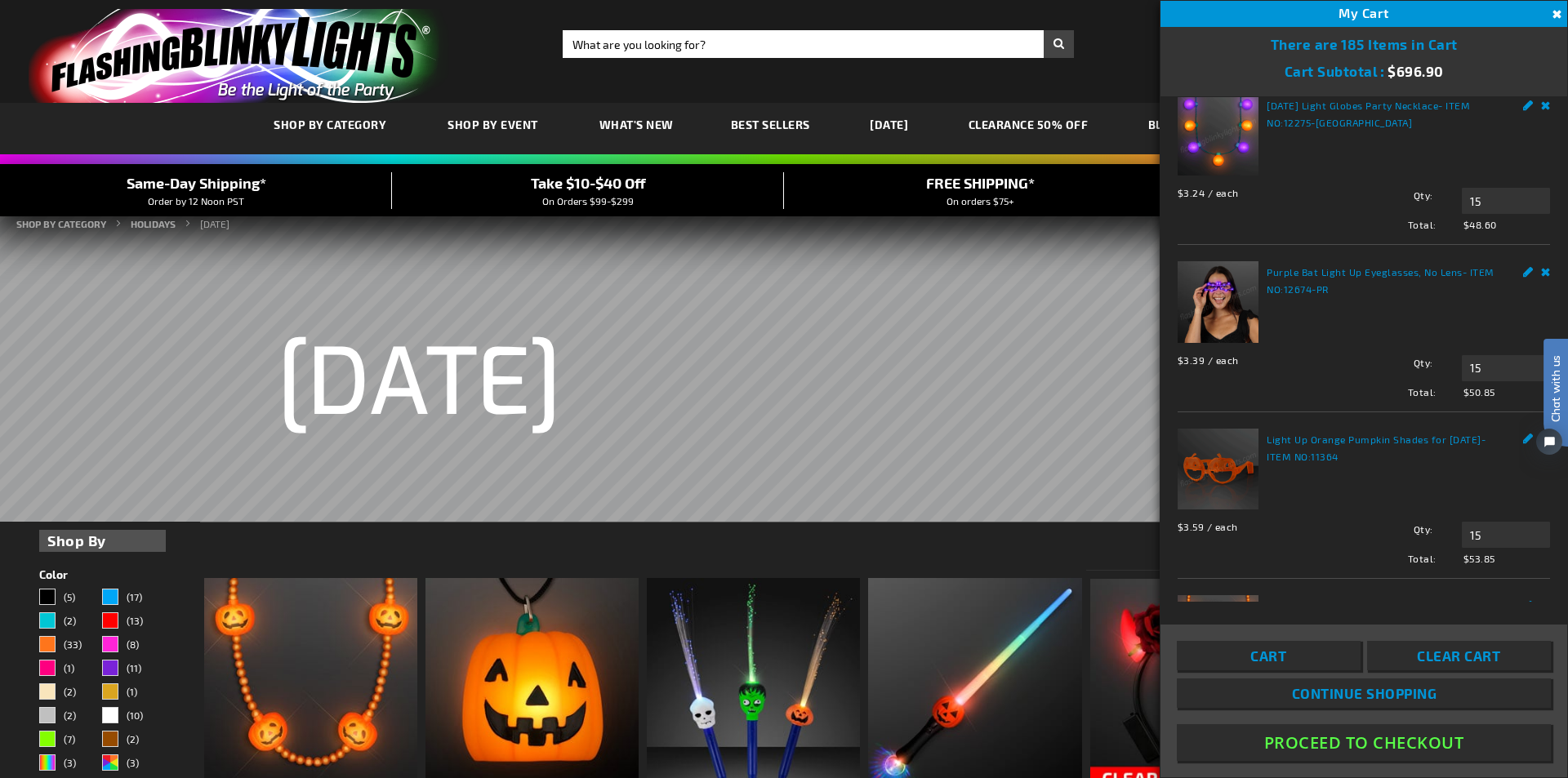
scroll to position [65, 0]
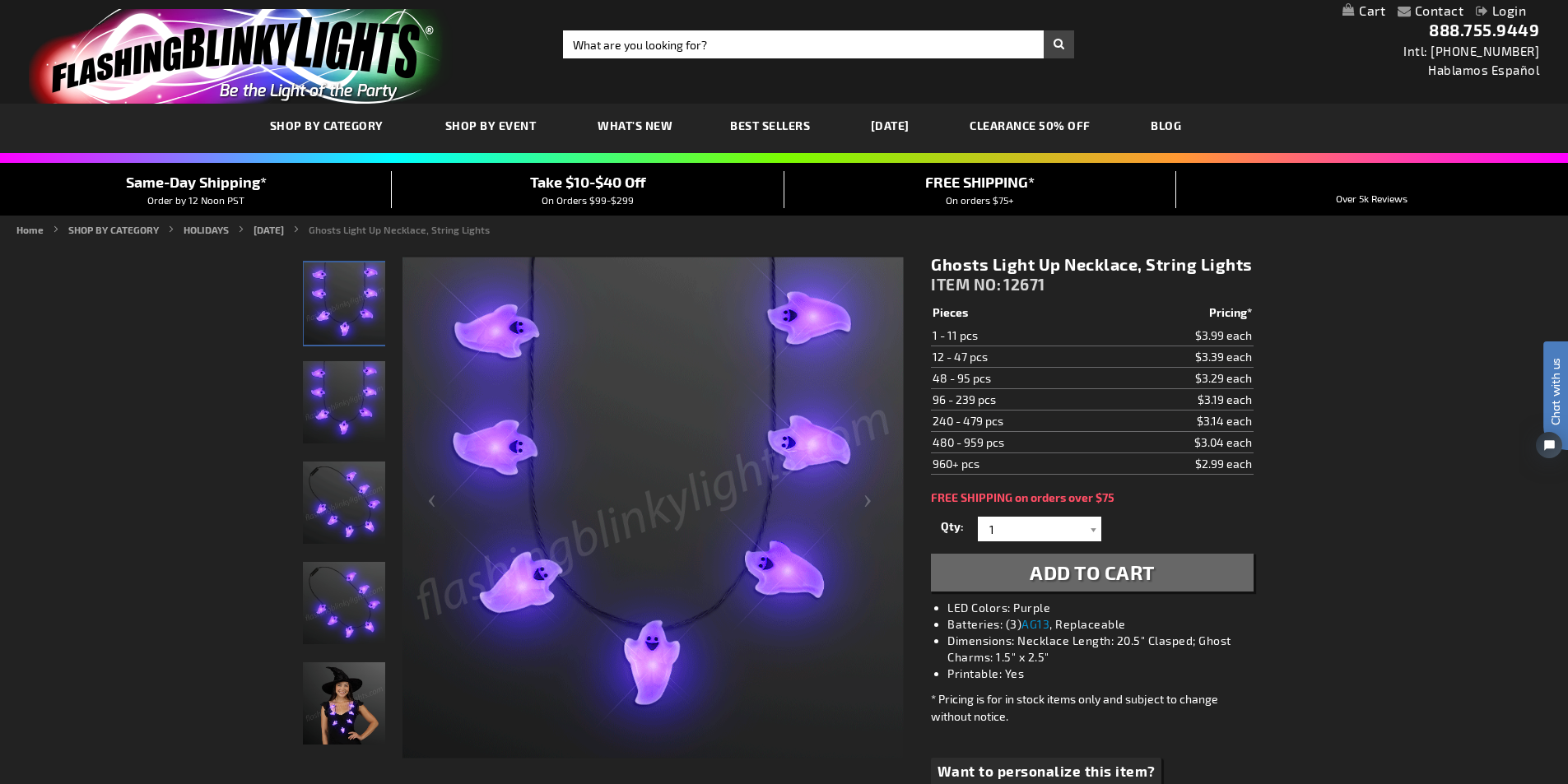
click at [1369, 7] on div "Contact Compare Products Login Skip to Content My Cart My Cart Close You have n…" at bounding box center [784, 10] width 1568 height 22
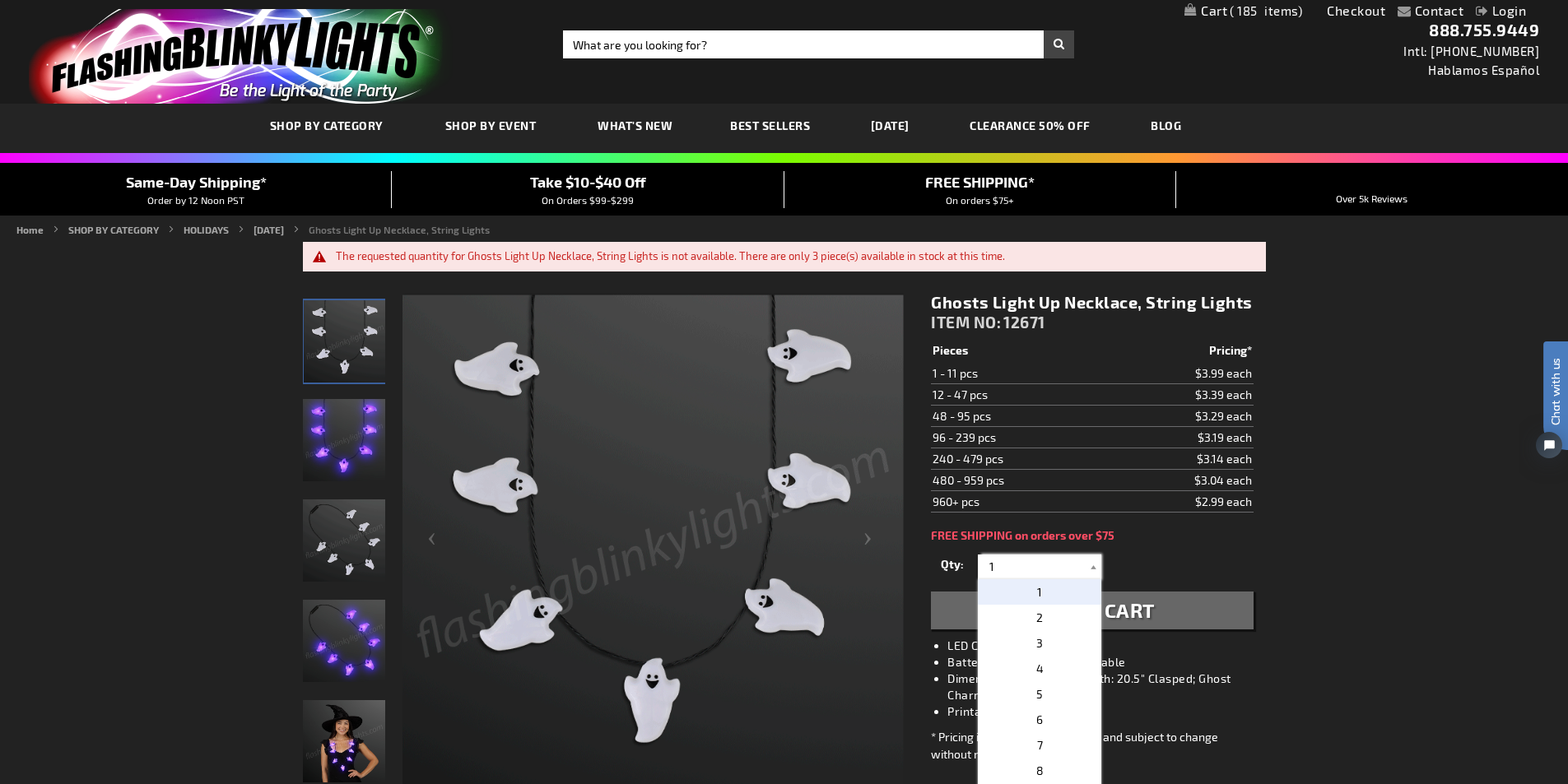
drag, startPoint x: 985, startPoint y: 573, endPoint x: 963, endPoint y: 571, distance: 22.1
click at [963, 571] on div "Qty 1 2 3 4 5 6 7 8 9 10 11 12 24 36 48 60 72 84 96 108 120 132 144 156 168" at bounding box center [1092, 567] width 322 height 33
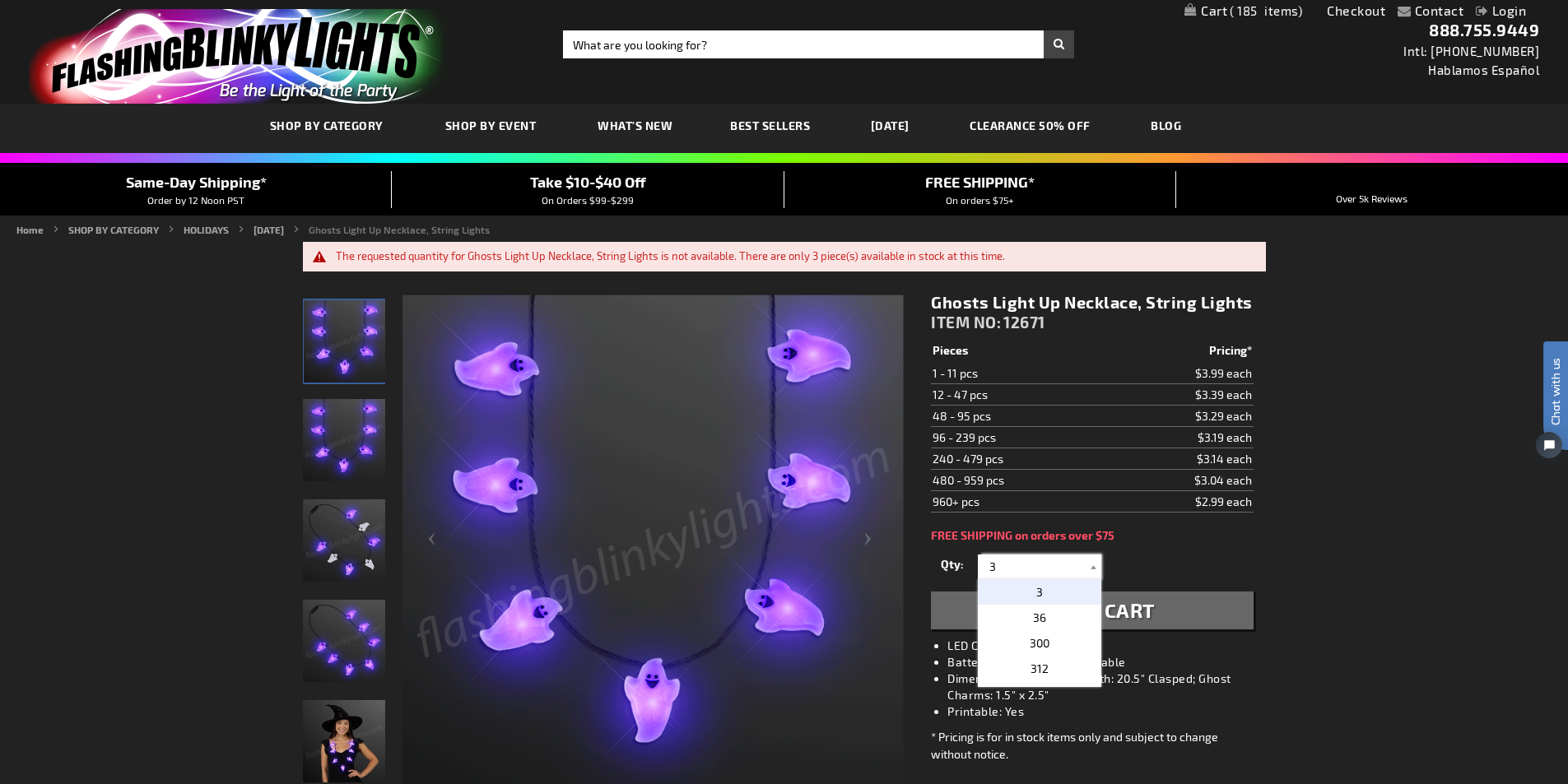
type input "3"
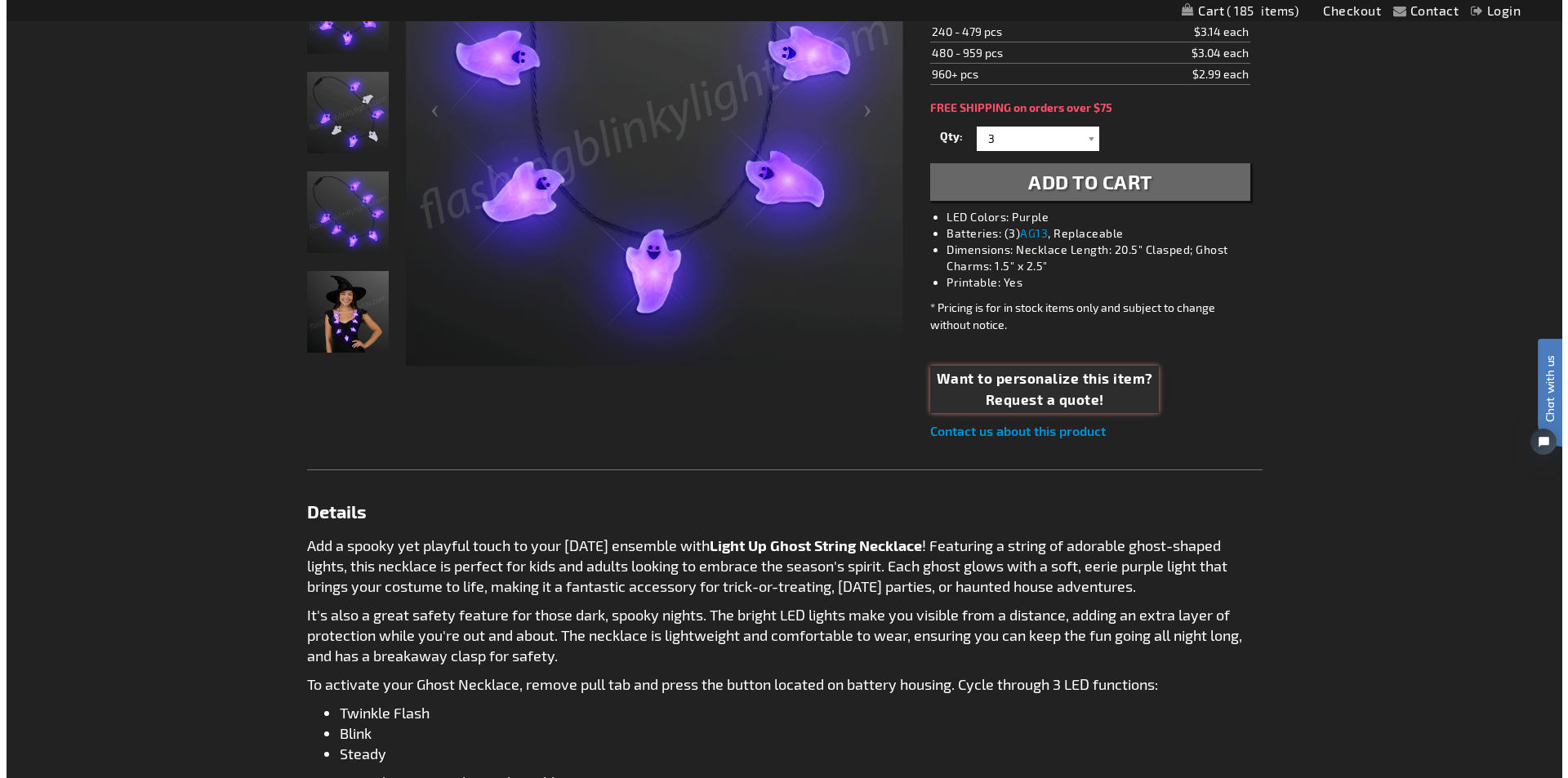
scroll to position [179, 0]
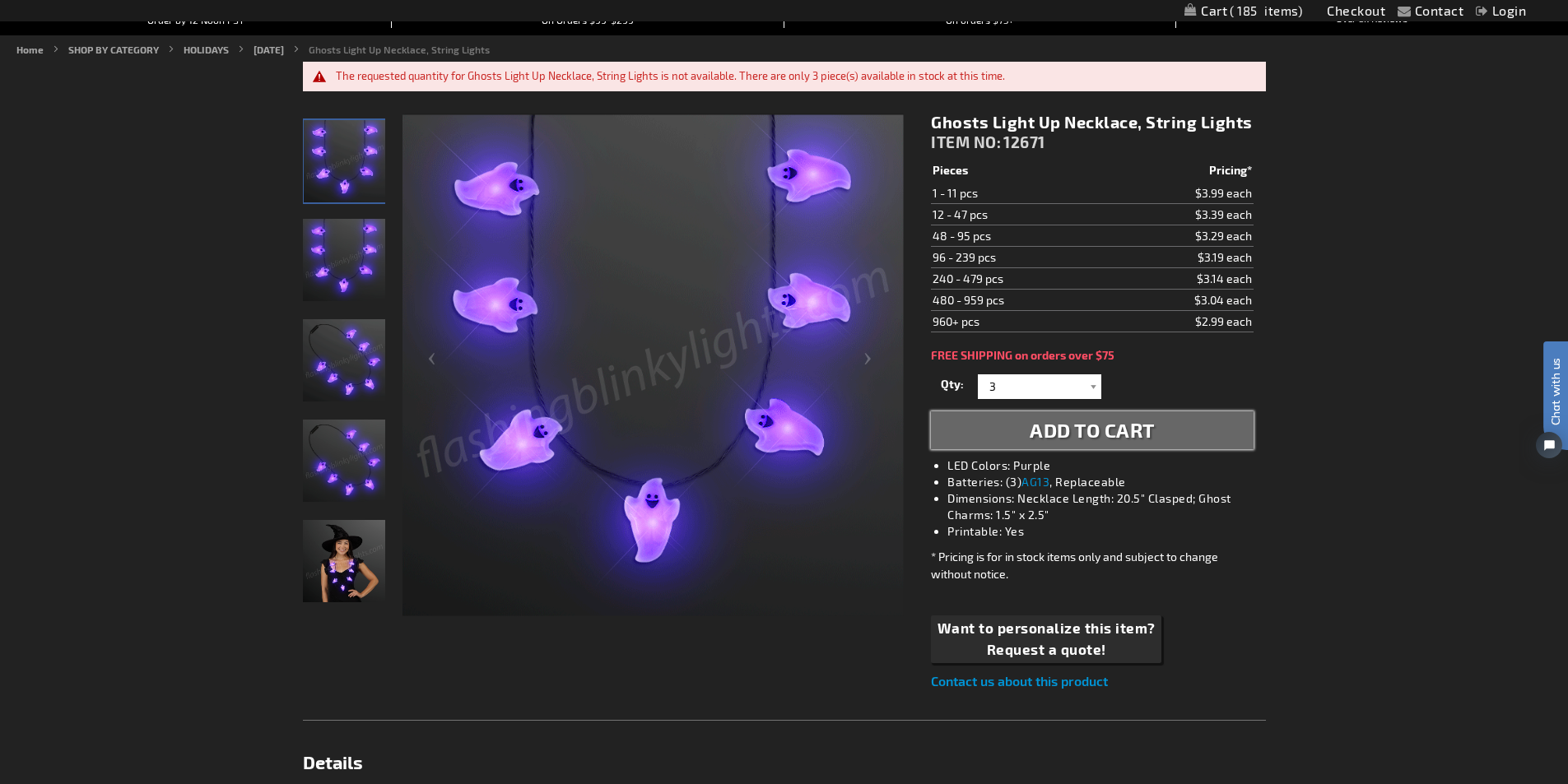
click at [1047, 438] on span "Add to Cart" at bounding box center [1092, 430] width 125 height 24
